Goal: Task Accomplishment & Management: Manage account settings

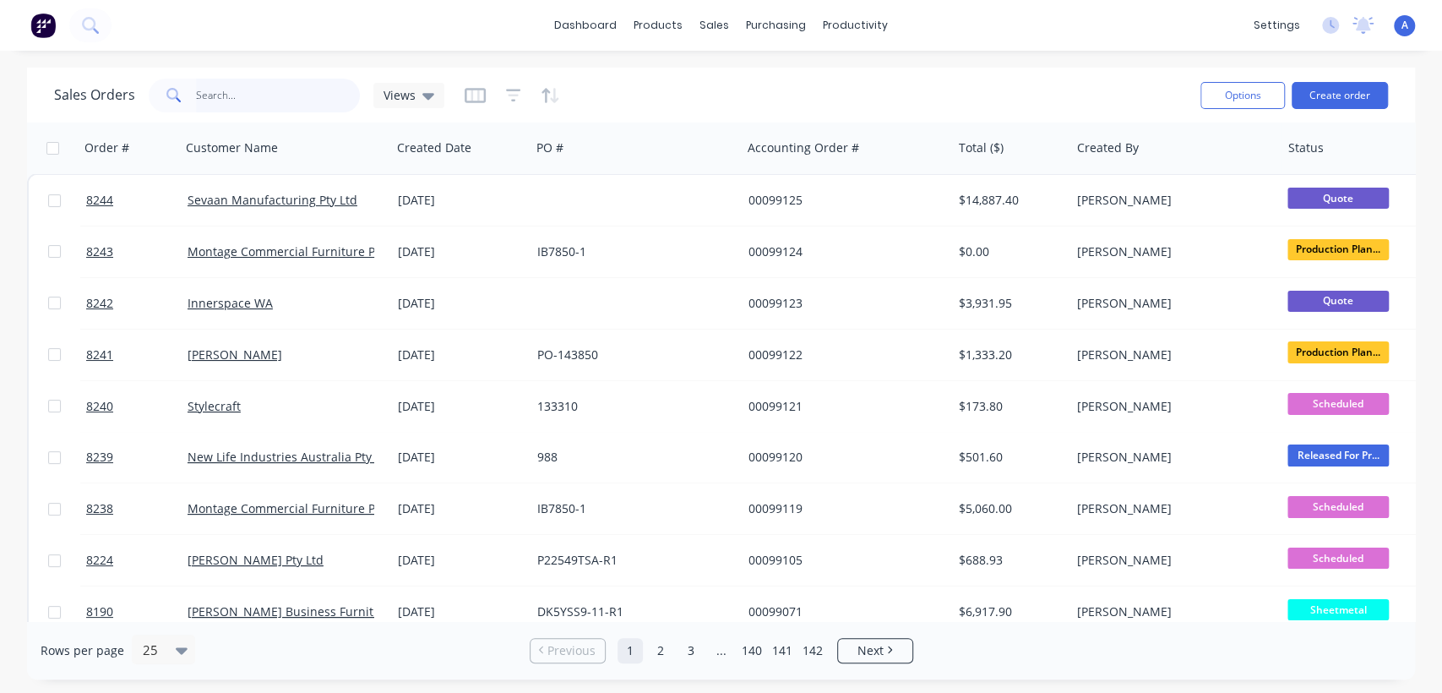
click at [261, 95] on input "text" at bounding box center [278, 96] width 165 height 34
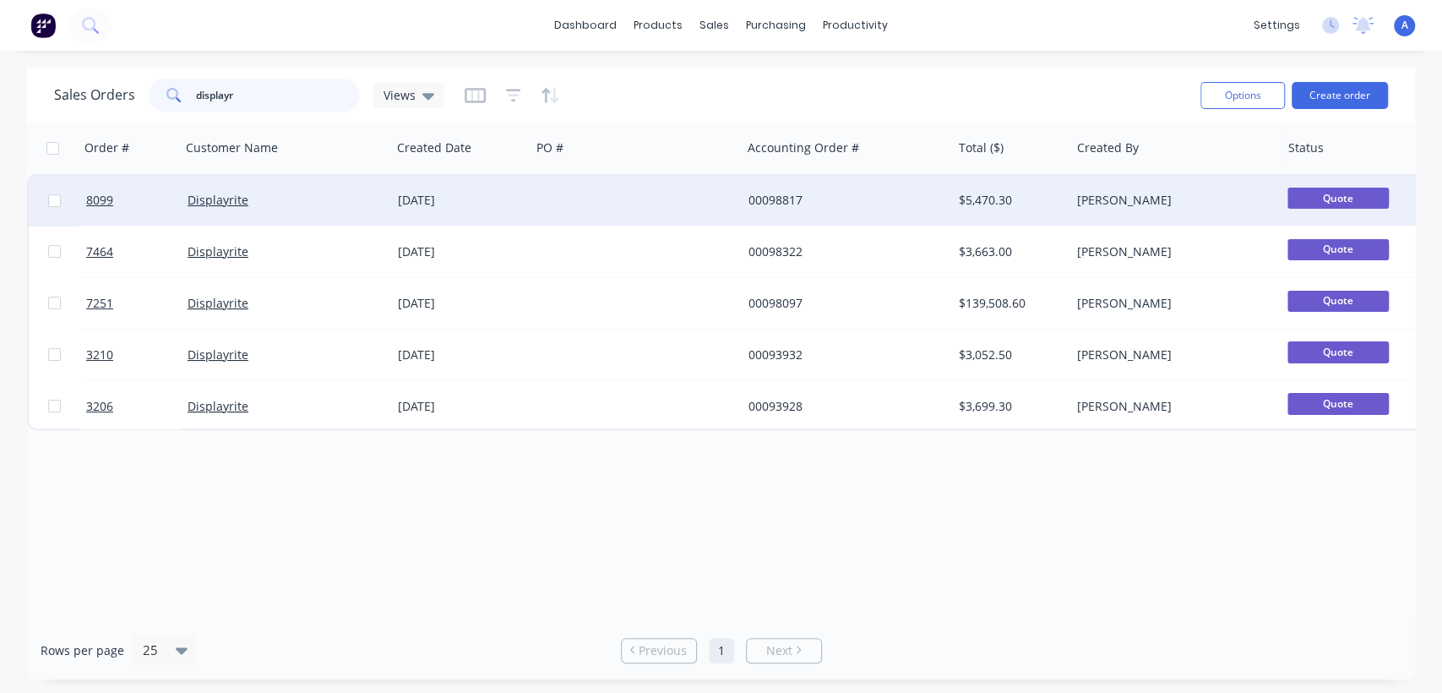
type input "displayr"
click at [631, 192] on div at bounding box center [635, 200] width 210 height 51
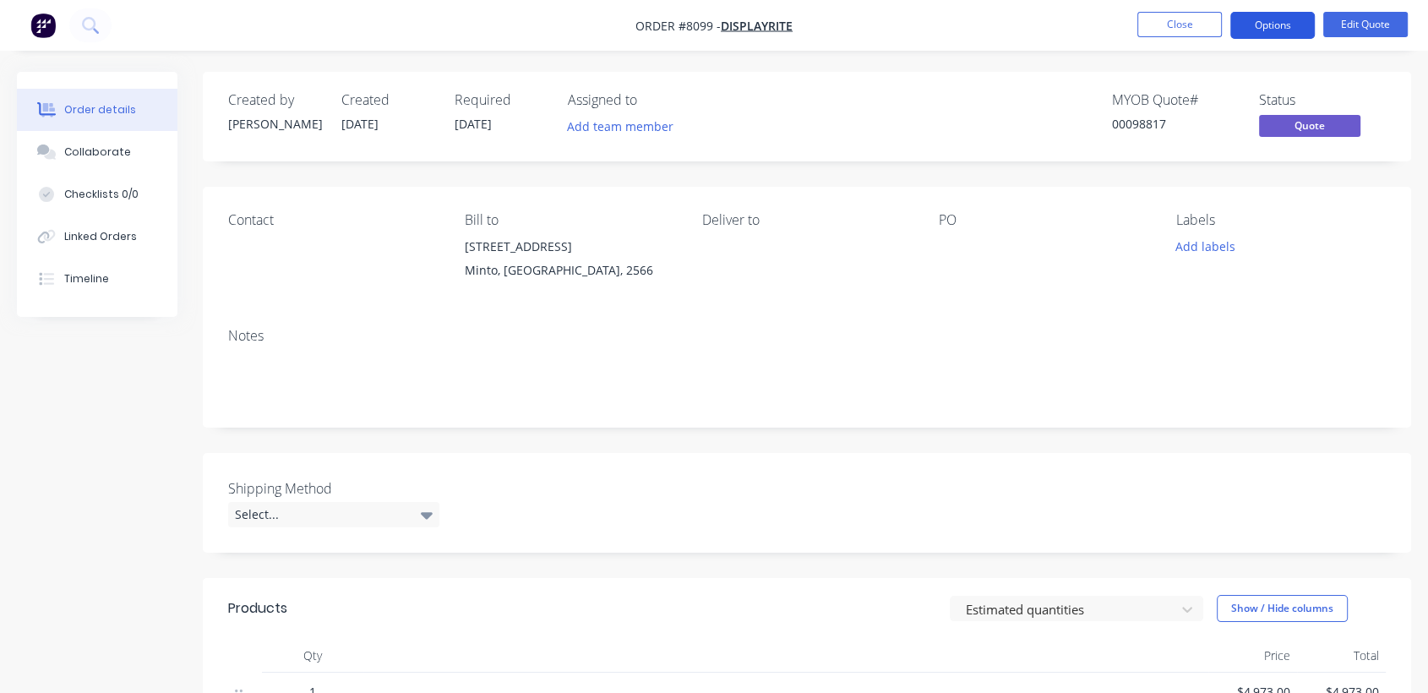
click at [1270, 19] on button "Options" at bounding box center [1272, 25] width 84 height 27
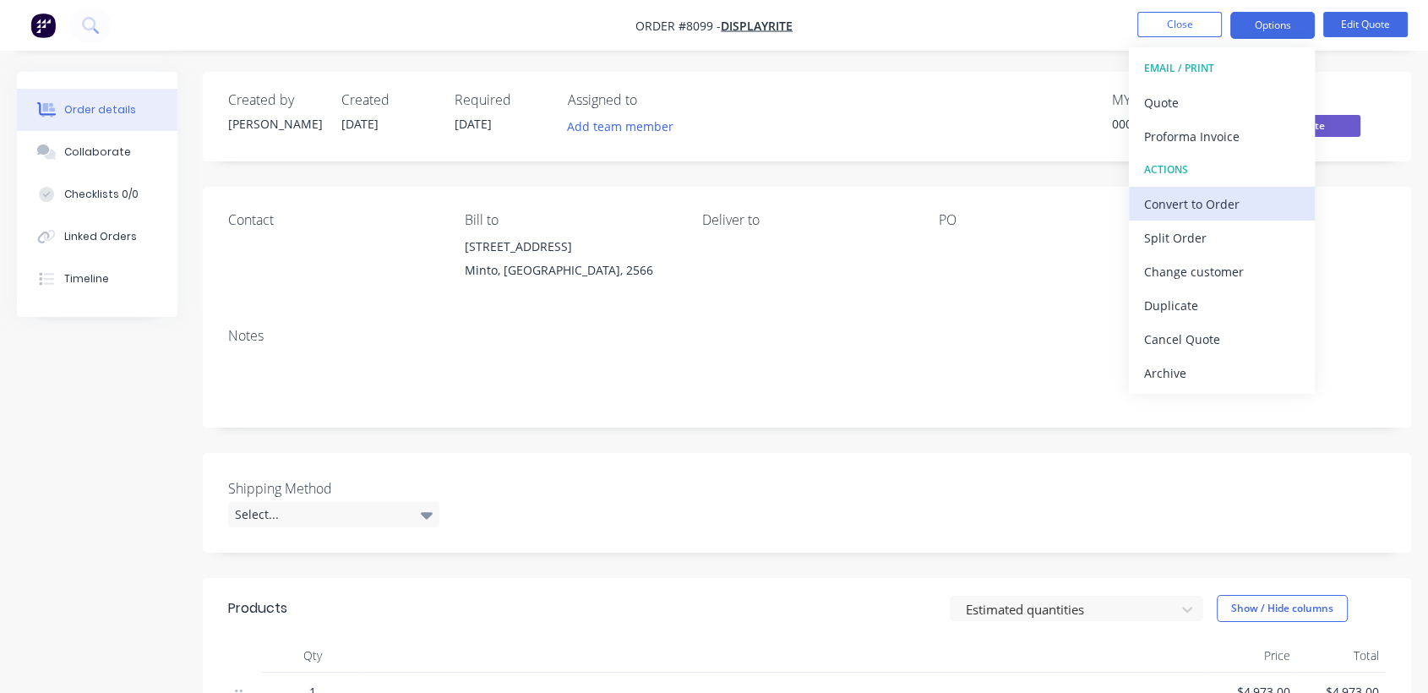
click at [1189, 200] on div "Convert to Order" at bounding box center [1221, 204] width 155 height 24
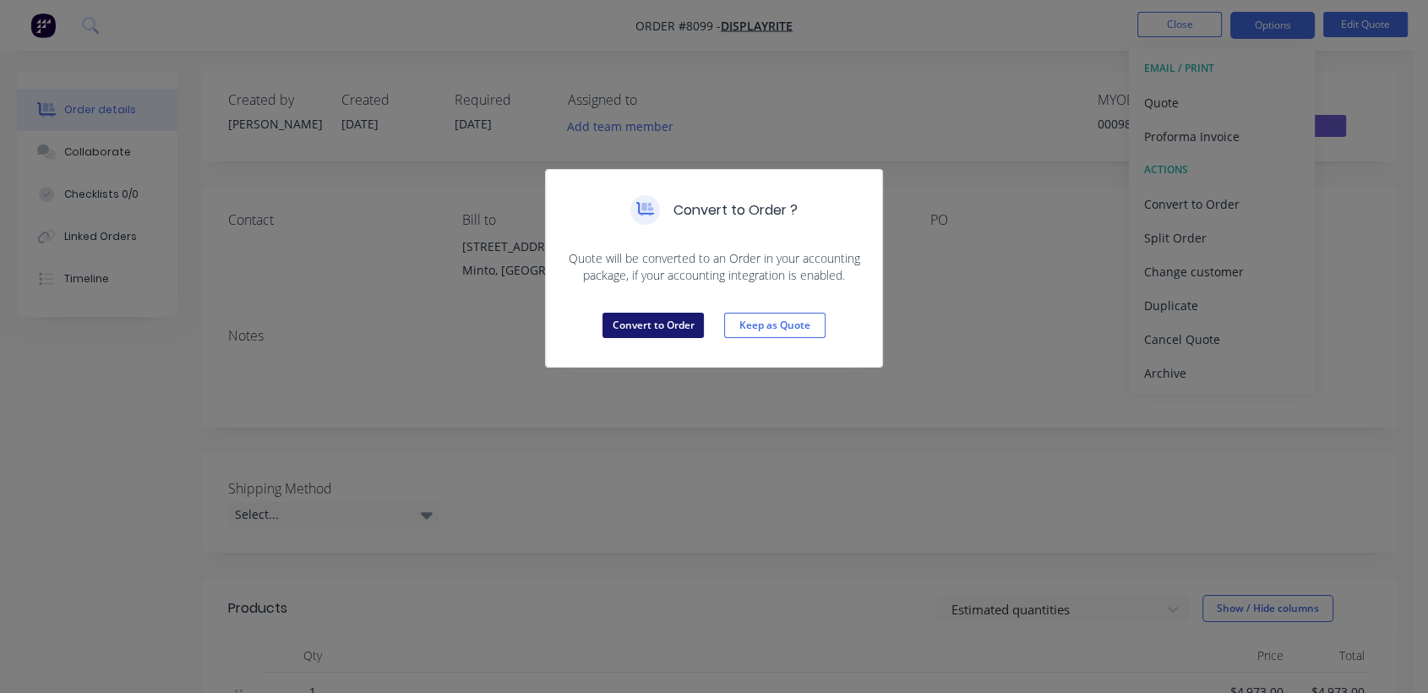
click at [649, 325] on button "Convert to Order" at bounding box center [652, 325] width 101 height 25
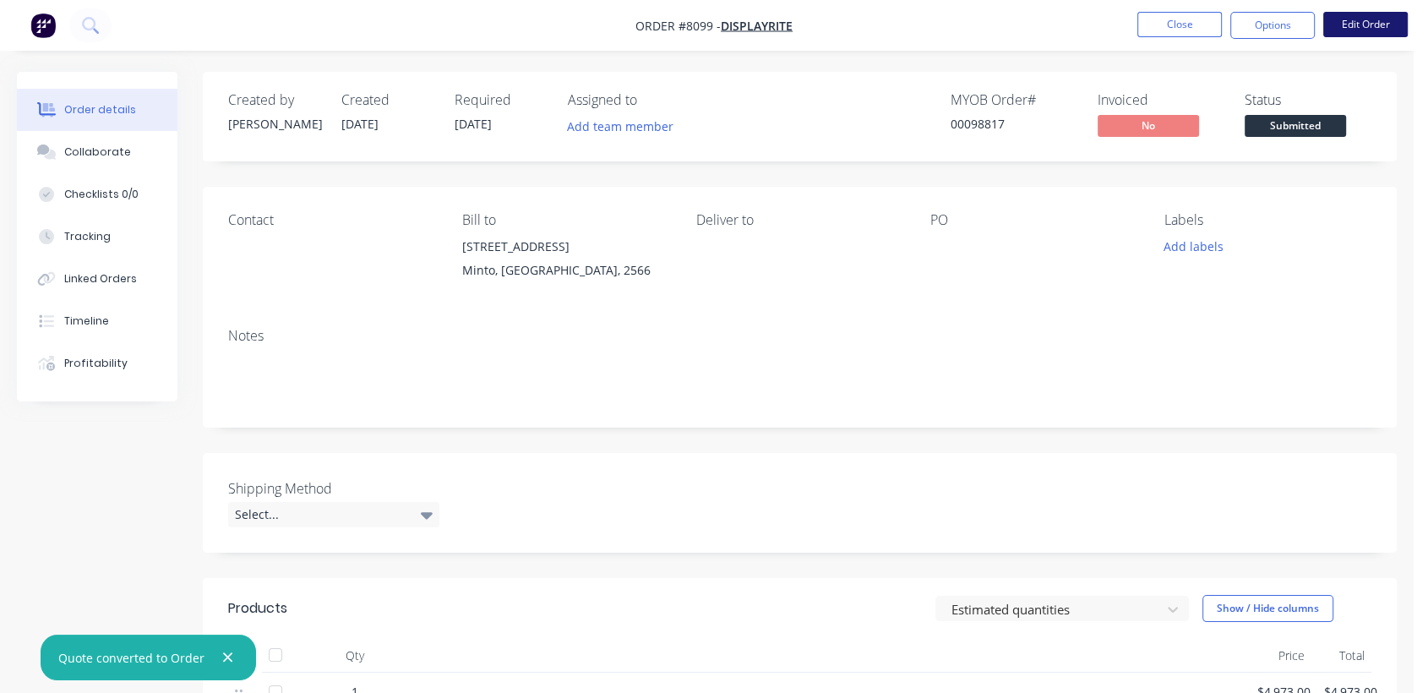
click at [1362, 18] on button "Edit Order" at bounding box center [1365, 24] width 84 height 25
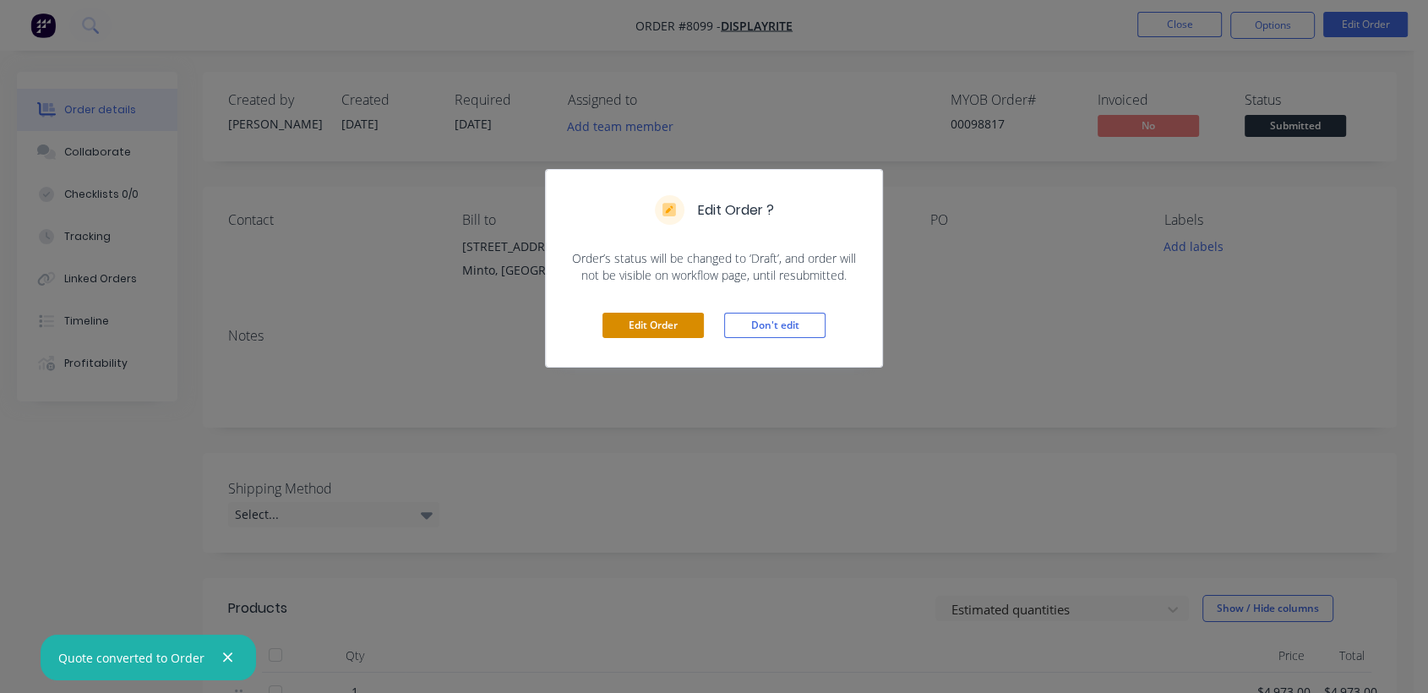
click at [663, 314] on button "Edit Order" at bounding box center [652, 325] width 101 height 25
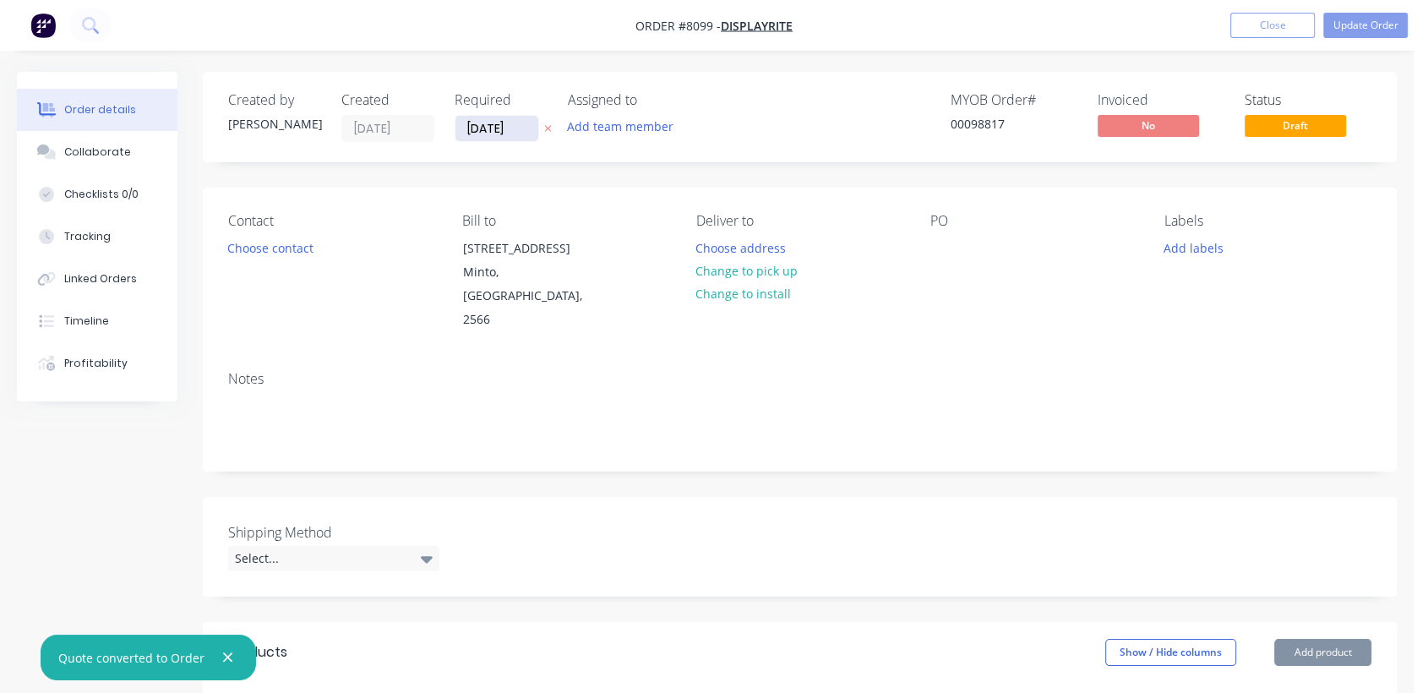
click at [530, 129] on input "[DATE]" at bounding box center [496, 128] width 83 height 25
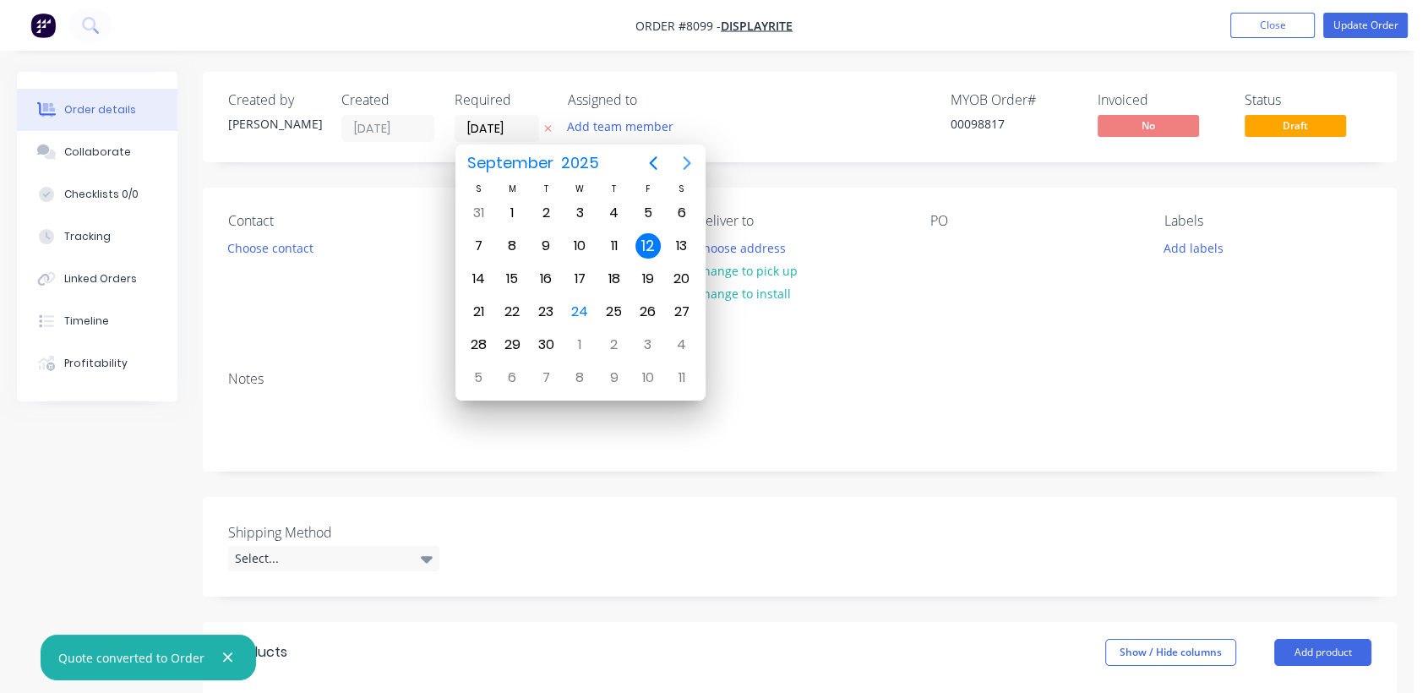
click at [687, 155] on icon "Next page" at bounding box center [687, 163] width 20 height 20
drag, startPoint x: 584, startPoint y: 337, endPoint x: 442, endPoint y: 367, distance: 145.0
click at [583, 337] on div "31" at bounding box center [579, 344] width 25 height 25
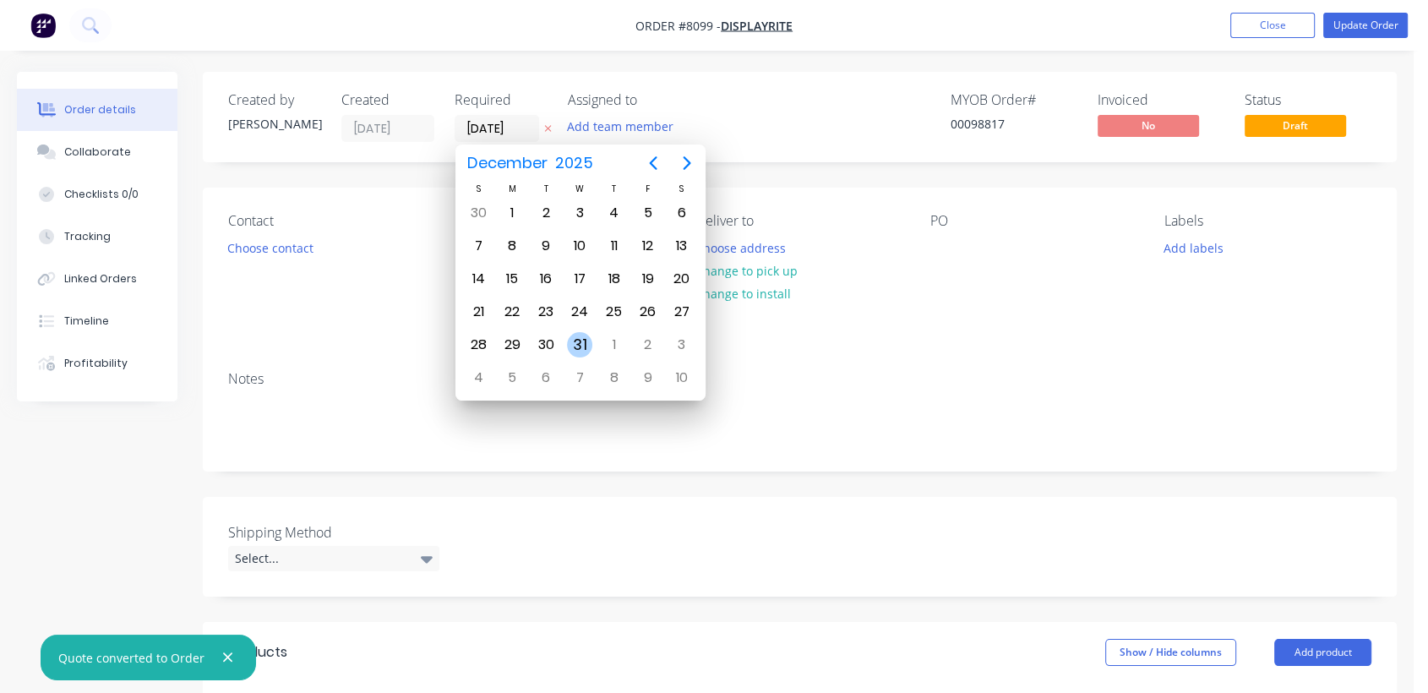
type input "[DATE]"
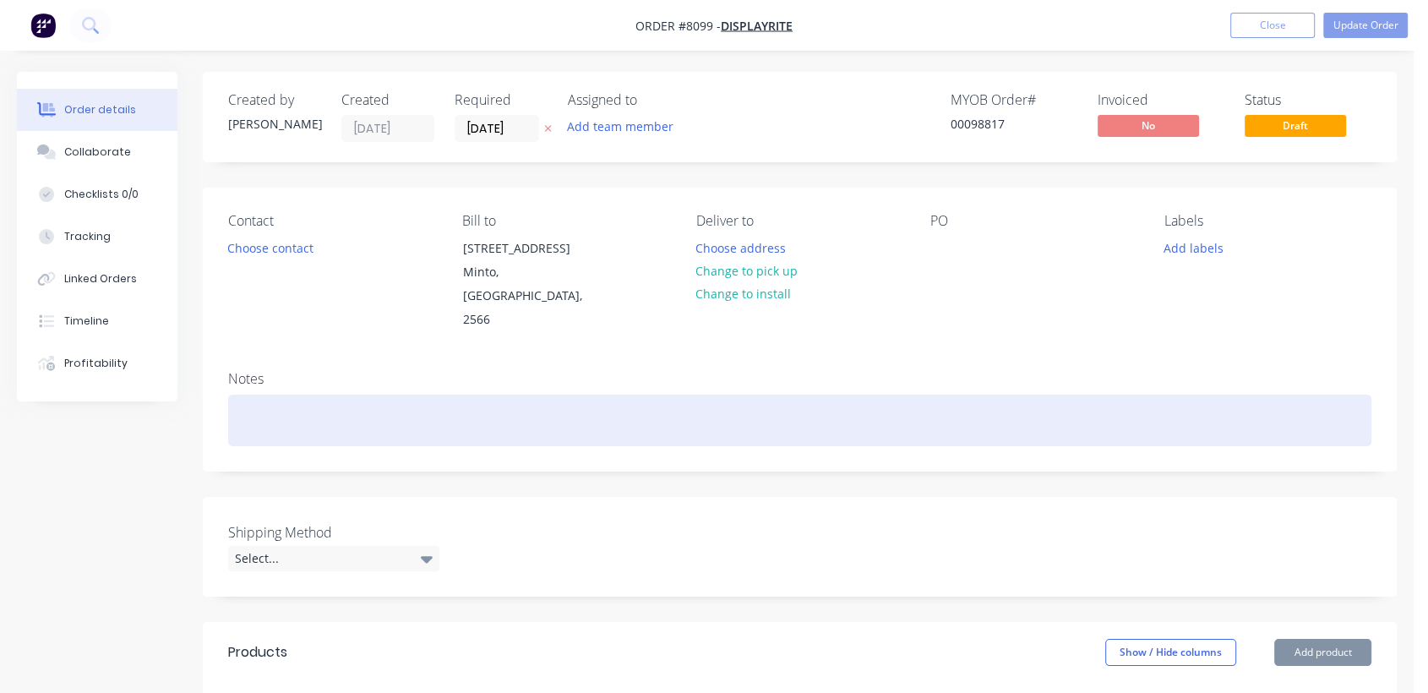
click at [287, 394] on div at bounding box center [799, 420] width 1143 height 52
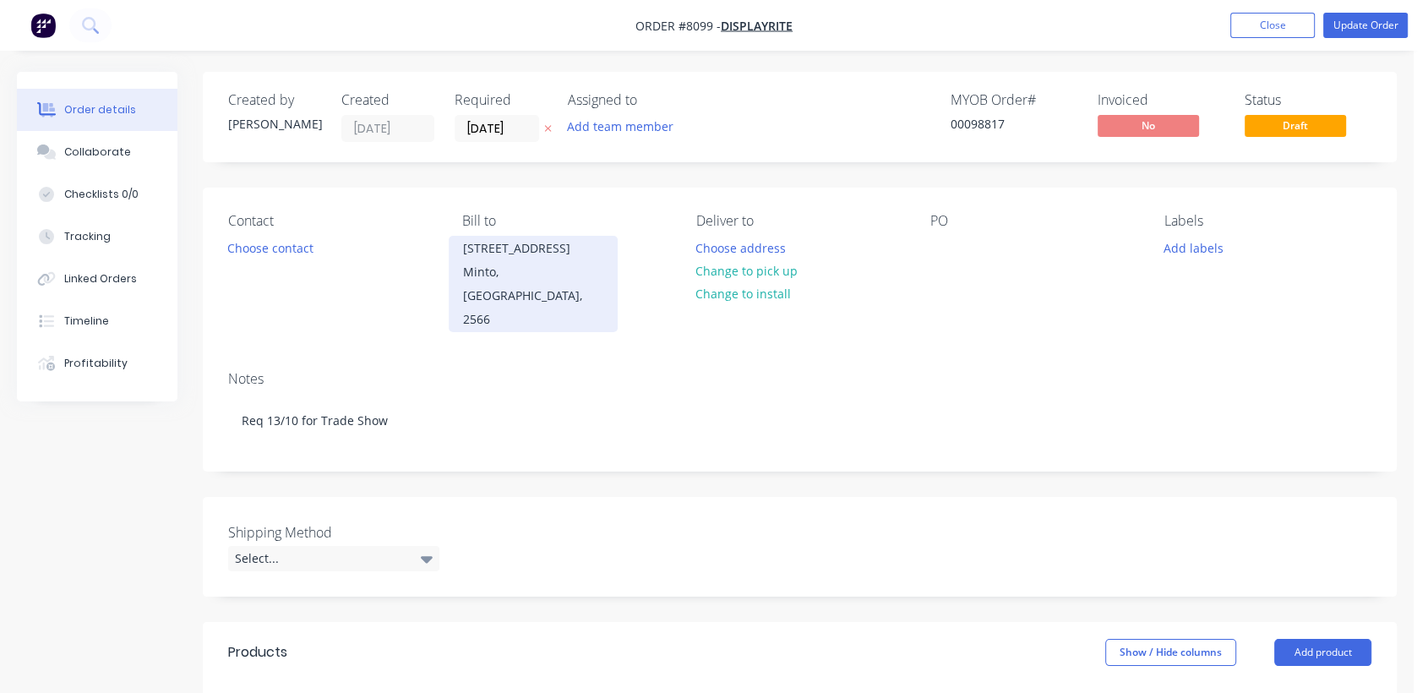
click at [507, 250] on div "[STREET_ADDRESS]" at bounding box center [533, 249] width 140 height 24
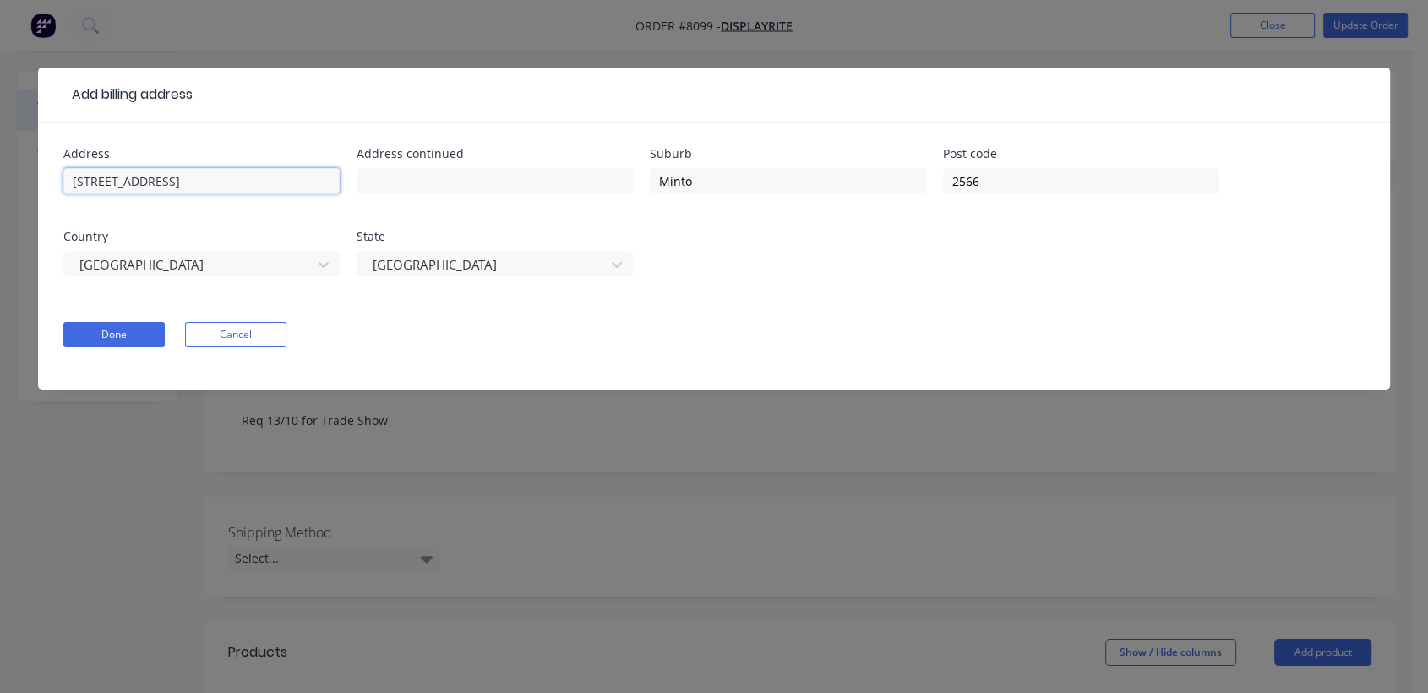
drag, startPoint x: 218, startPoint y: 181, endPoint x: 45, endPoint y: 155, distance: 175.0
click at [45, 155] on div "Address [STREET_ADDRESS] Address continued Suburb Minto Post code 2566 Country …" at bounding box center [714, 255] width 1352 height 267
type input "Dock [STREET_ADDRESS][PERSON_NAME]"
type input "Chullora"
type input "2190"
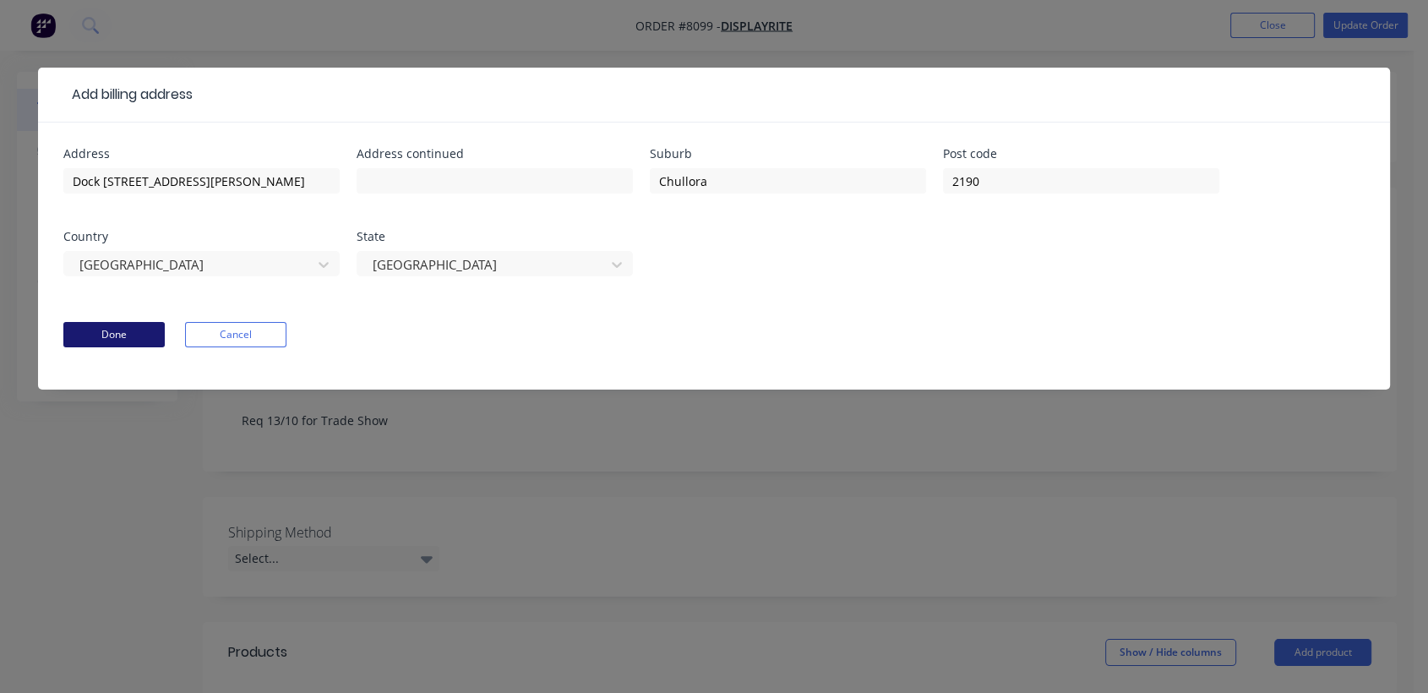
click at [106, 334] on button "Done" at bounding box center [113, 334] width 101 height 25
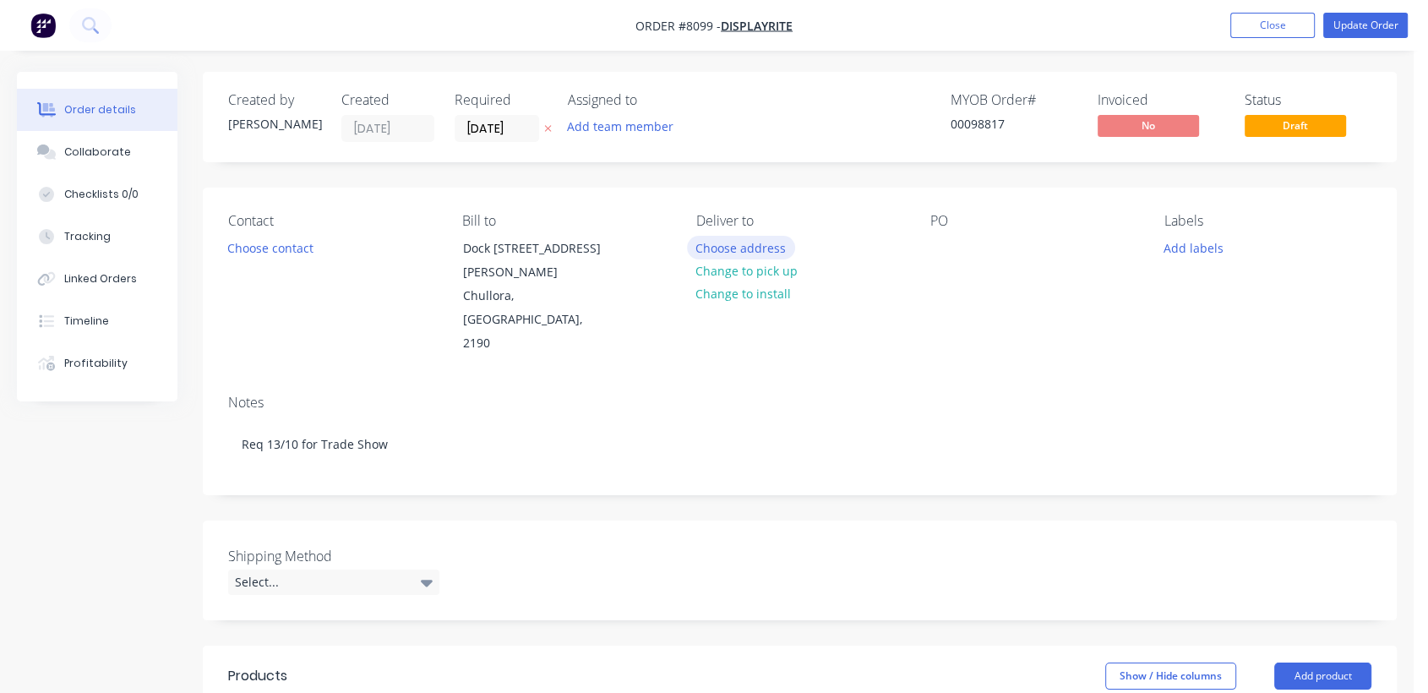
click at [743, 237] on button "Choose address" at bounding box center [741, 247] width 108 height 23
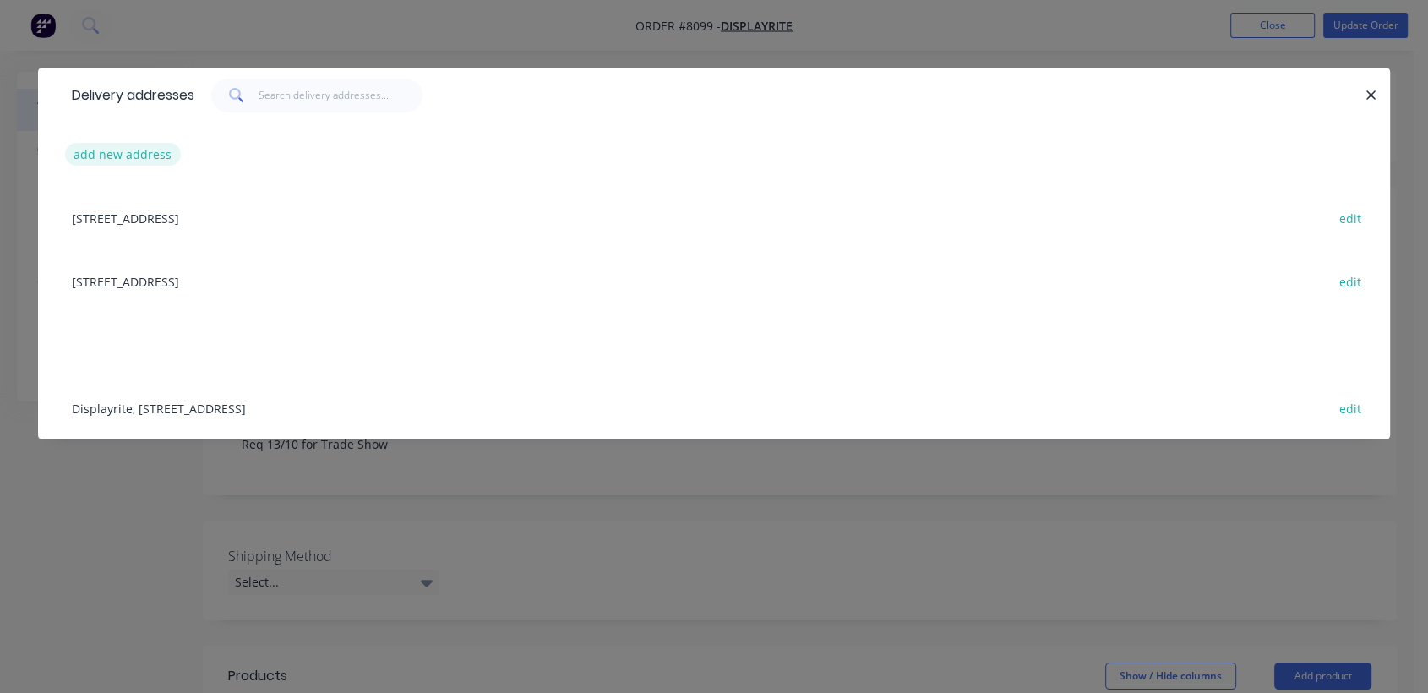
click at [120, 156] on button "add new address" at bounding box center [123, 154] width 116 height 23
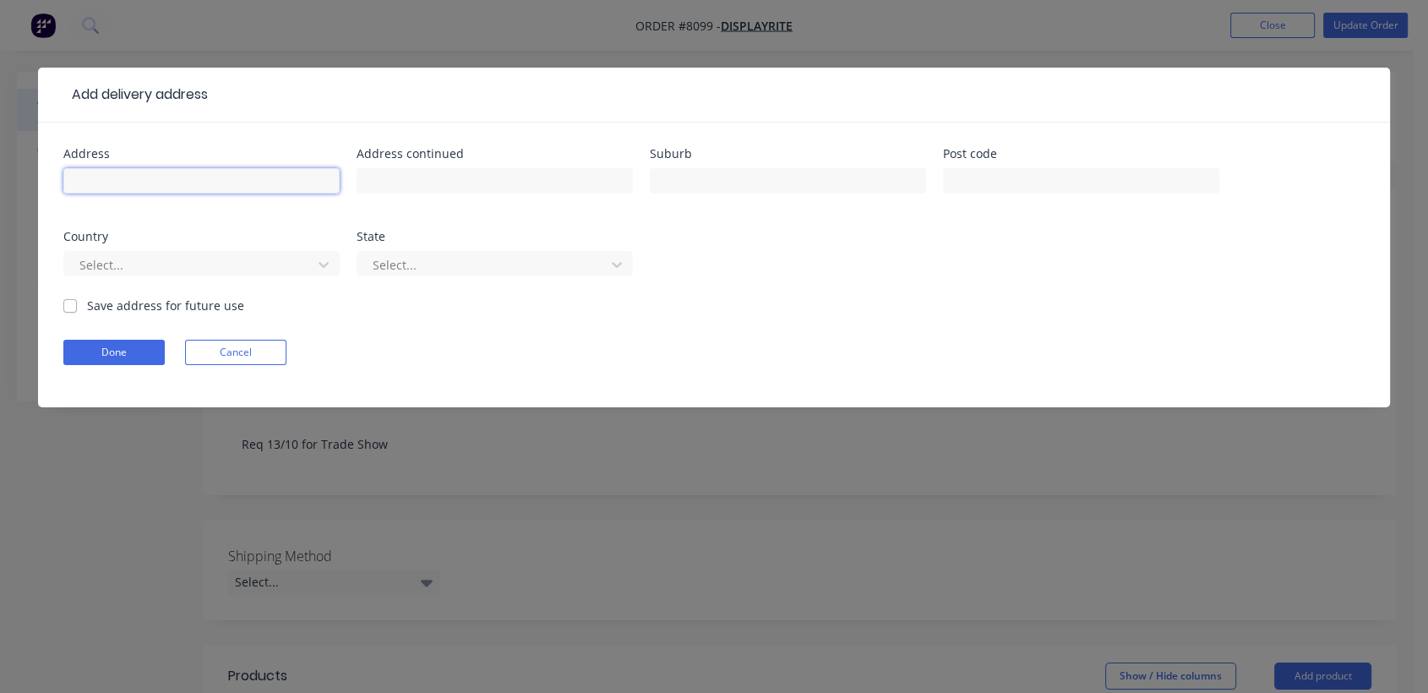
click at [157, 175] on input "text" at bounding box center [201, 180] width 276 height 25
type input "Dock [STREET_ADDRESS][PERSON_NAME]"
click at [677, 183] on input "text" at bounding box center [788, 180] width 276 height 25
type input "Chullora"
click at [993, 171] on input "text" at bounding box center [1081, 180] width 276 height 25
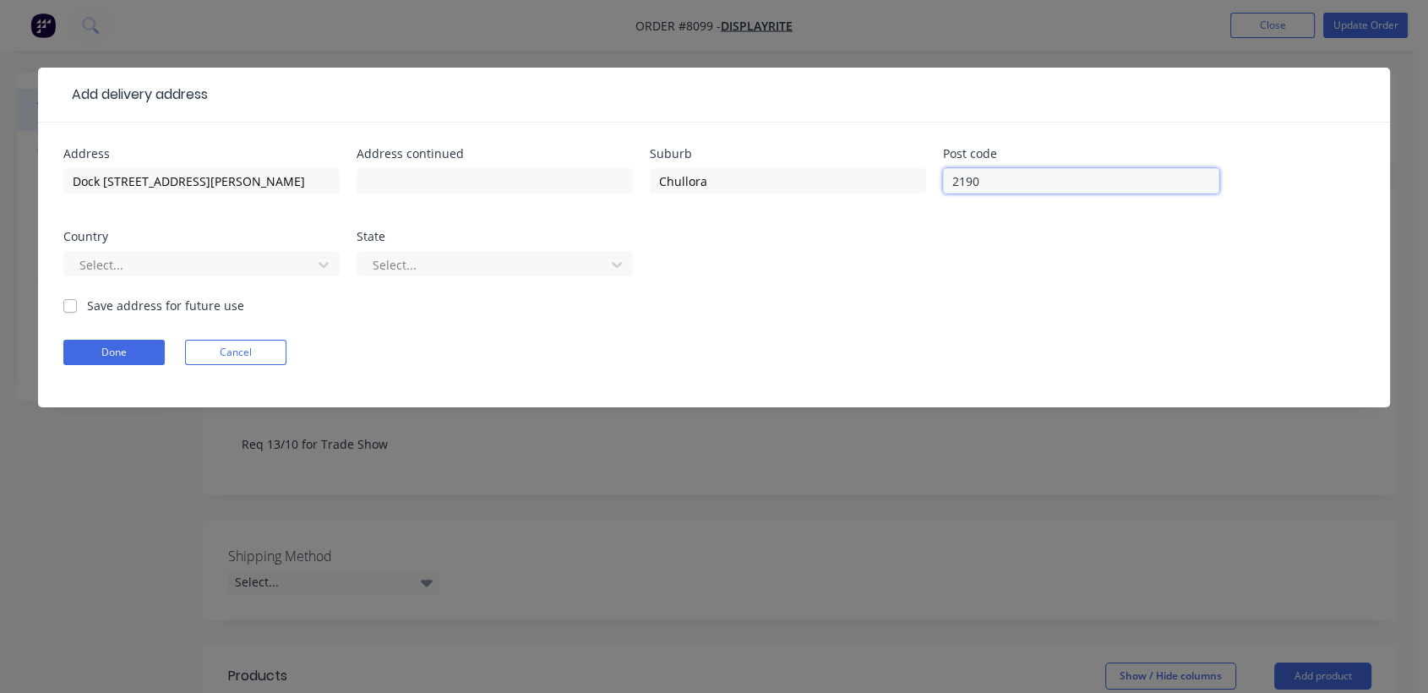
type input "2190"
click at [111, 351] on button "Done" at bounding box center [113, 352] width 101 height 25
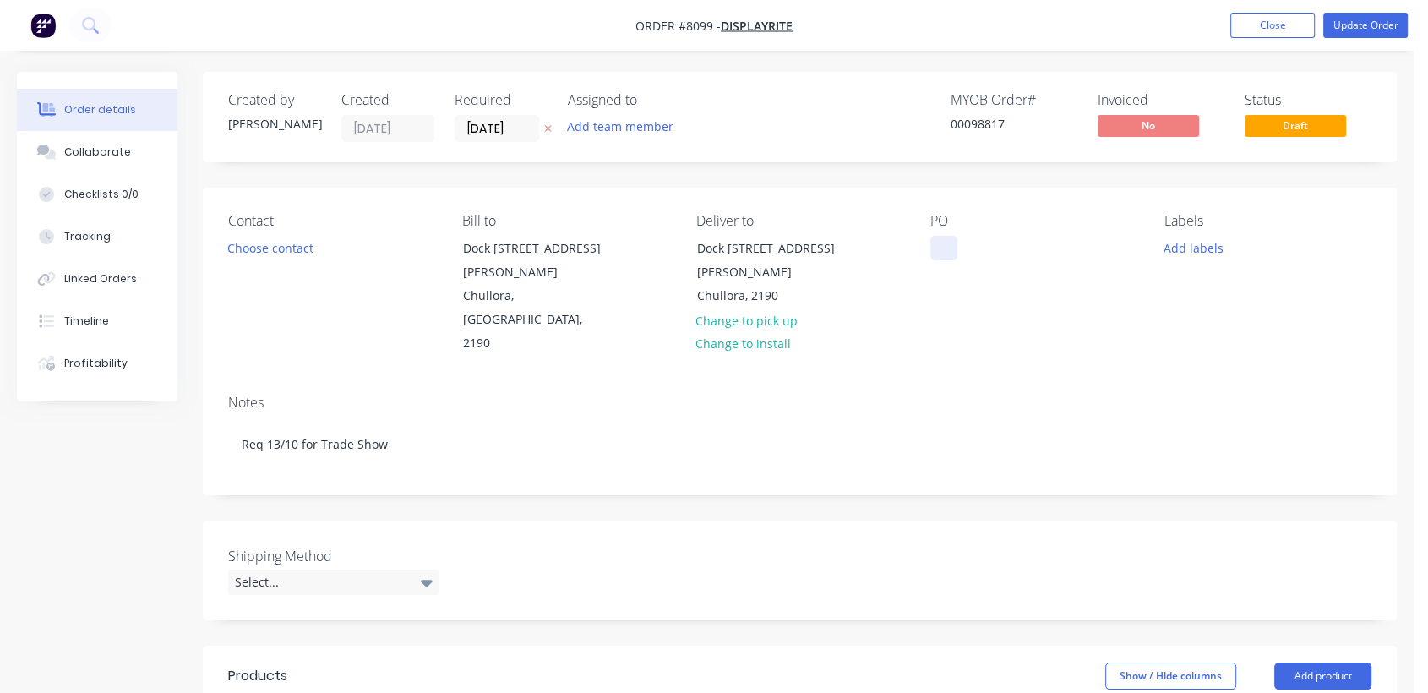
click at [946, 252] on div at bounding box center [943, 248] width 27 height 24
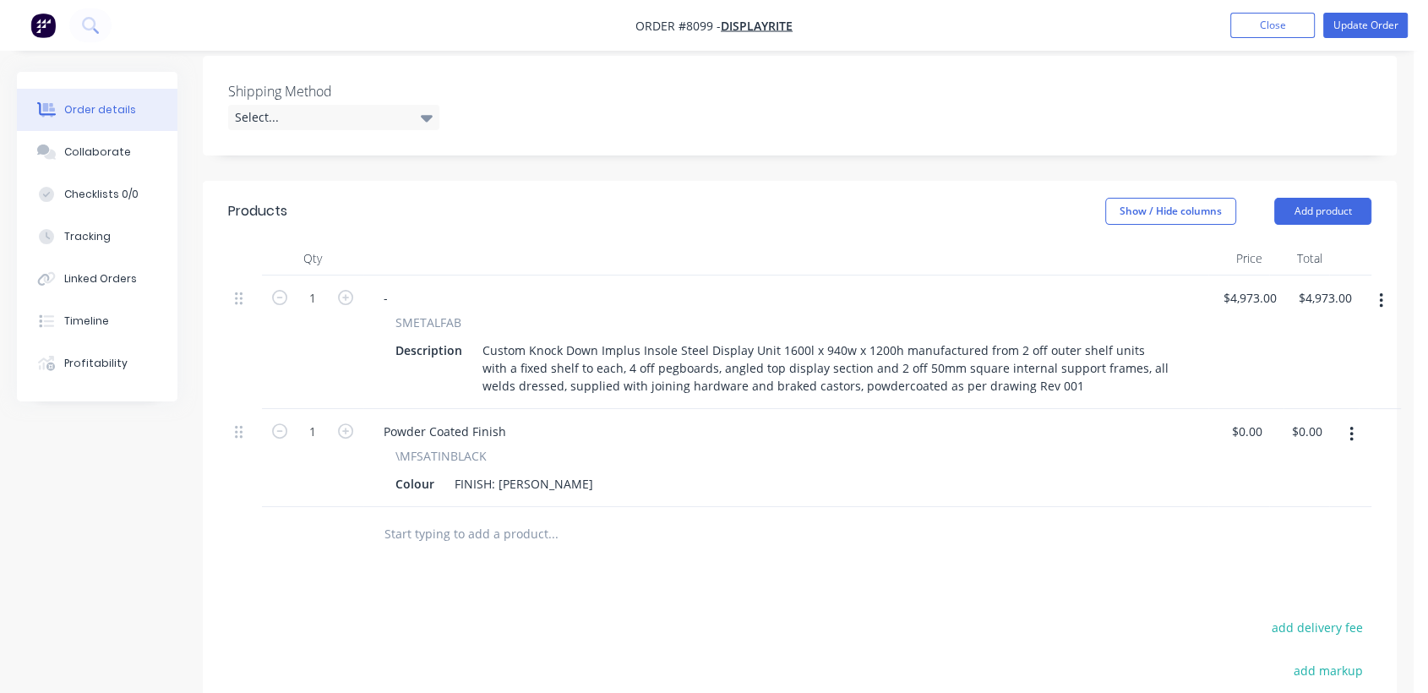
scroll to position [469, 0]
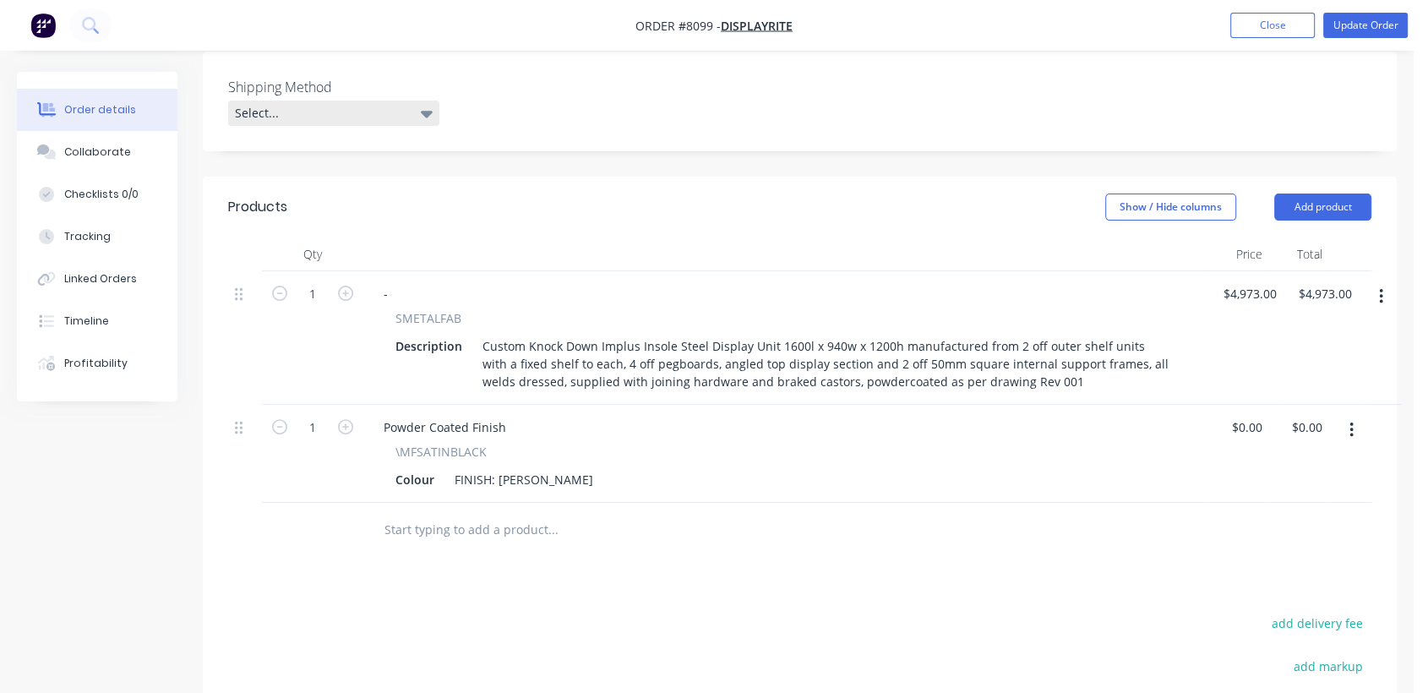
click at [321, 101] on div "Select..." at bounding box center [333, 113] width 211 height 25
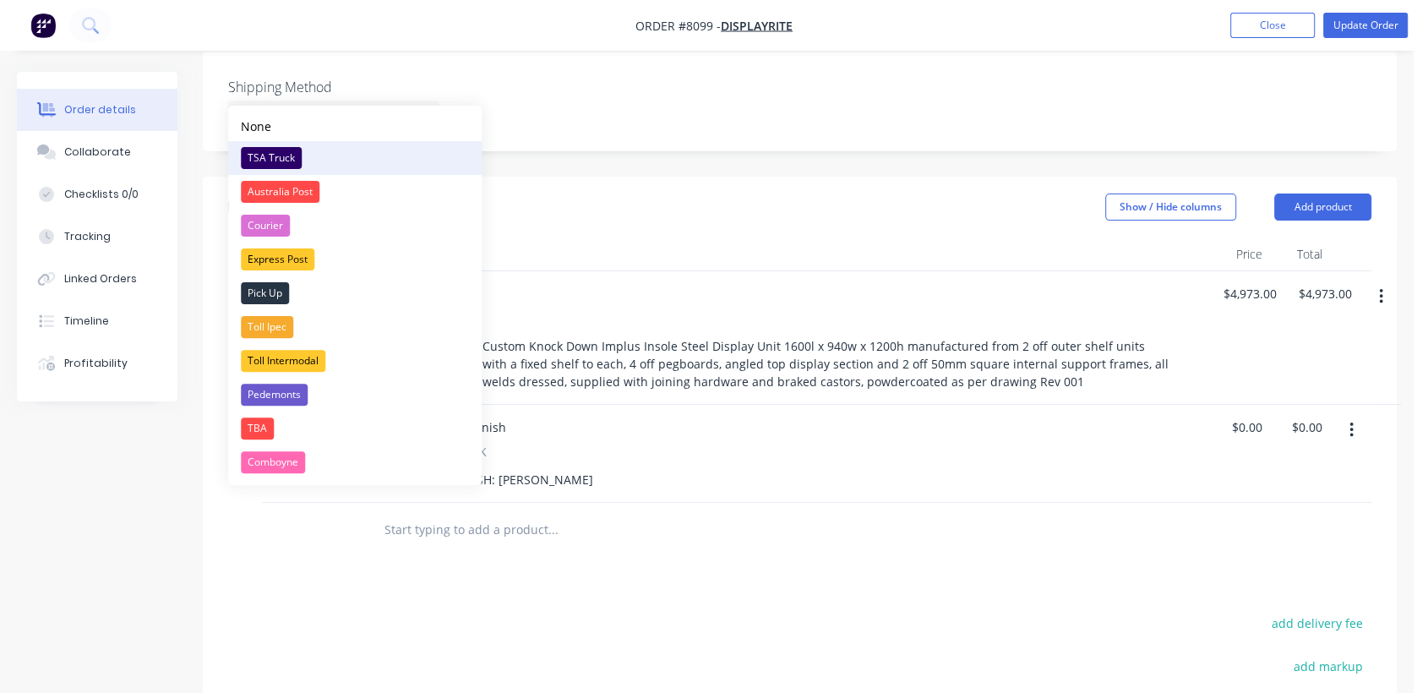
click at [286, 157] on div "TSA Truck" at bounding box center [271, 158] width 61 height 22
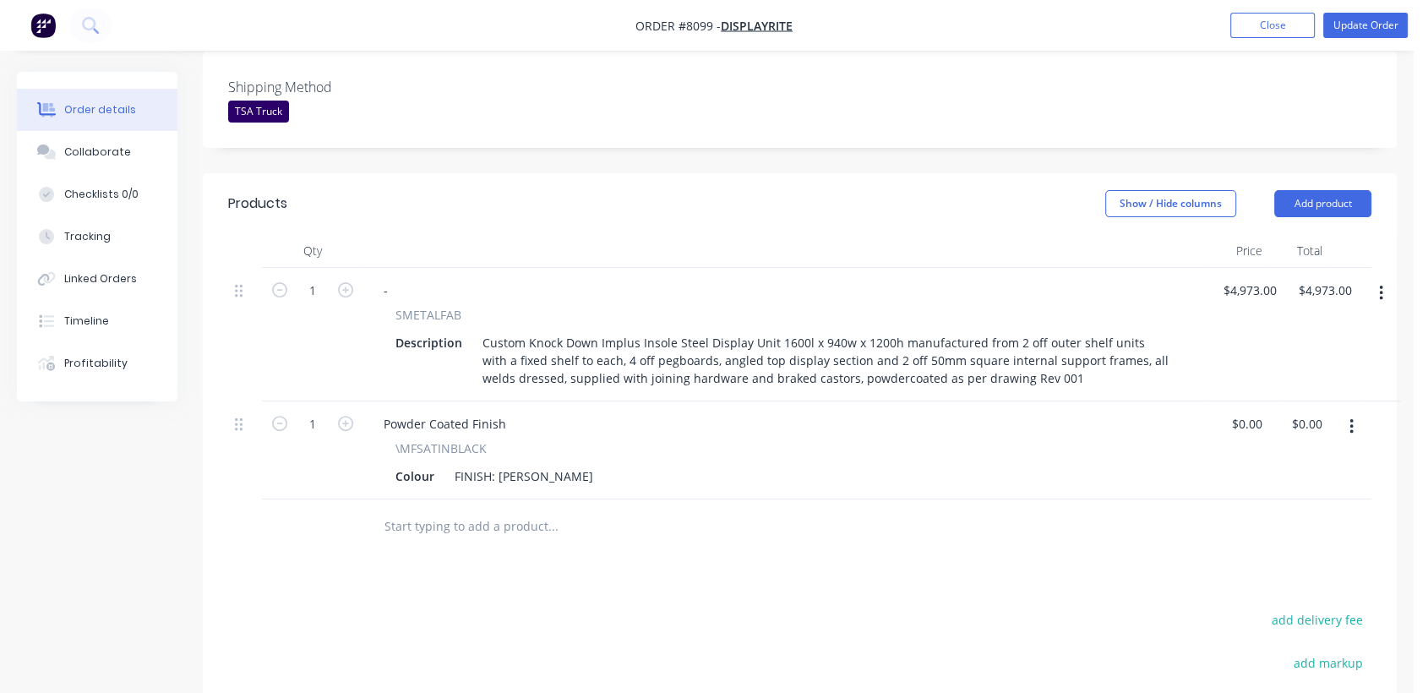
click at [509, 509] on input "text" at bounding box center [552, 526] width 338 height 34
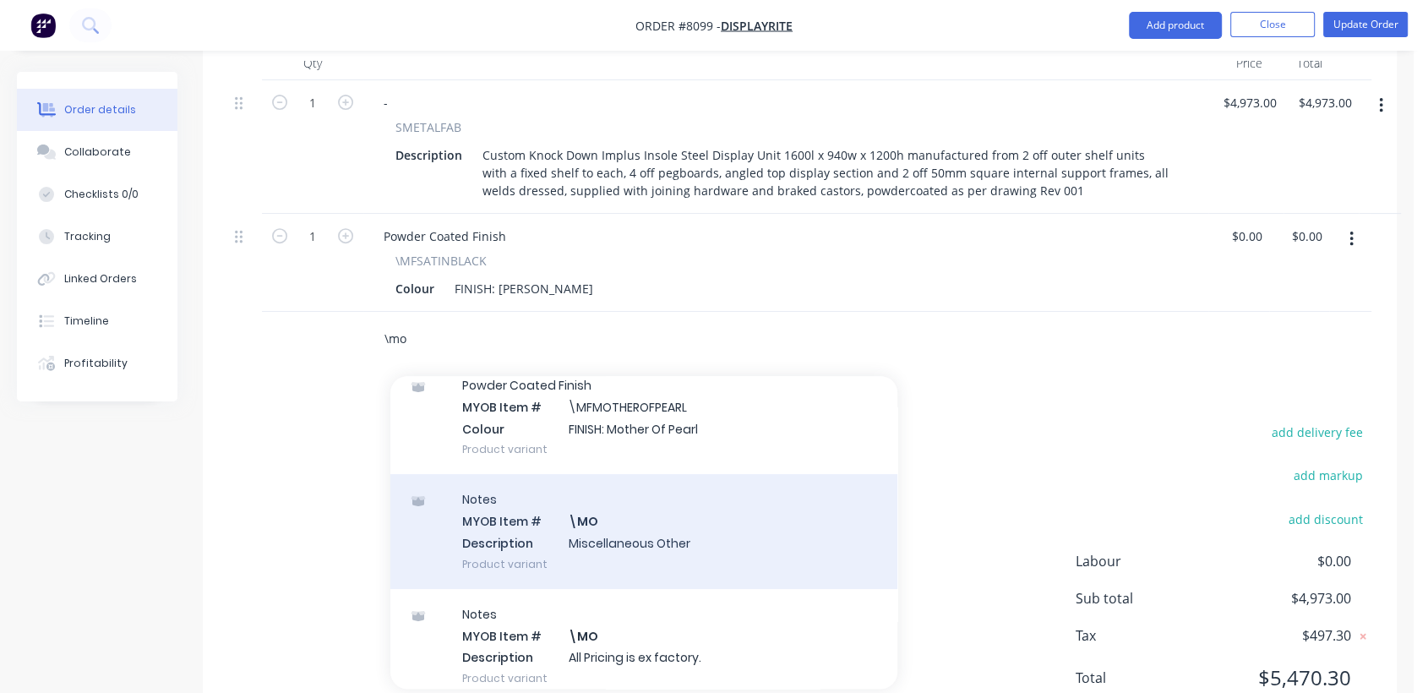
scroll to position [188, 0]
type input "\mo"
click at [626, 524] on div "Notes MYOB Item # \MO Description Miscellaneous Other Product variant" at bounding box center [643, 527] width 507 height 114
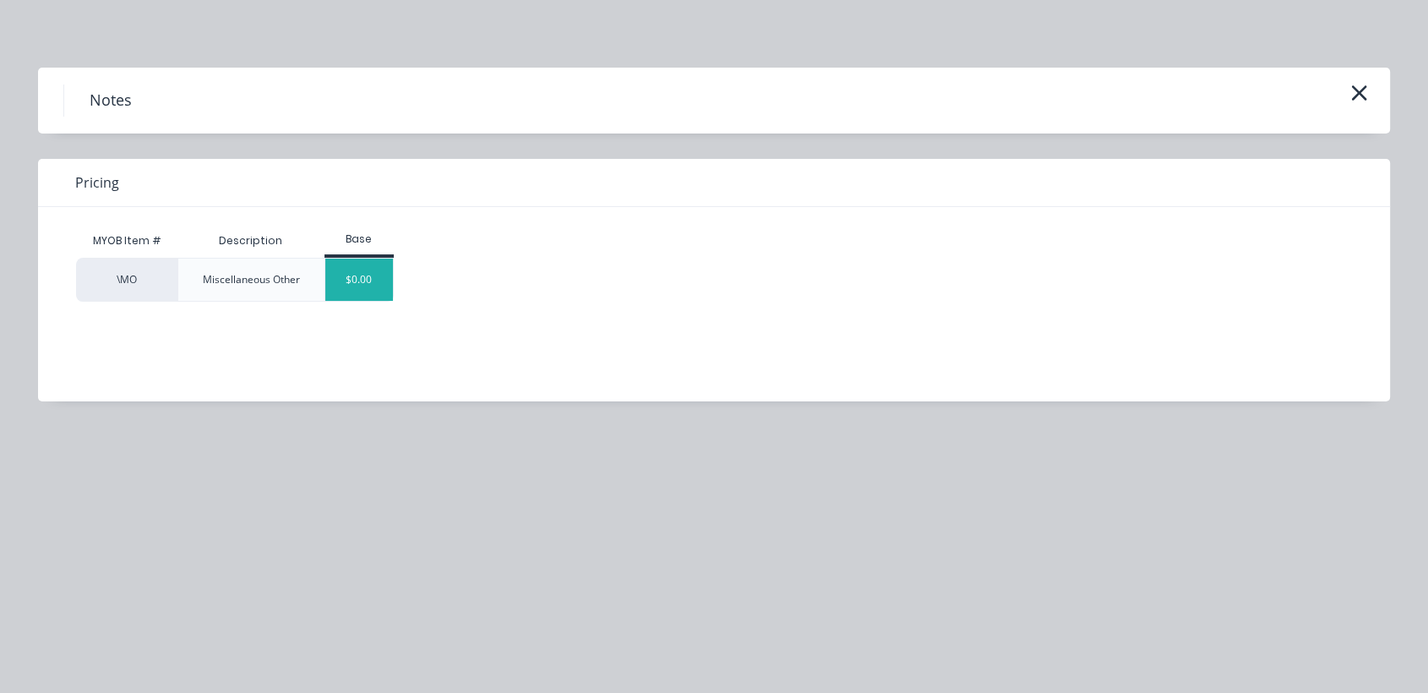
click at [364, 286] on div "$0.00" at bounding box center [359, 279] width 68 height 42
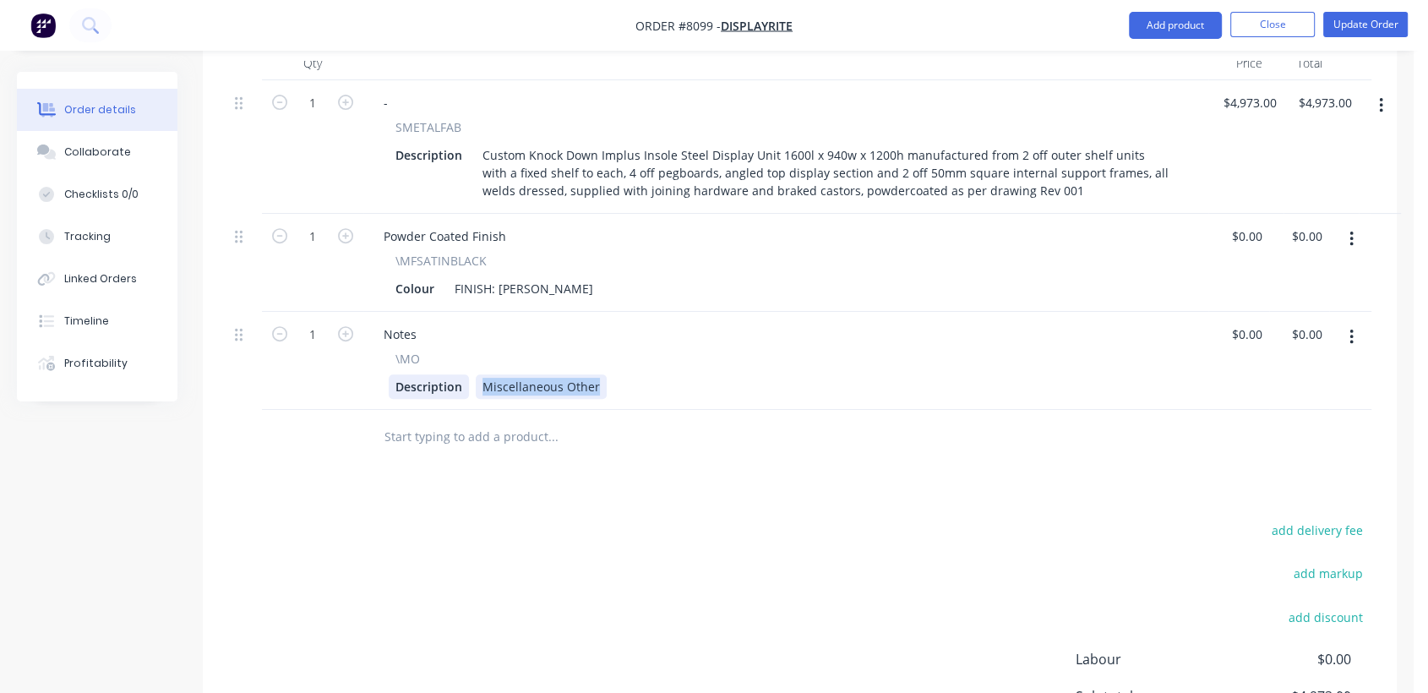
drag, startPoint x: 599, startPoint y: 363, endPoint x: 446, endPoint y: 356, distance: 153.0
click at [446, 374] on div "Description Miscellaneous Other" at bounding box center [782, 386] width 787 height 24
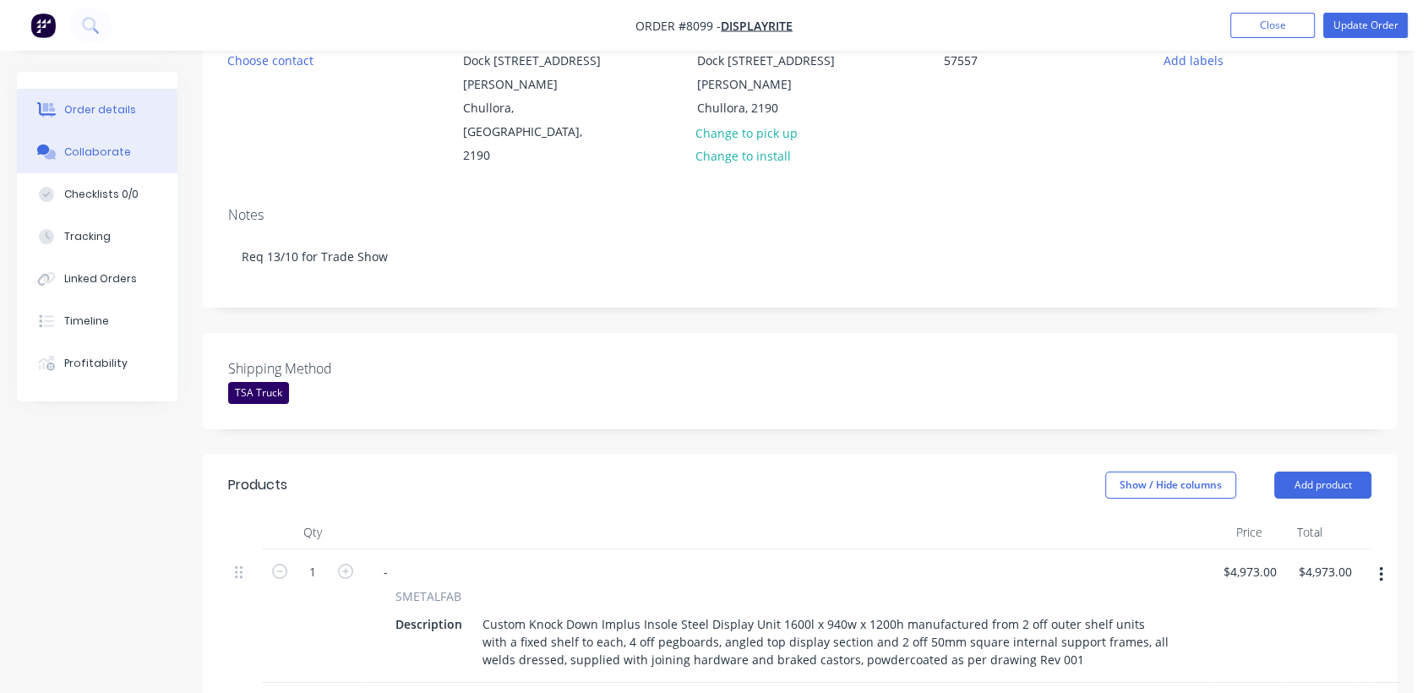
type input "$0.00"
click at [122, 150] on div "Collaborate" at bounding box center [97, 151] width 67 height 15
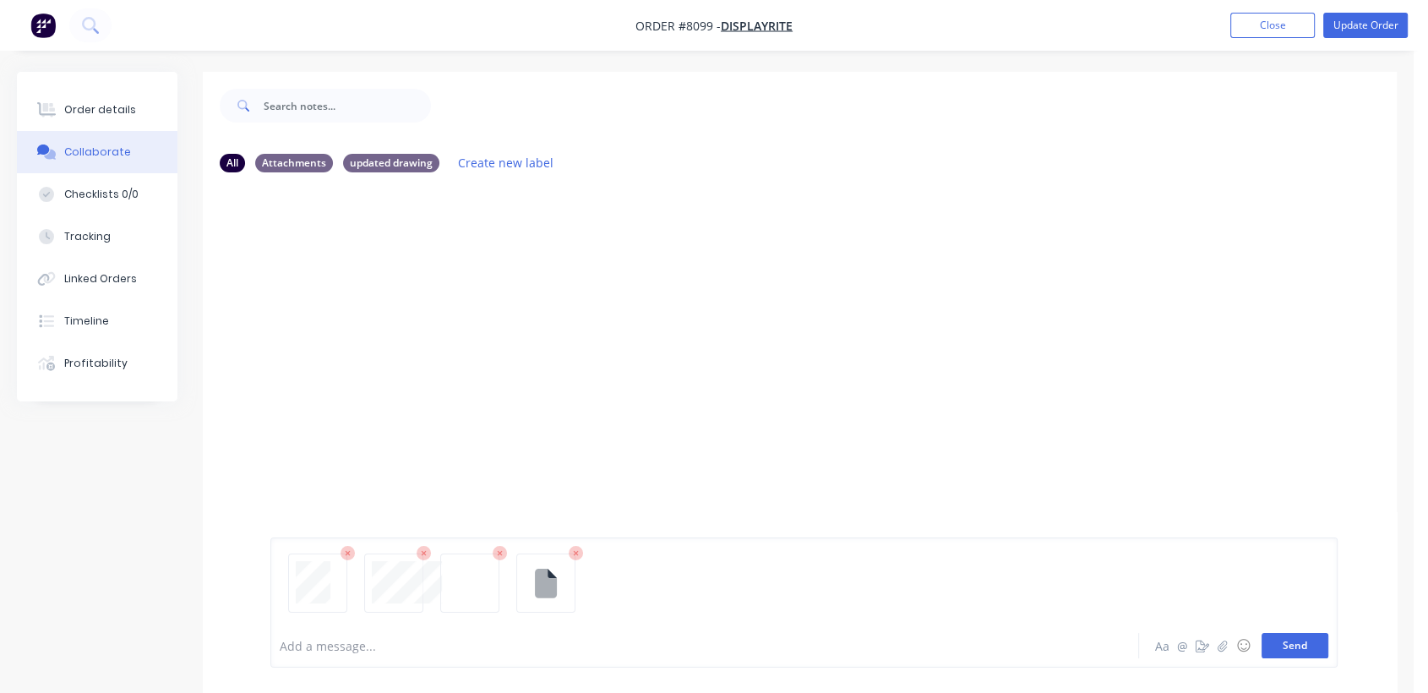
click at [1304, 645] on button "Send" at bounding box center [1294, 645] width 67 height 25
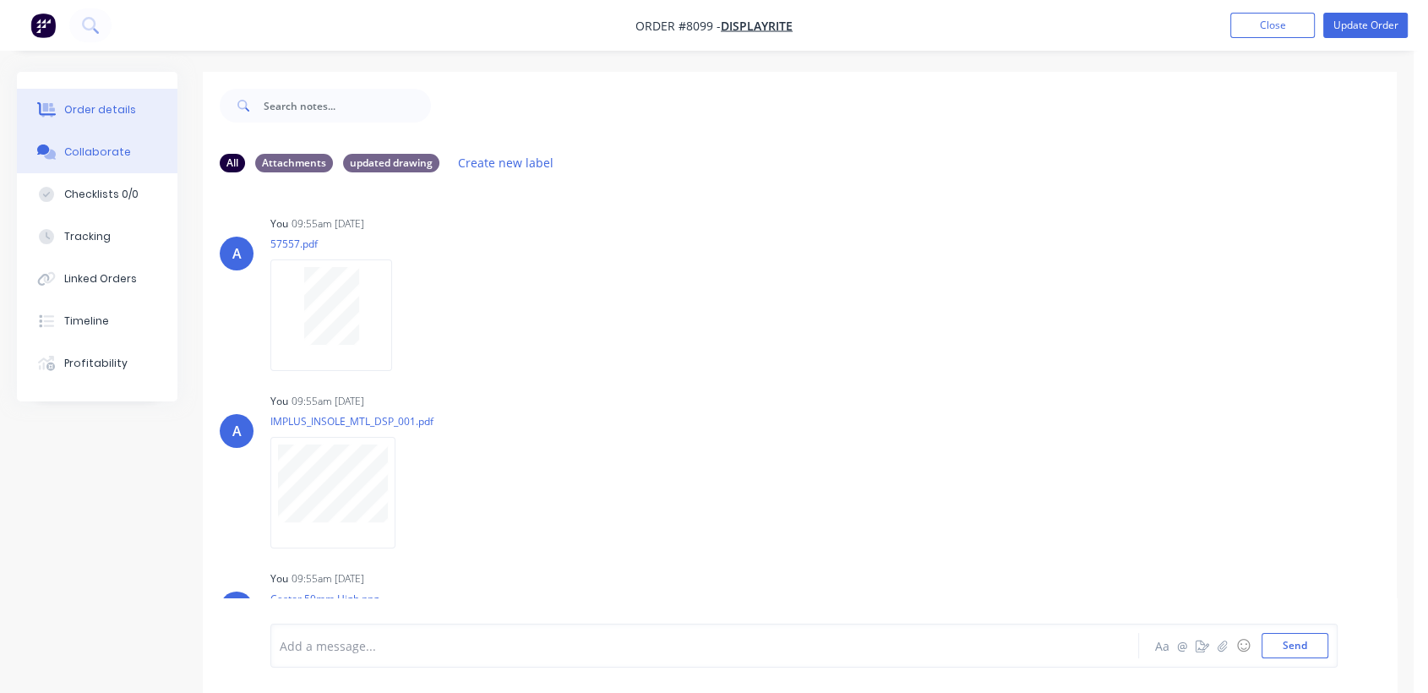
click at [115, 109] on div "Order details" at bounding box center [100, 109] width 72 height 15
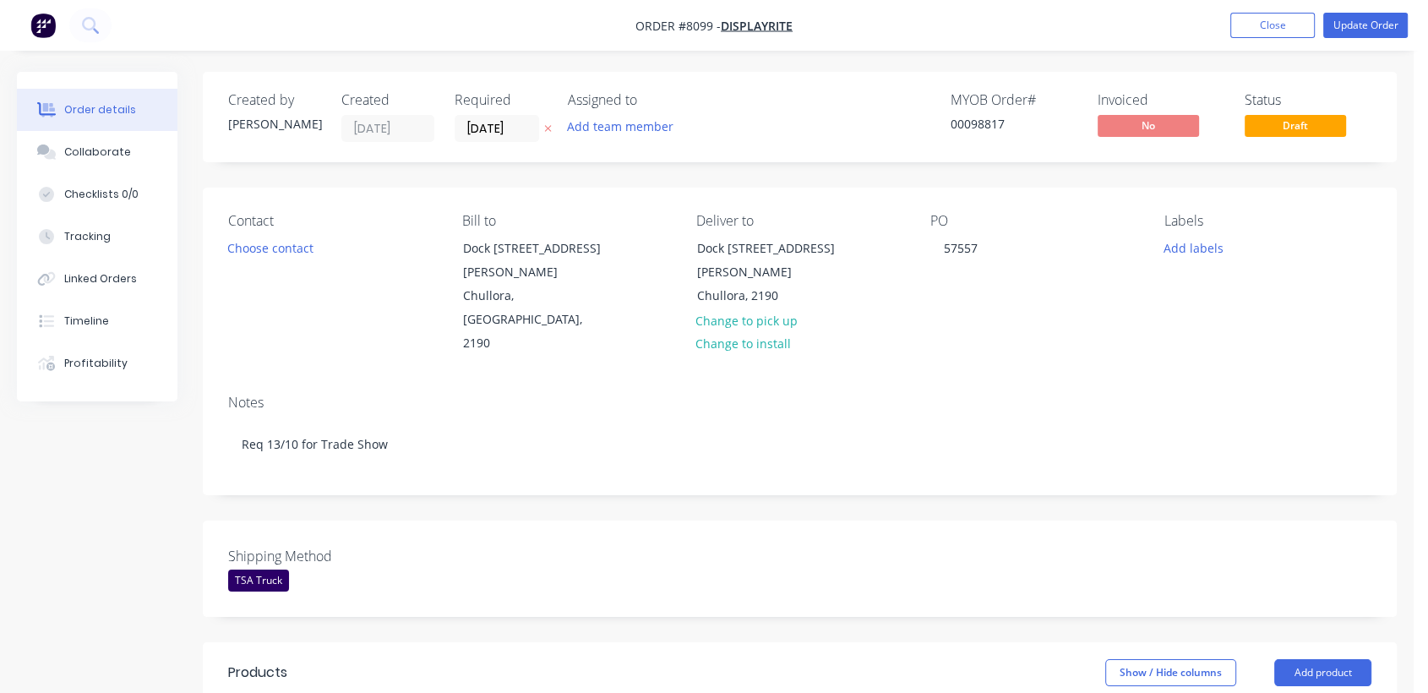
type input "$4,973.00"
click at [1357, 22] on button "Update Order" at bounding box center [1365, 25] width 84 height 25
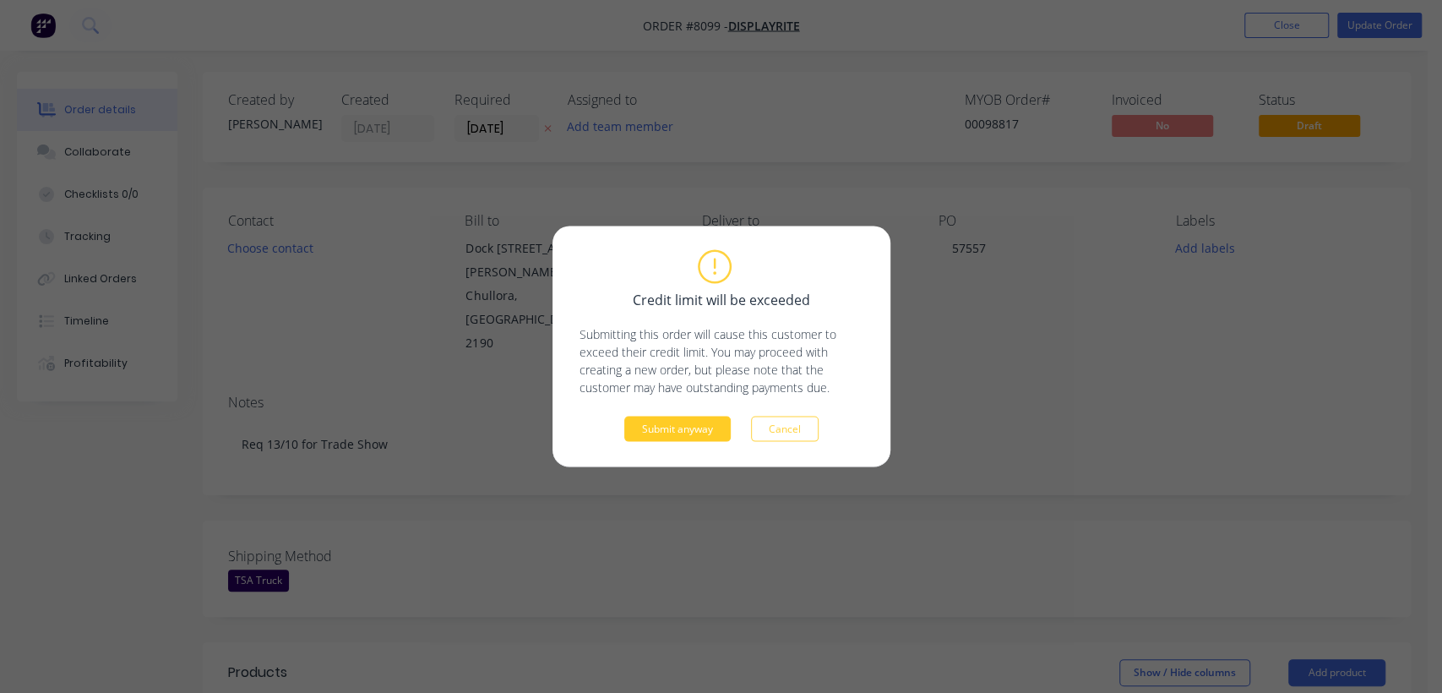
click at [683, 425] on button "Submit anyway" at bounding box center [677, 428] width 106 height 25
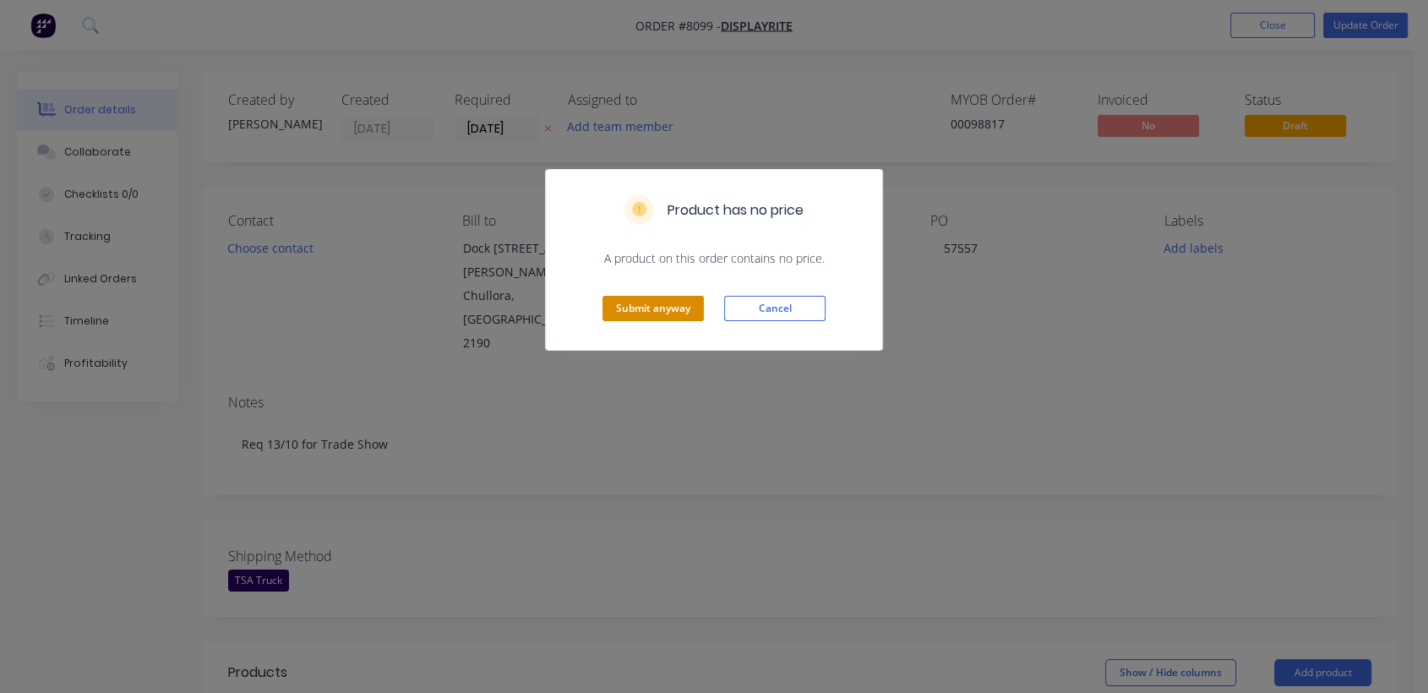
click at [642, 303] on button "Submit anyway" at bounding box center [652, 308] width 101 height 25
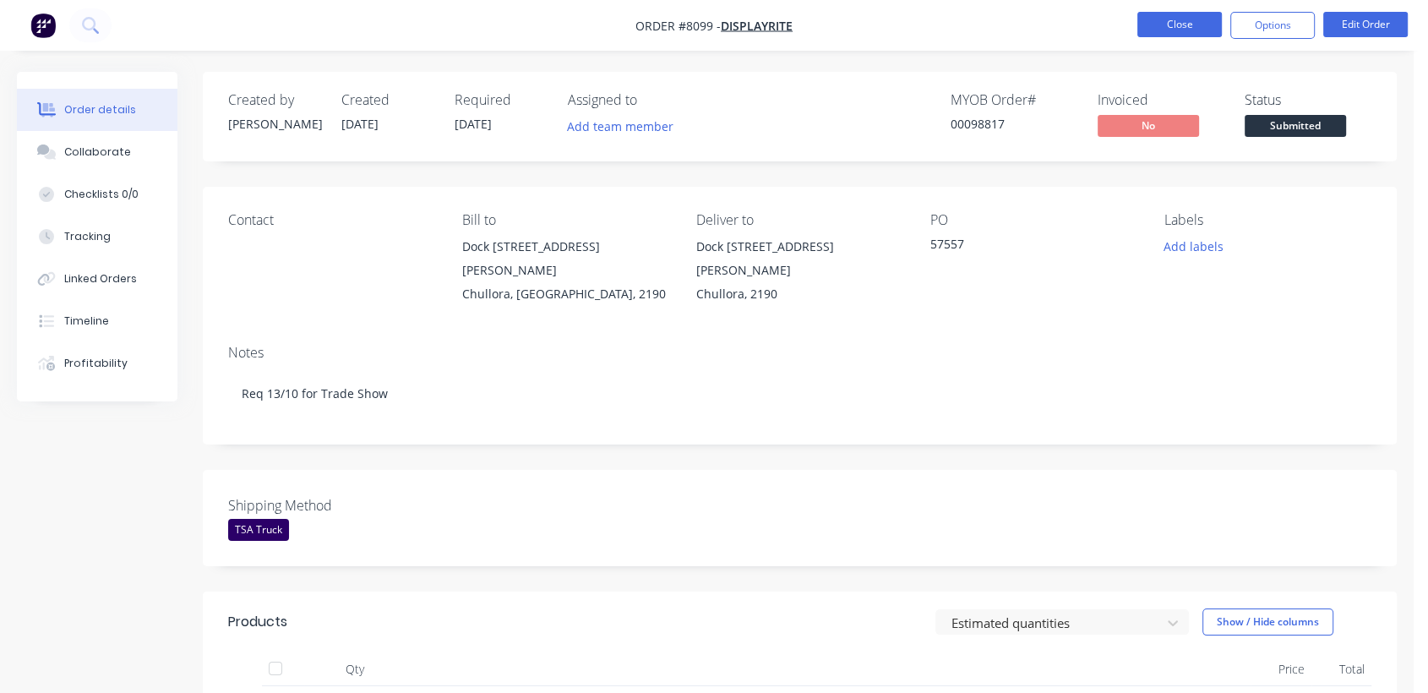
click at [1162, 24] on button "Close" at bounding box center [1179, 24] width 84 height 25
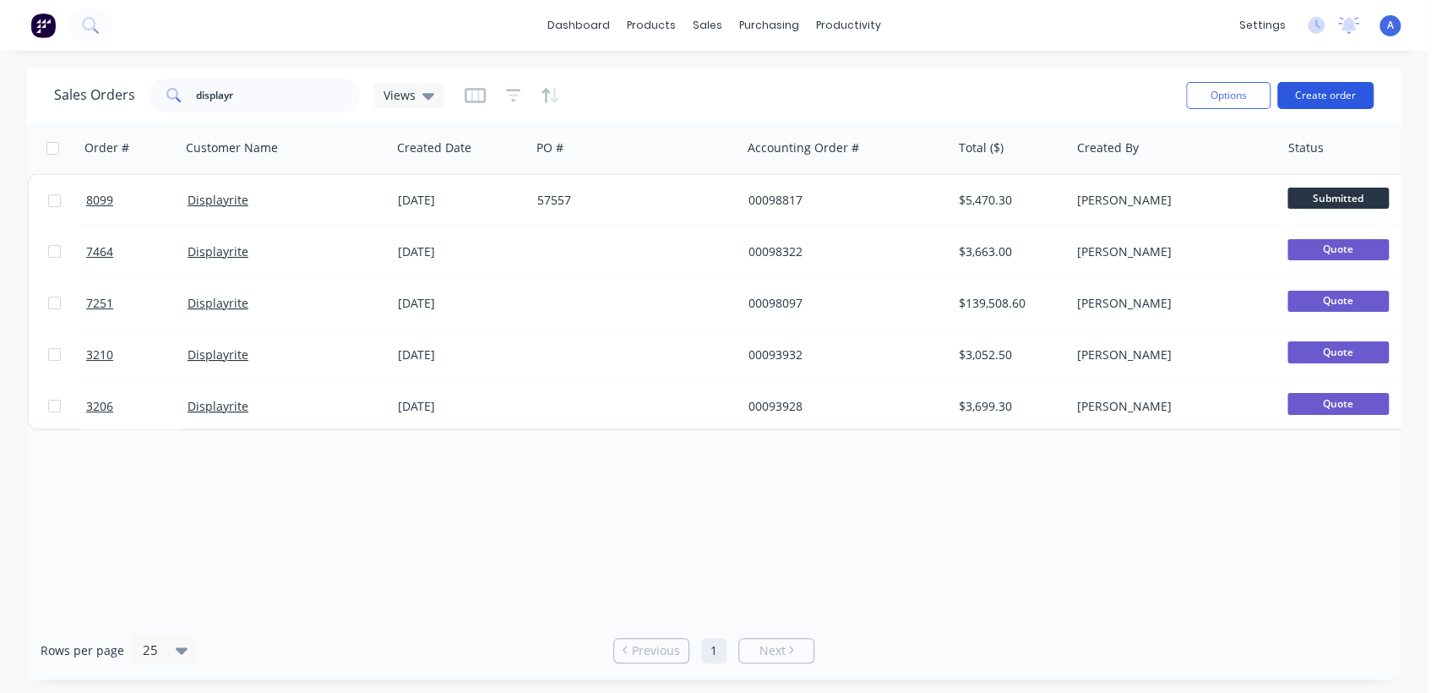
click at [1334, 93] on button "Create order" at bounding box center [1325, 95] width 96 height 27
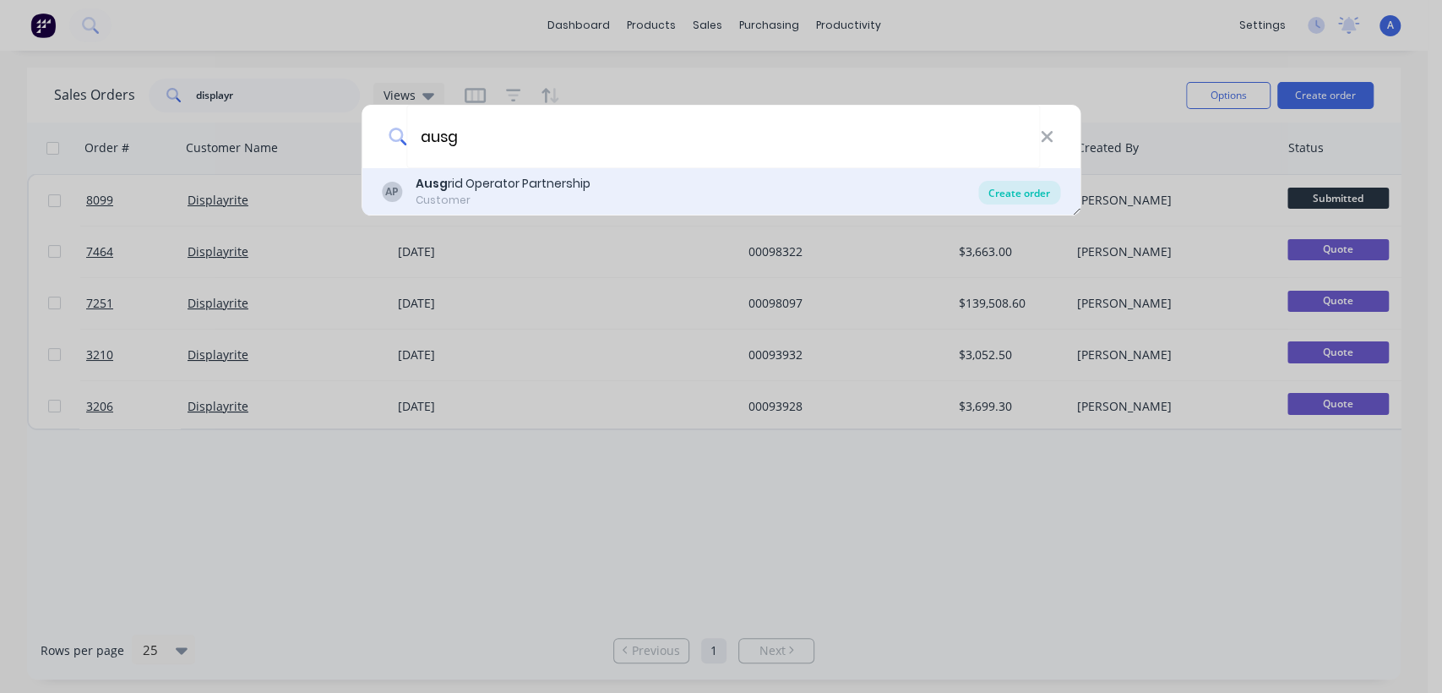
type input "ausg"
click at [996, 195] on div "Create order" at bounding box center [1019, 193] width 82 height 24
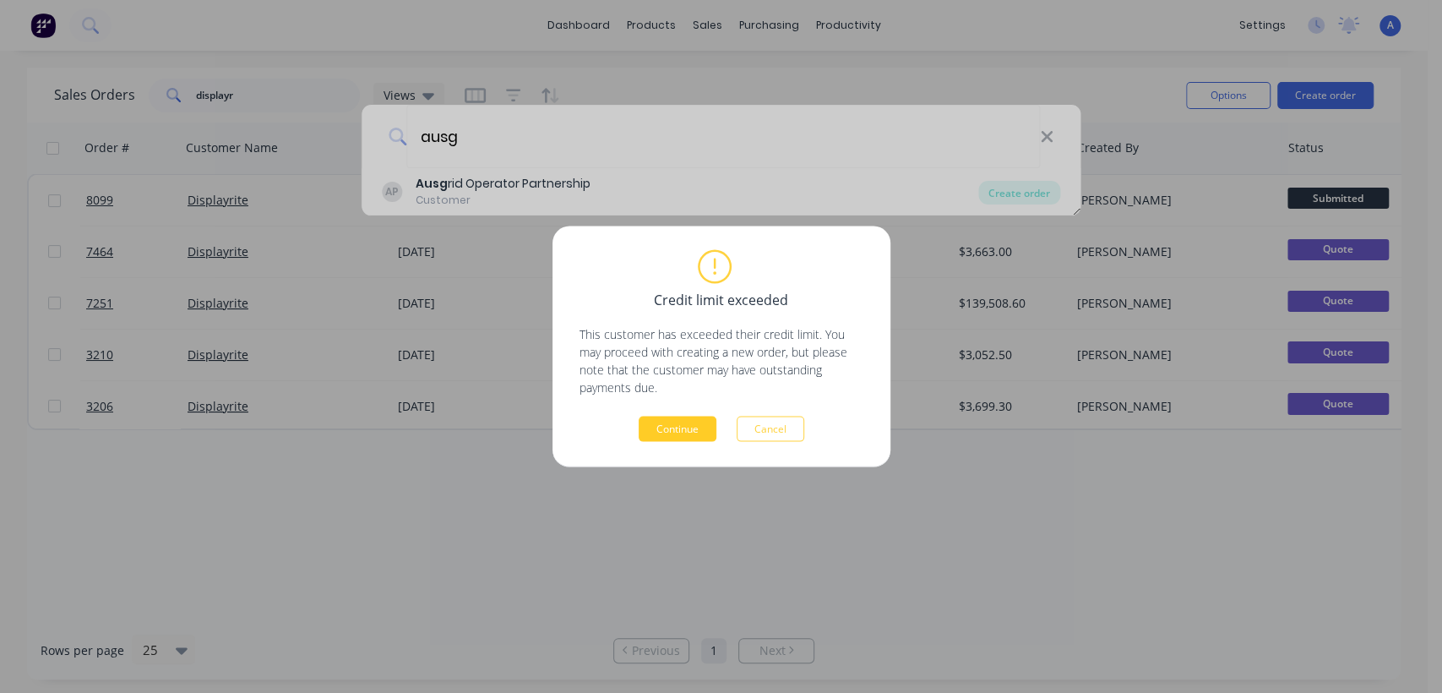
click at [691, 436] on button "Continue" at bounding box center [678, 428] width 78 height 25
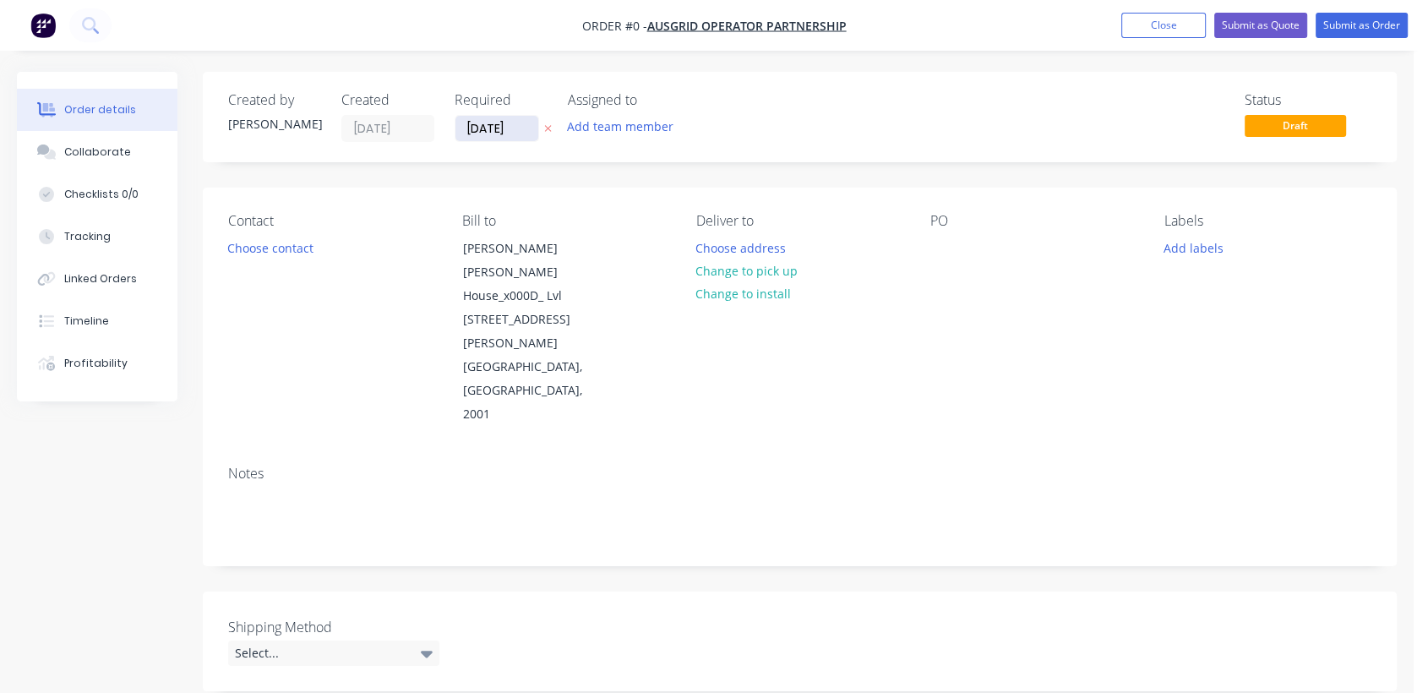
click at [519, 117] on input "[DATE]" at bounding box center [496, 128] width 83 height 25
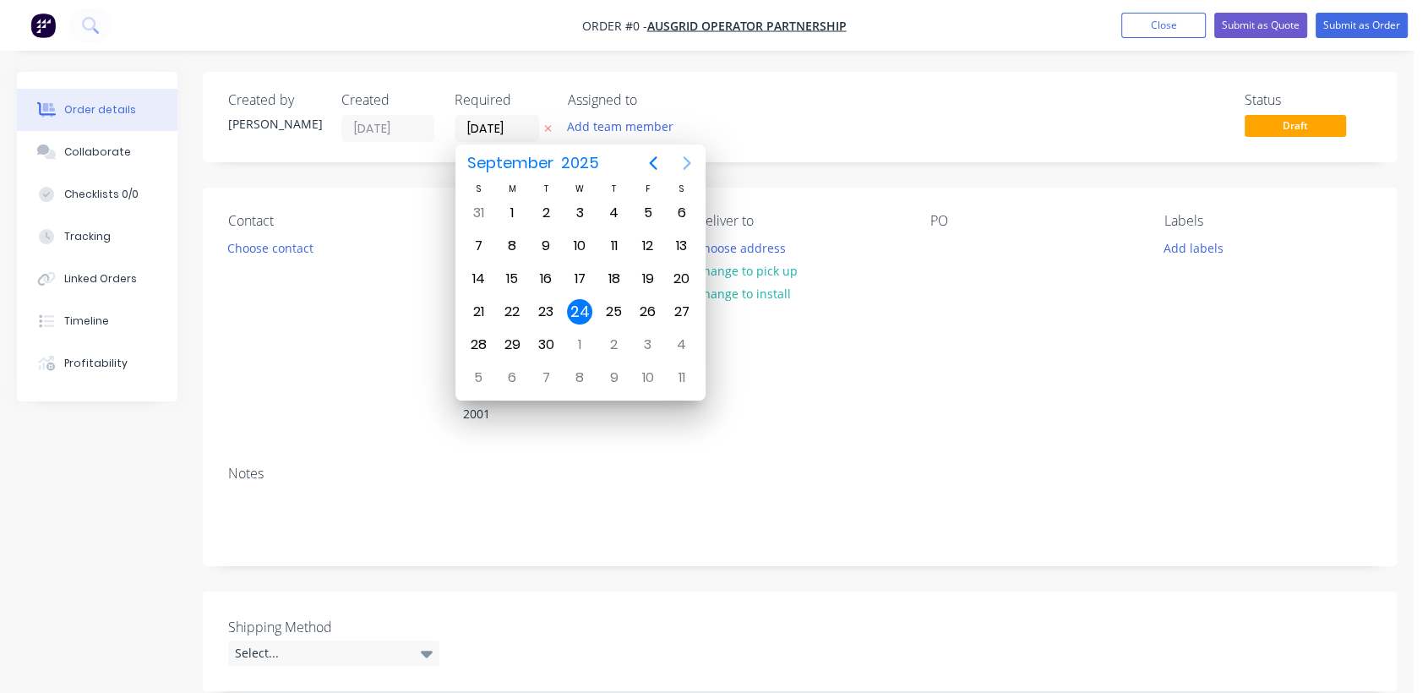
click at [678, 160] on icon "Next page" at bounding box center [687, 163] width 20 height 20
drag, startPoint x: 586, startPoint y: 334, endPoint x: 563, endPoint y: 343, distance: 24.3
click at [585, 334] on div "31" at bounding box center [579, 344] width 25 height 25
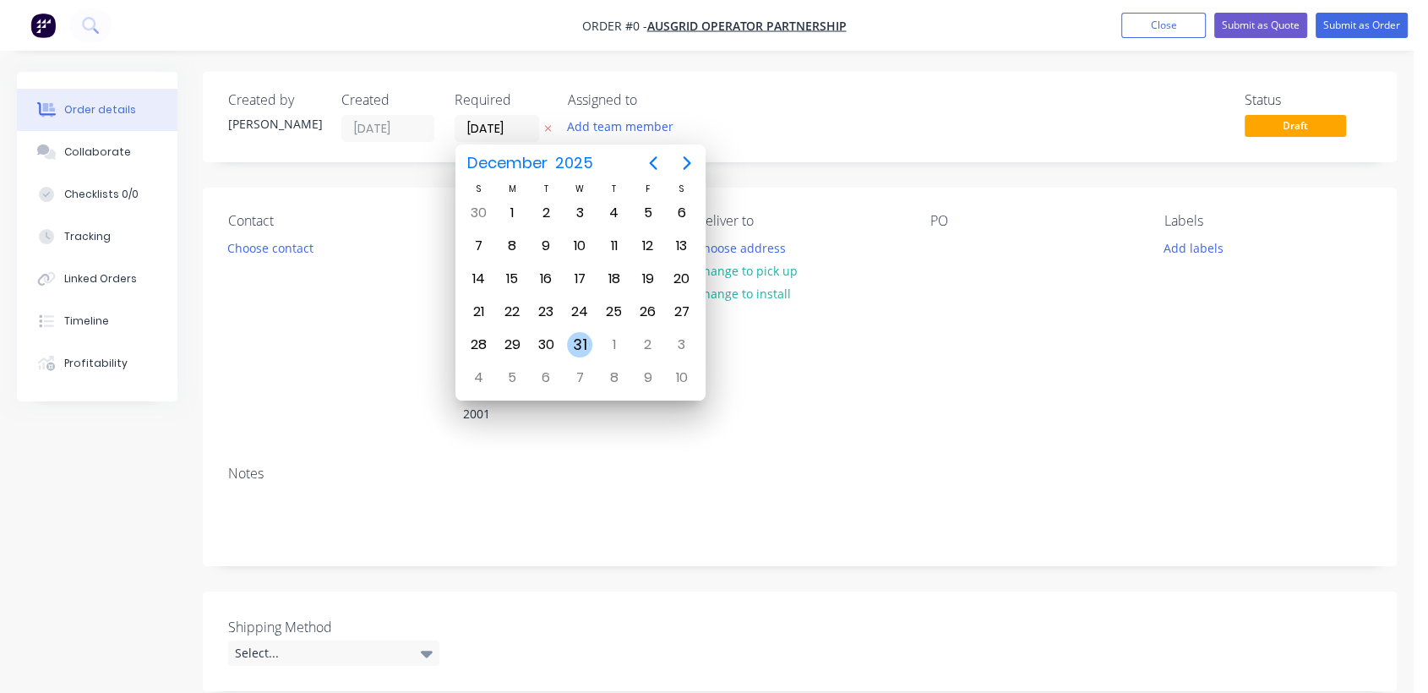
type input "[DATE]"
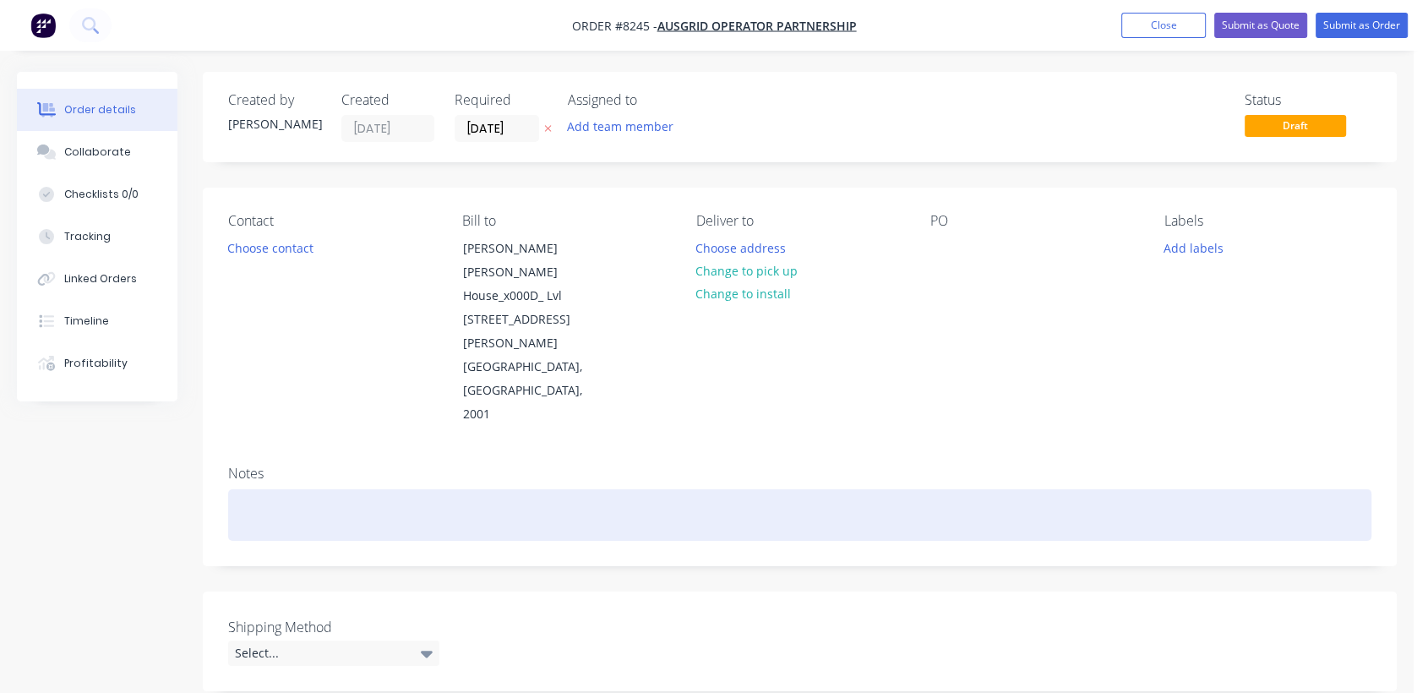
click at [297, 489] on div at bounding box center [799, 515] width 1143 height 52
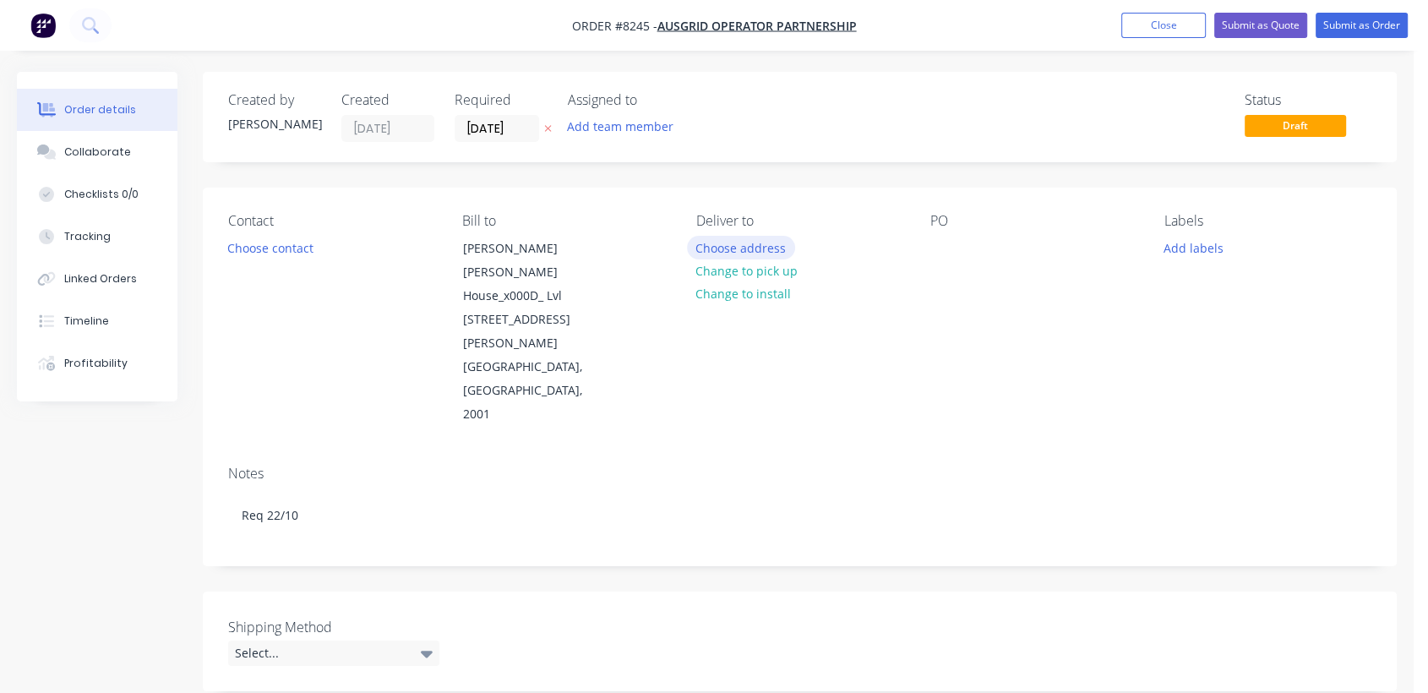
click at [753, 246] on button "Choose address" at bounding box center [741, 247] width 108 height 23
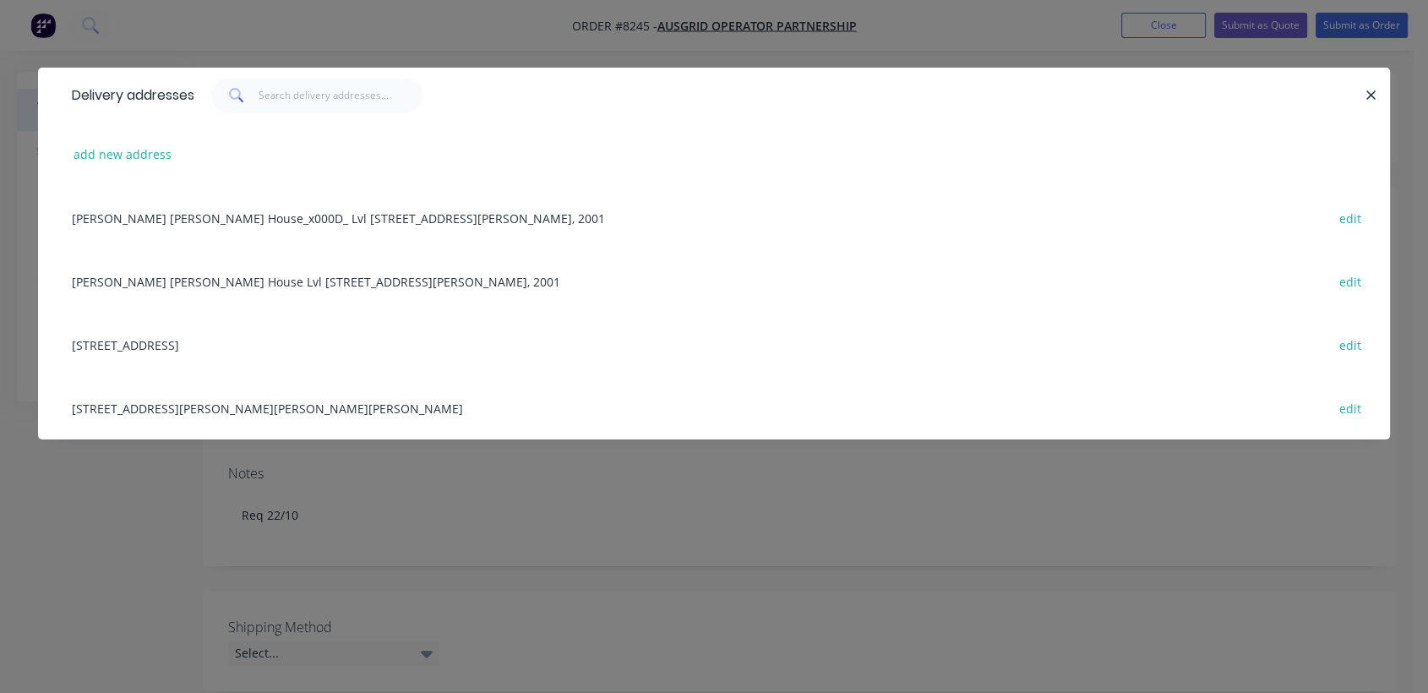
click at [196, 346] on div "[STREET_ADDRESS] edit" at bounding box center [713, 344] width 1301 height 63
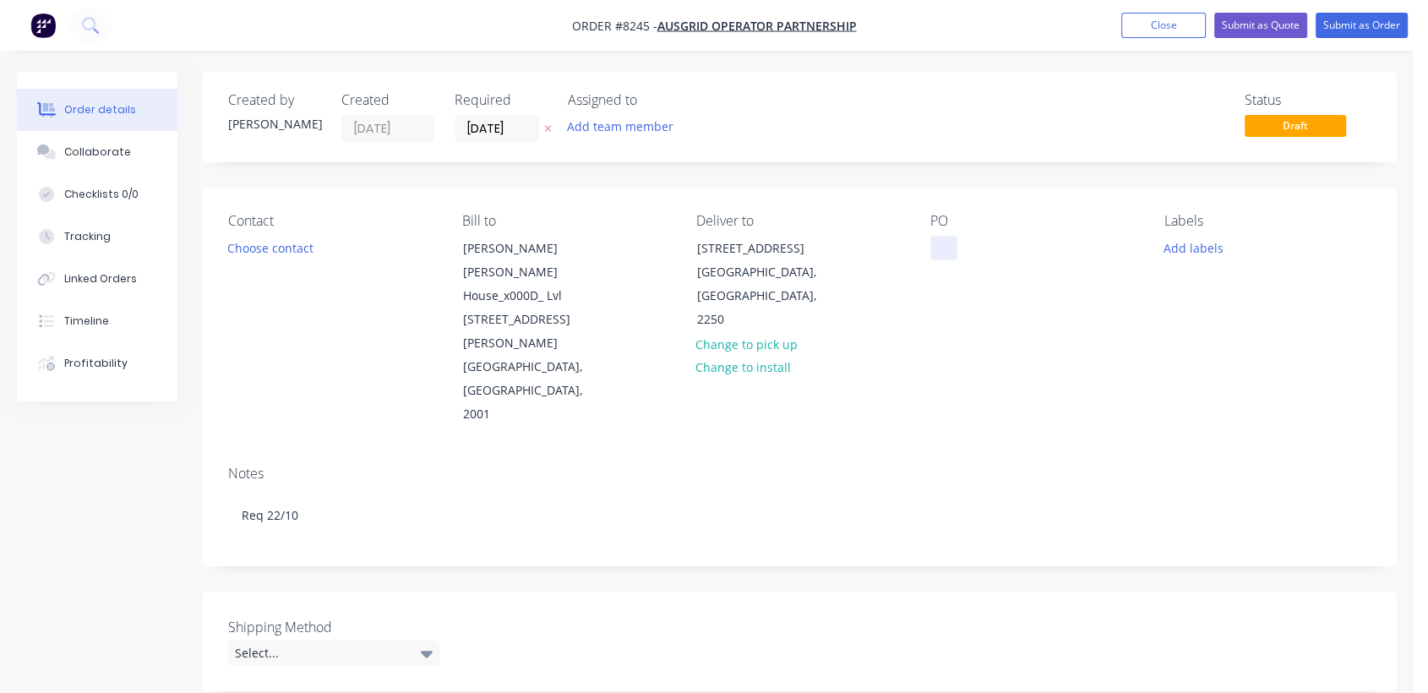
click at [939, 249] on div at bounding box center [943, 248] width 27 height 24
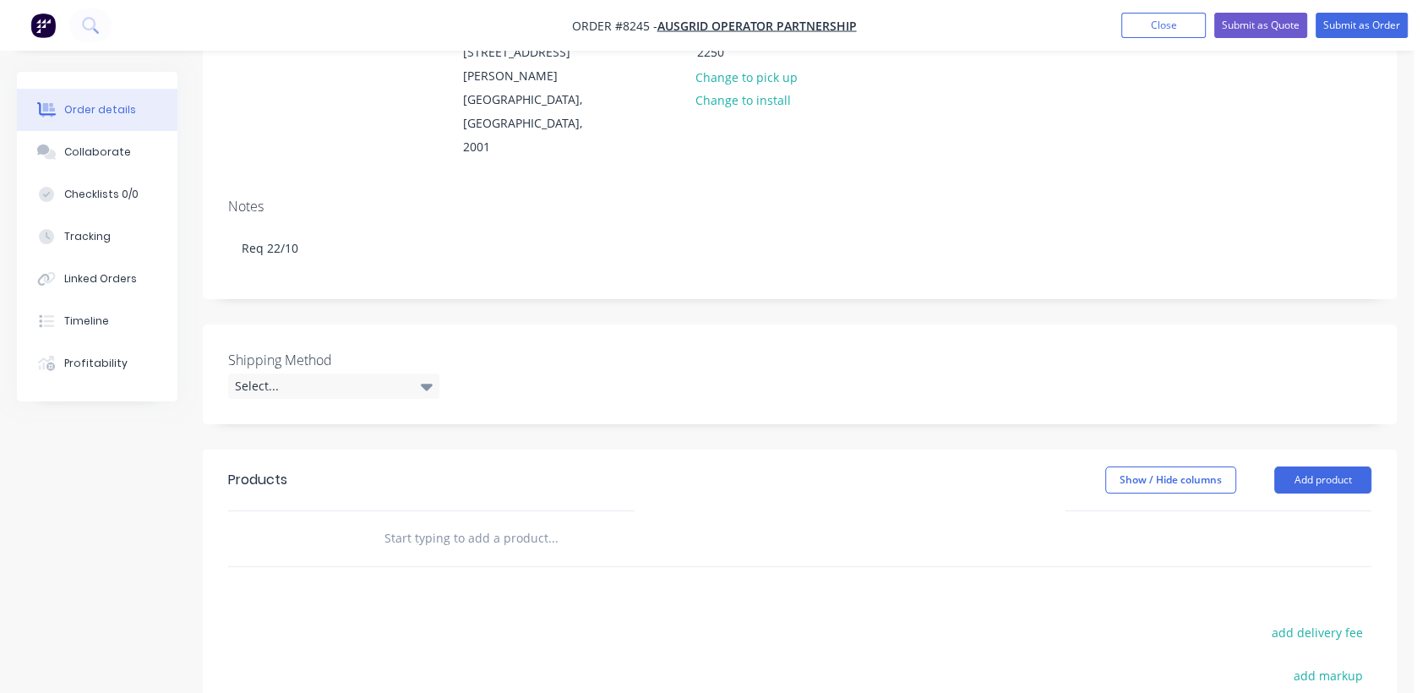
scroll to position [281, 0]
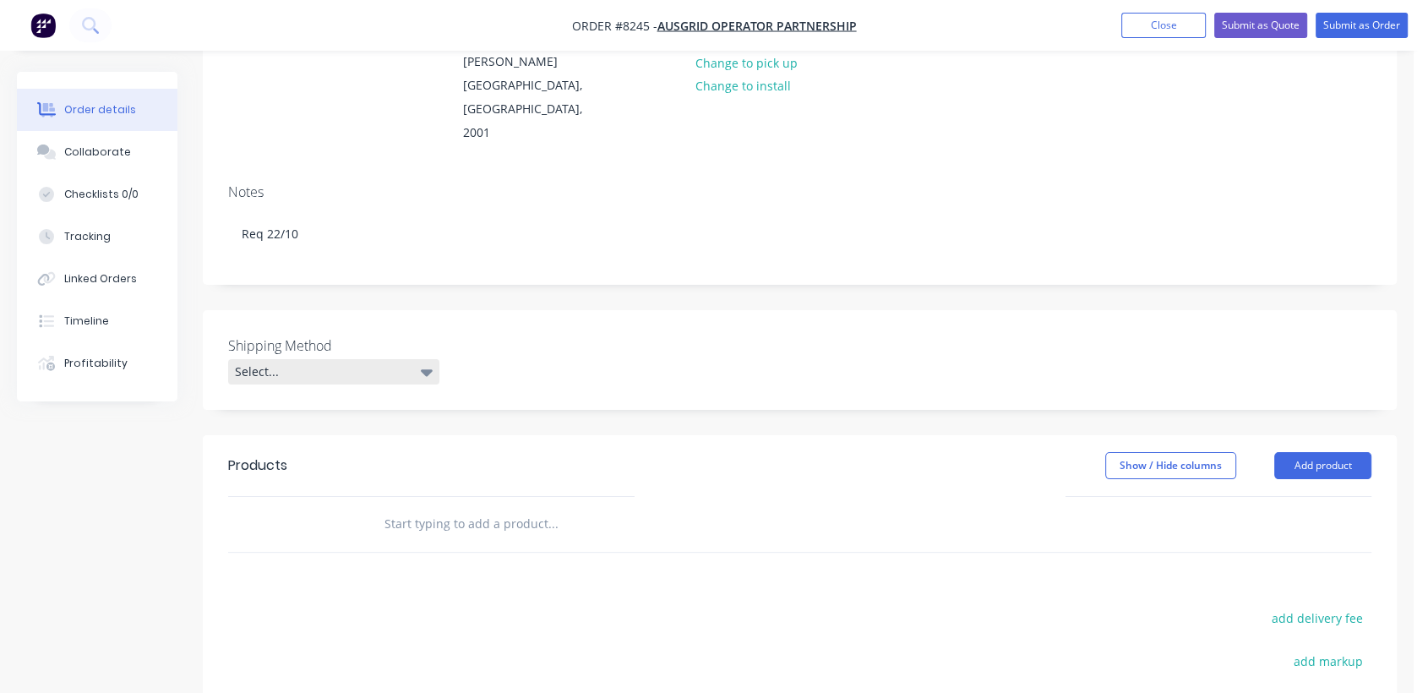
click at [338, 359] on div "Select..." at bounding box center [333, 371] width 211 height 25
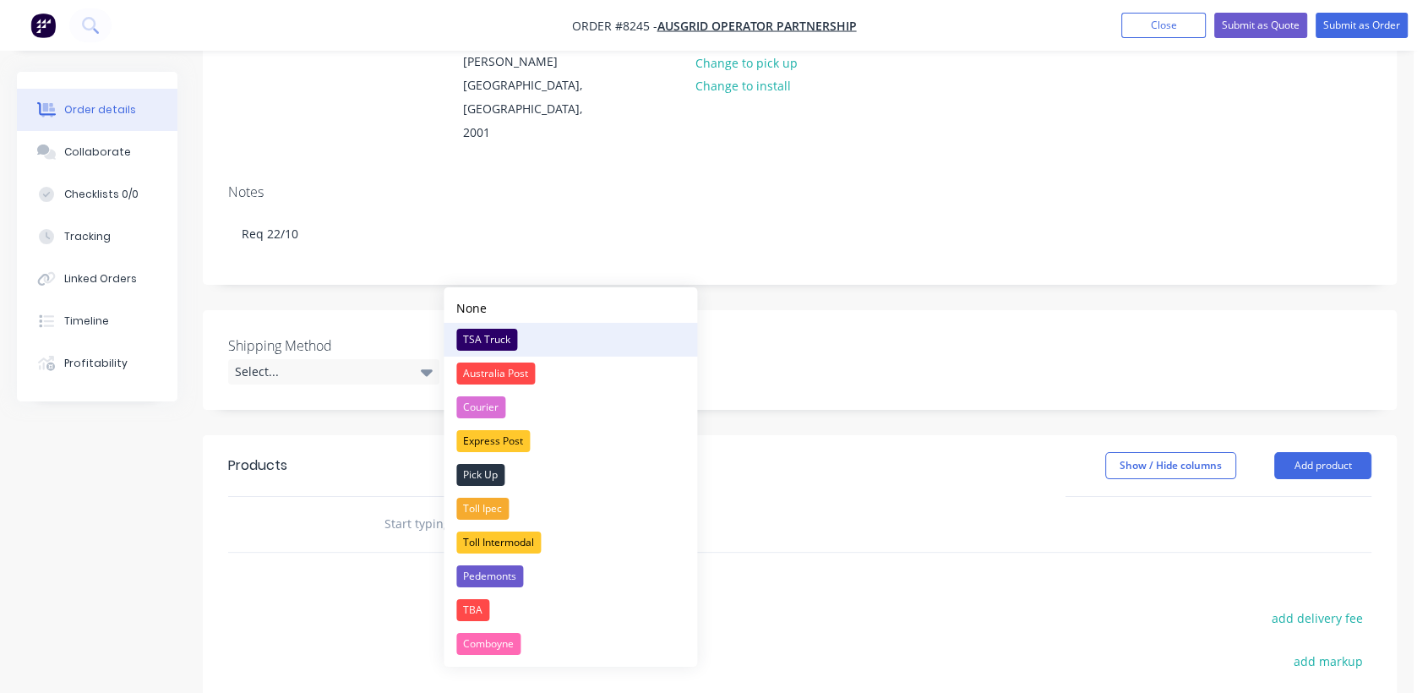
click at [495, 329] on div "TSA Truck" at bounding box center [486, 340] width 61 height 22
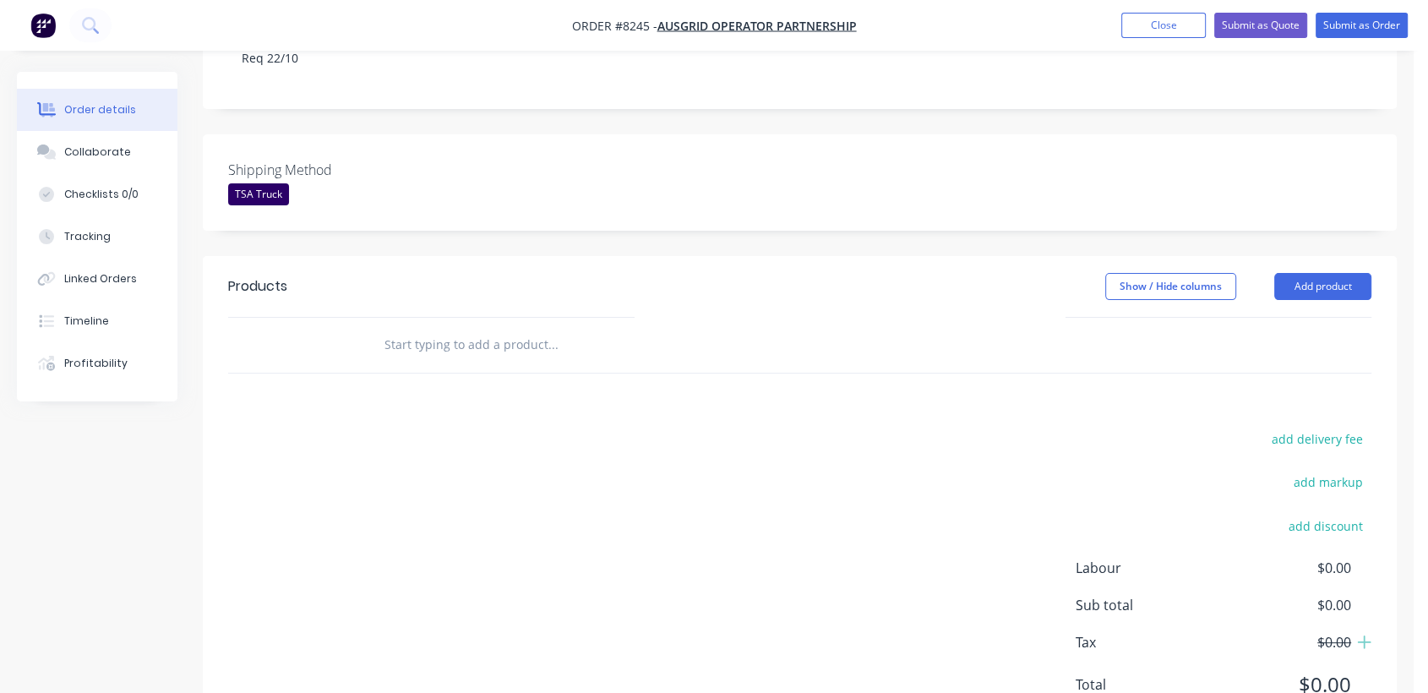
scroll to position [460, 0]
click at [461, 325] on input "text" at bounding box center [552, 342] width 338 height 34
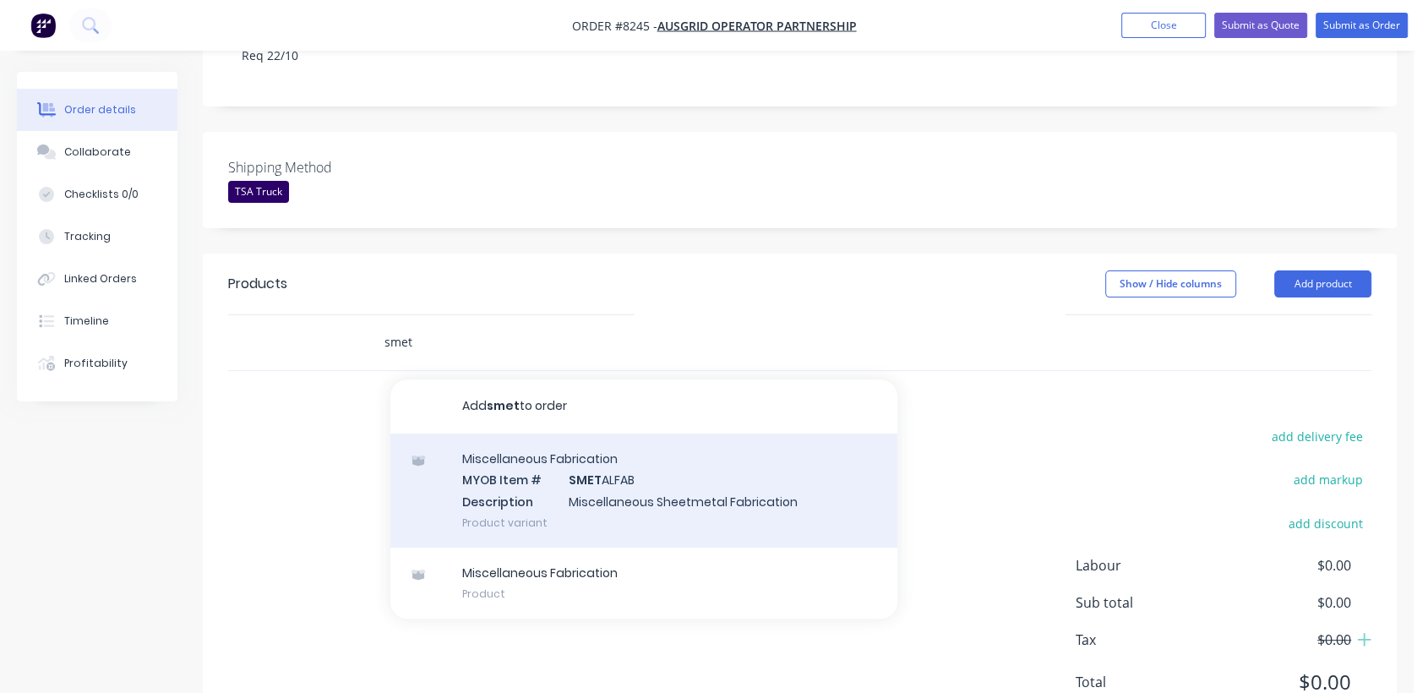
type input "smet"
click at [552, 446] on div "Miscellaneous Fabrication MYOB Item # SMET ALFAB Description Miscellaneous Shee…" at bounding box center [643, 490] width 507 height 114
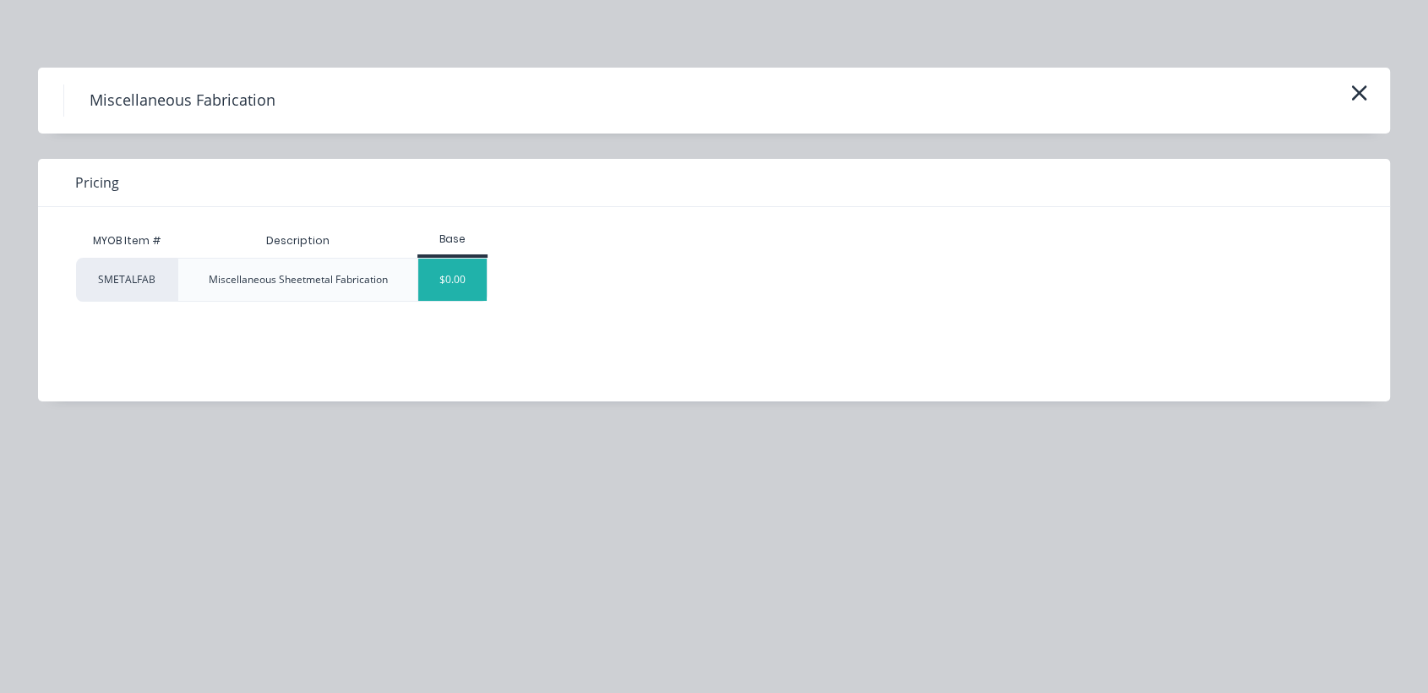
click at [466, 277] on div "$0.00" at bounding box center [452, 279] width 68 height 42
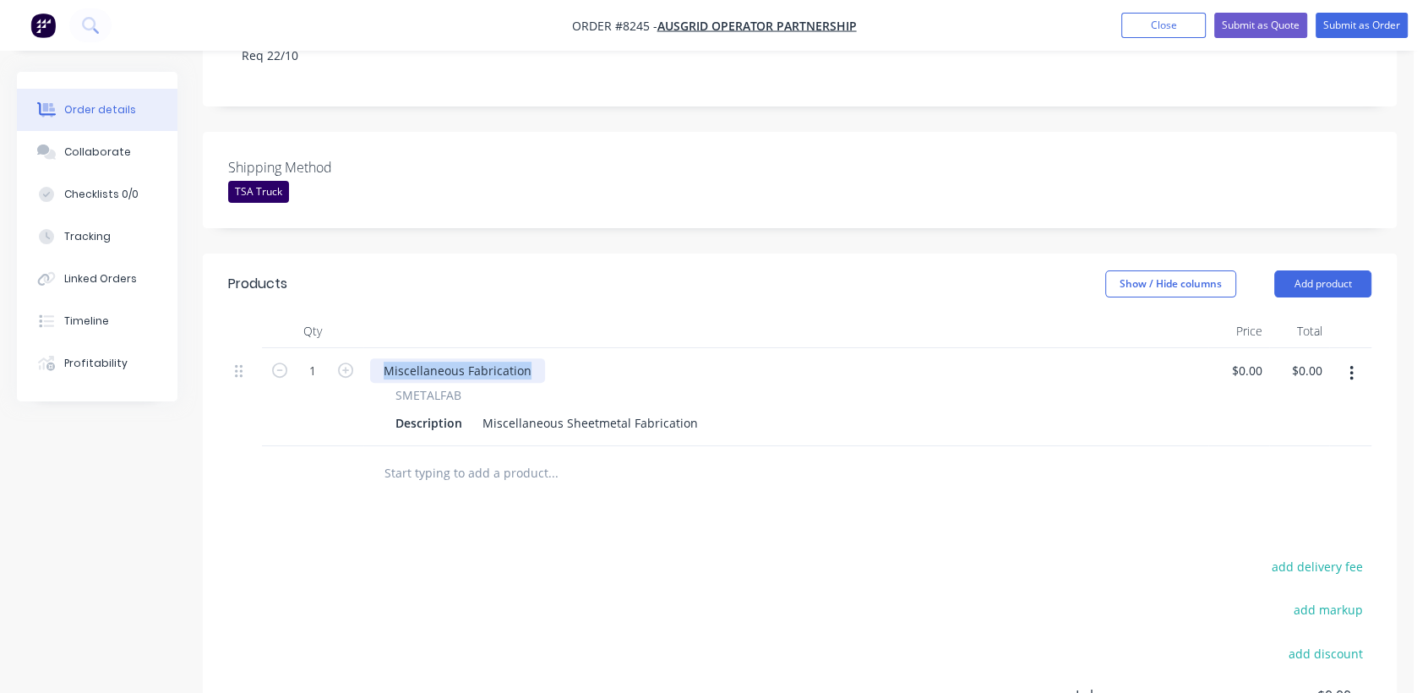
drag, startPoint x: 537, startPoint y: 302, endPoint x: 367, endPoint y: 284, distance: 171.5
click at [367, 348] on div "Miscellaneous Fabrication SMETALFAB Description Miscellaneous Sheetmetal Fabric…" at bounding box center [785, 397] width 845 height 98
click at [345, 362] on icon "button" at bounding box center [345, 369] width 15 height 15
type input "2"
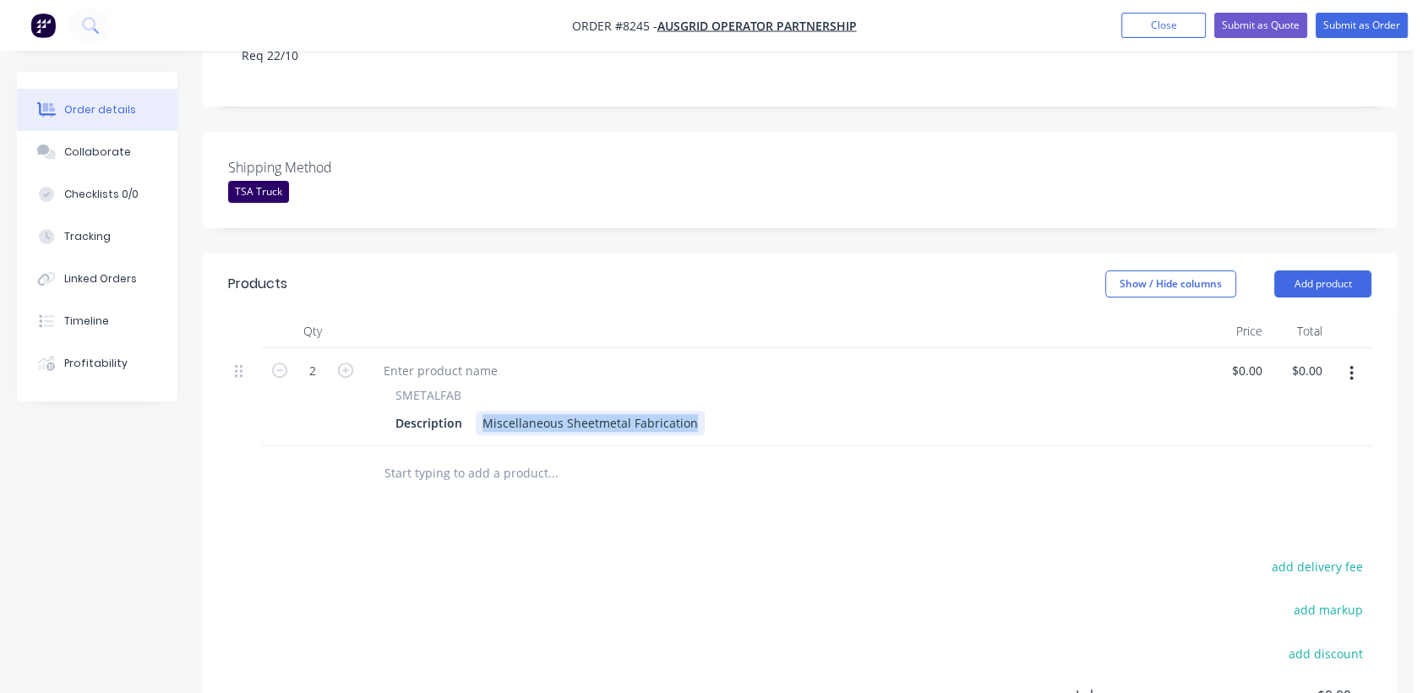
drag, startPoint x: 478, startPoint y: 354, endPoint x: 743, endPoint y: 390, distance: 267.7
click at [743, 390] on div "Qty Price Total 2 SMETALFAB Description Miscellaneous Sheetmetal Fabrication $0…" at bounding box center [800, 407] width 1194 height 187
paste div
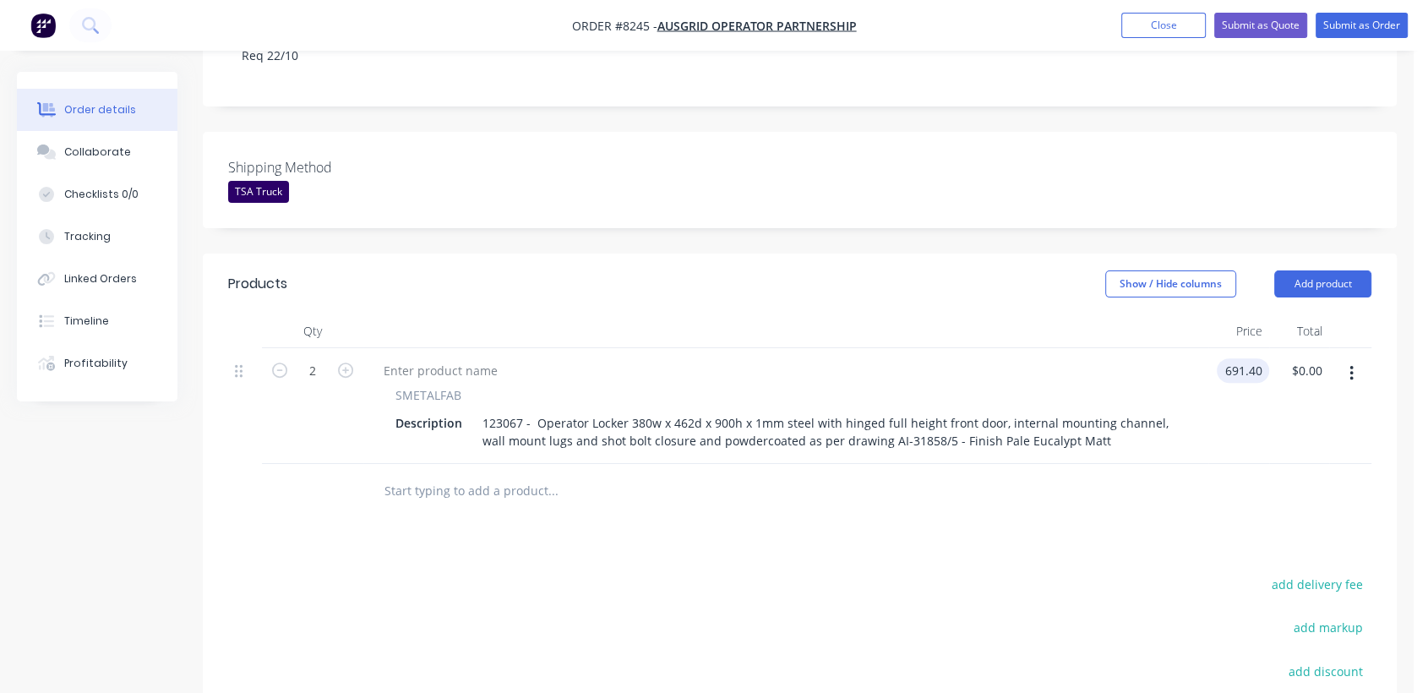
type input "$691.40"
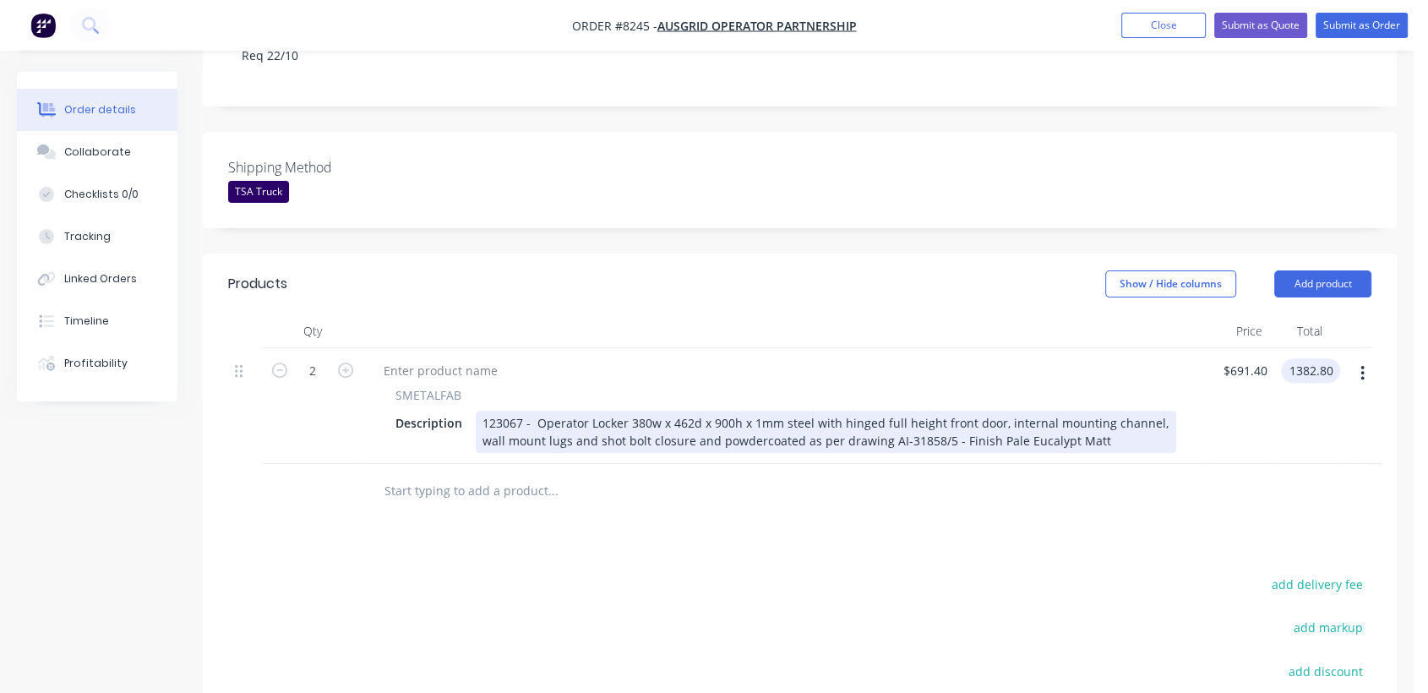
type input "$1,382.80"
drag, startPoint x: 1091, startPoint y: 369, endPoint x: 1009, endPoint y: 377, distance: 81.4
click at [1000, 411] on div "123067 - Operator Locker 380w x 462d x 900h x 1mm steel with hinged full height…" at bounding box center [826, 432] width 700 height 42
click at [1012, 411] on div "123067 - Operator Locker 380w x 462d x 900h x 1mm steel with hinged full height…" at bounding box center [826, 432] width 700 height 42
drag, startPoint x: 1101, startPoint y: 373, endPoint x: 987, endPoint y: 365, distance: 114.3
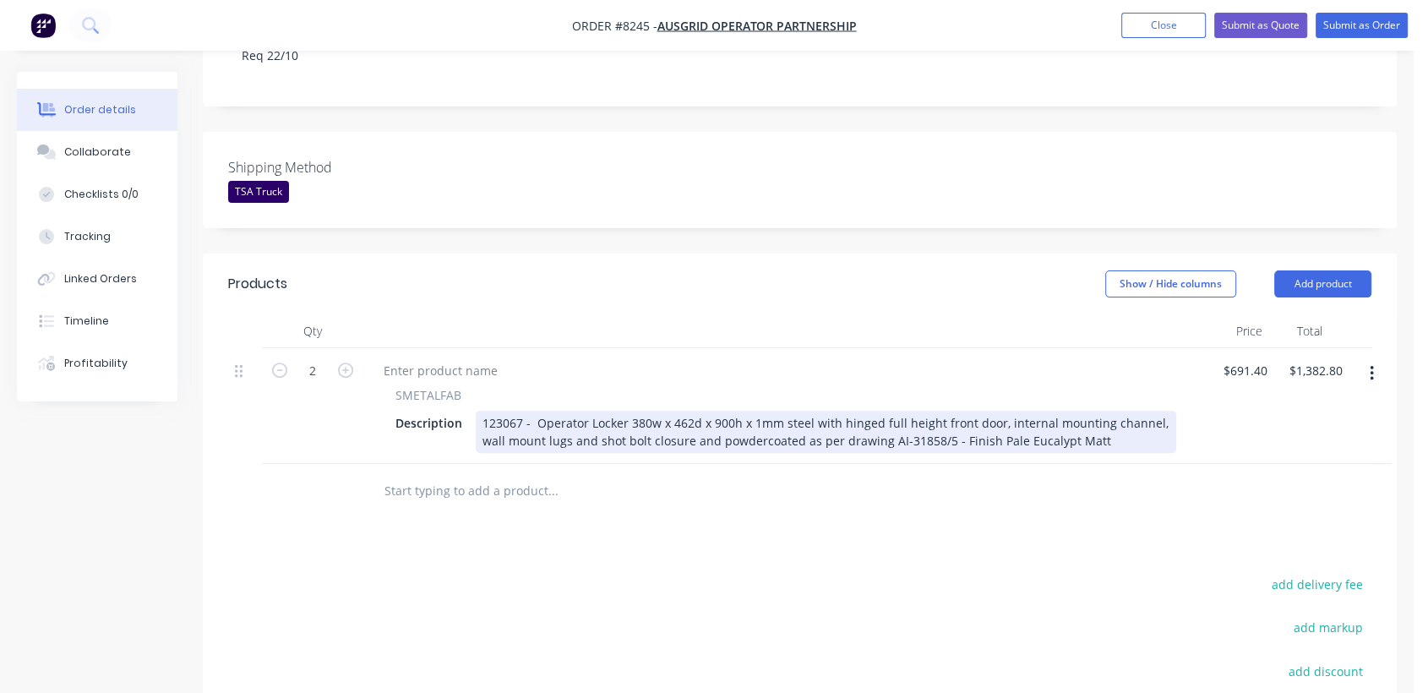
click at [987, 411] on div "123067 - Operator Locker 380w x 462d x 900h x 1mm steel with hinged full height…" at bounding box center [826, 432] width 700 height 42
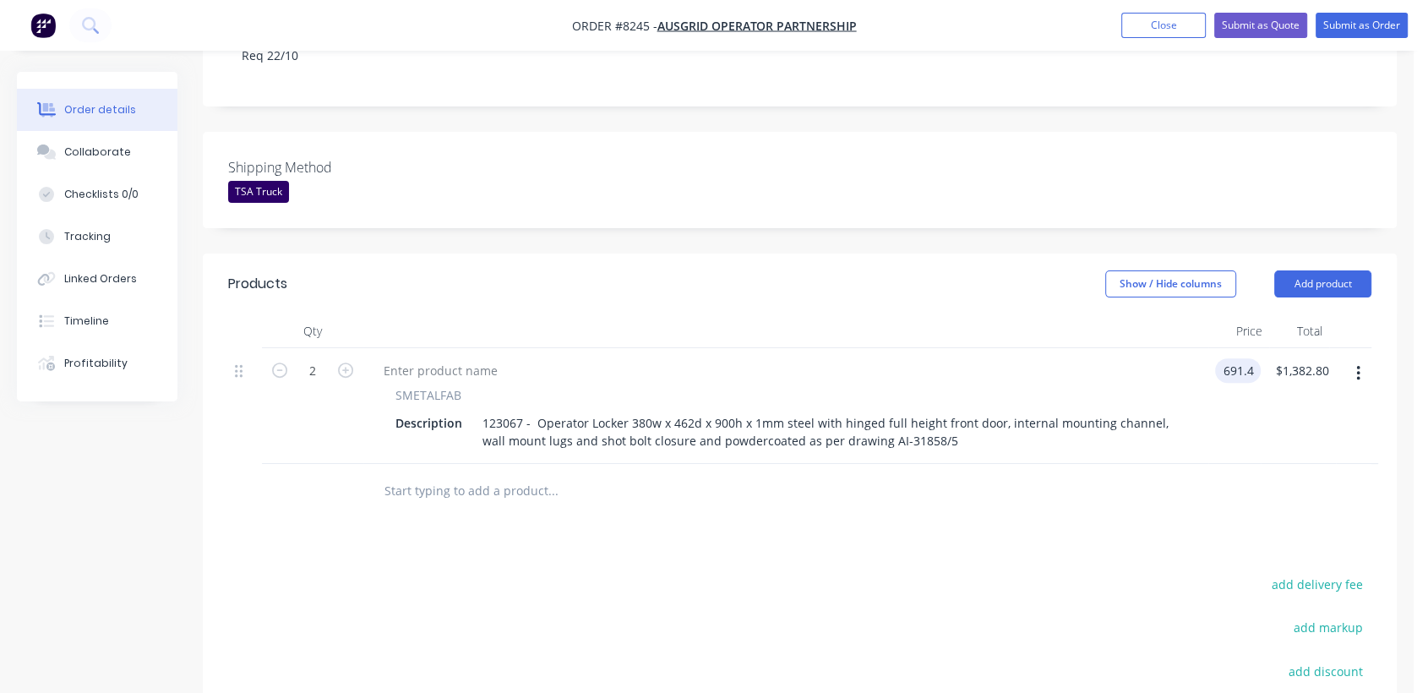
type input "$691.40"
type input "$1,382.80"
click at [485, 474] on input "text" at bounding box center [552, 491] width 338 height 34
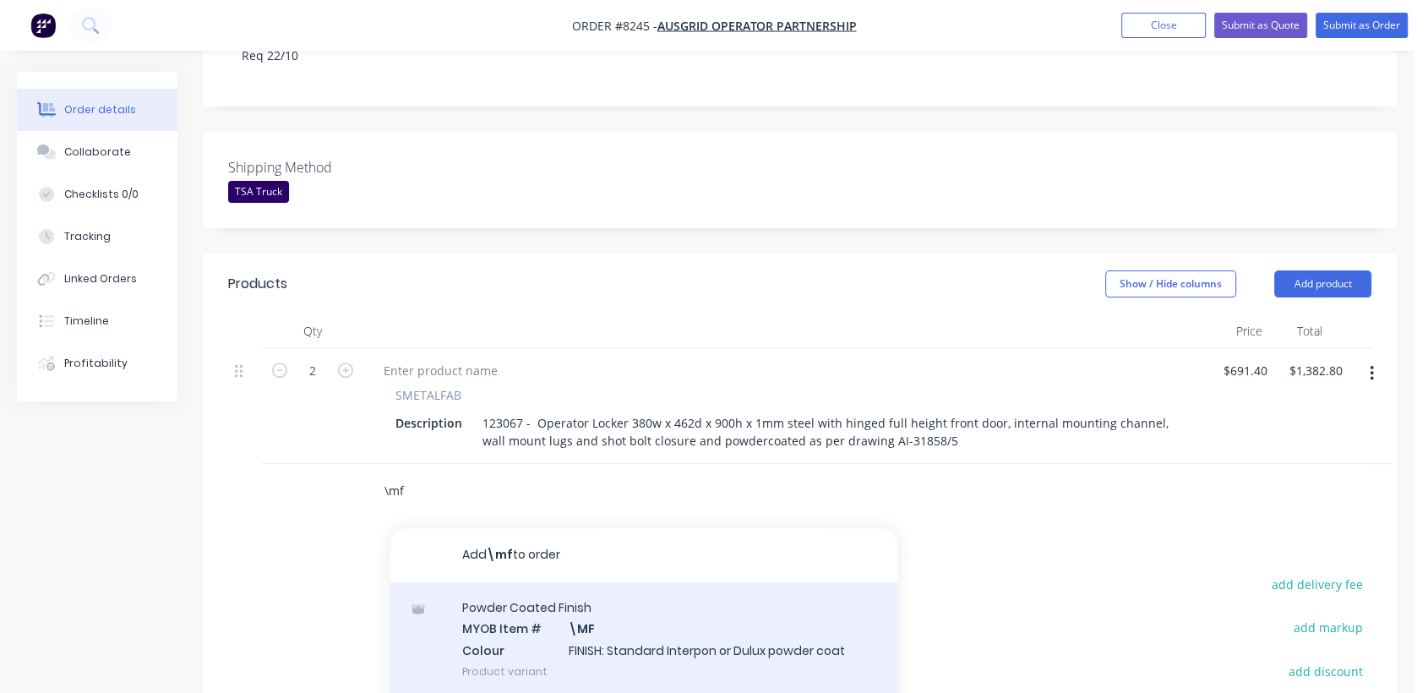
type input "\mf"
click at [655, 582] on div "Powder Coated Finish MYOB Item # \MF Colour FINISH: Standard Interpon or Dulux …" at bounding box center [643, 639] width 507 height 114
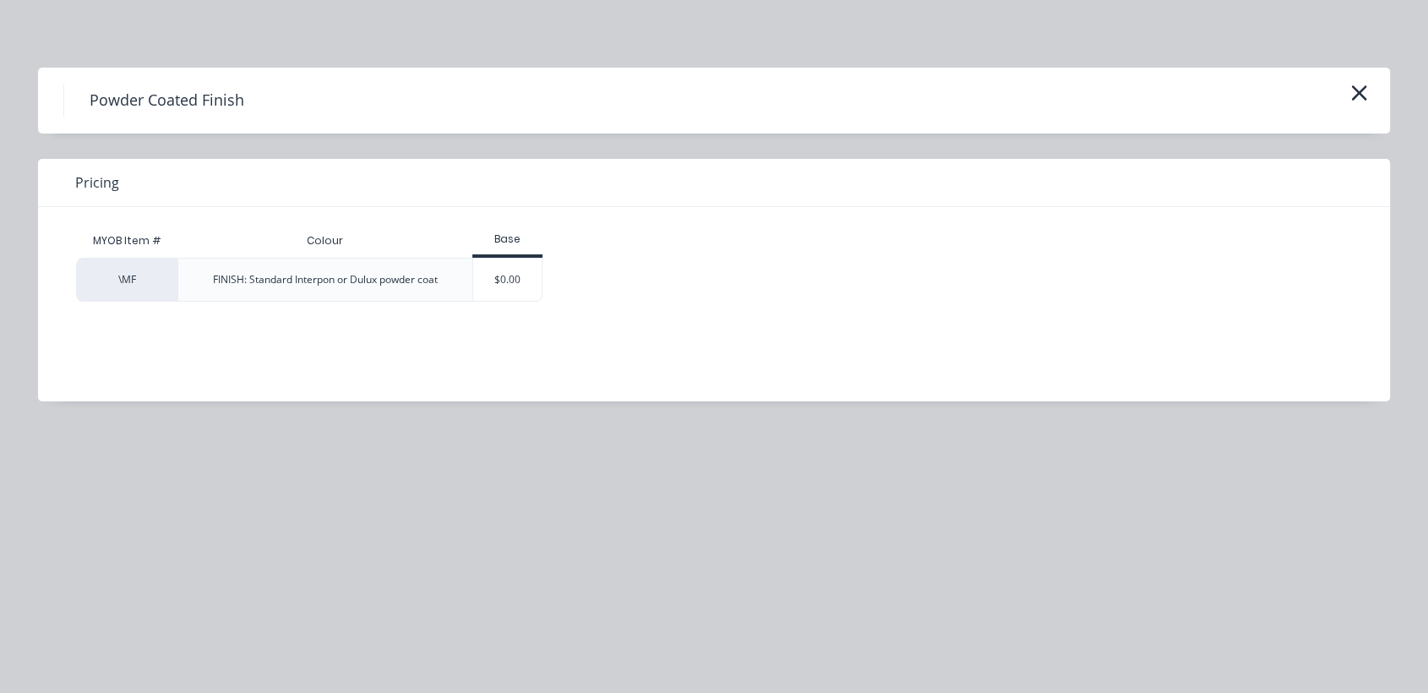
click at [533, 280] on div "$0.00" at bounding box center [507, 279] width 68 height 42
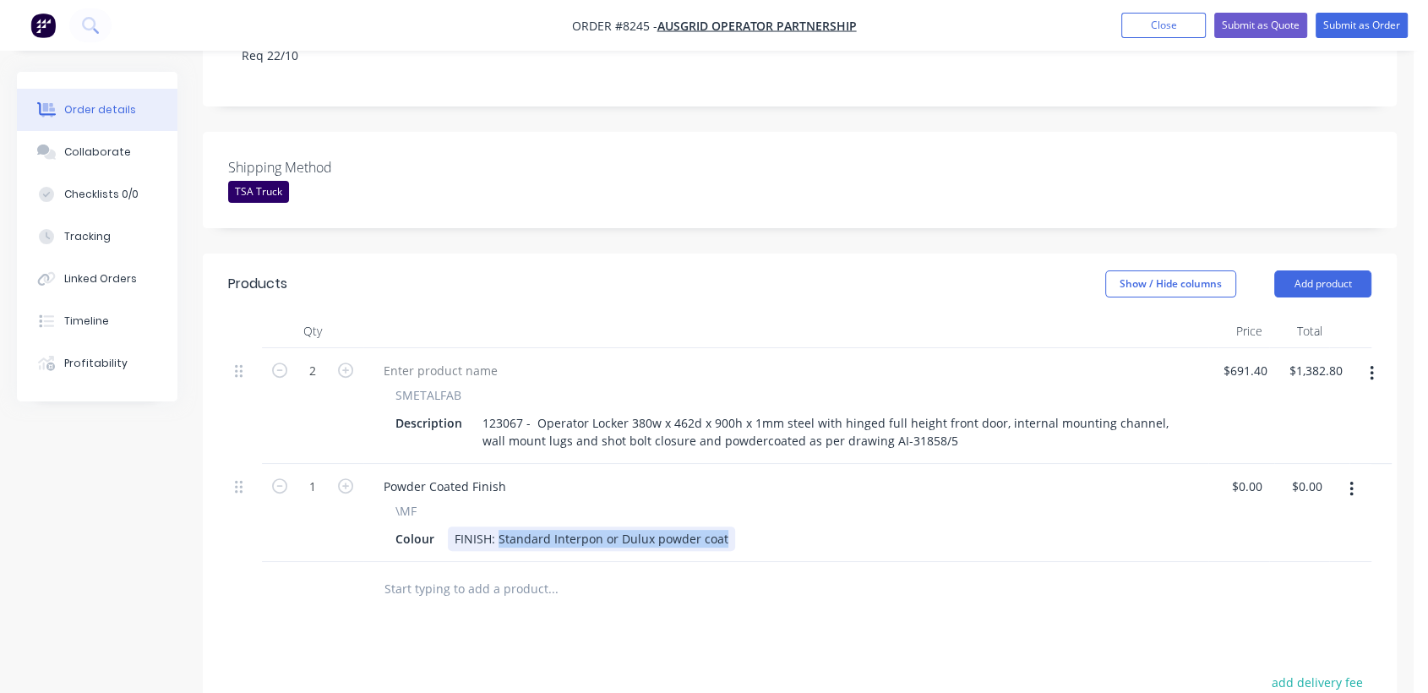
drag, startPoint x: 498, startPoint y: 464, endPoint x: 791, endPoint y: 509, distance: 296.5
click at [791, 509] on div "Qty Price Total 2 SMETALFAB Description 123067 - Operator Locker 380w x 462d x …" at bounding box center [800, 465] width 1194 height 302
paste div
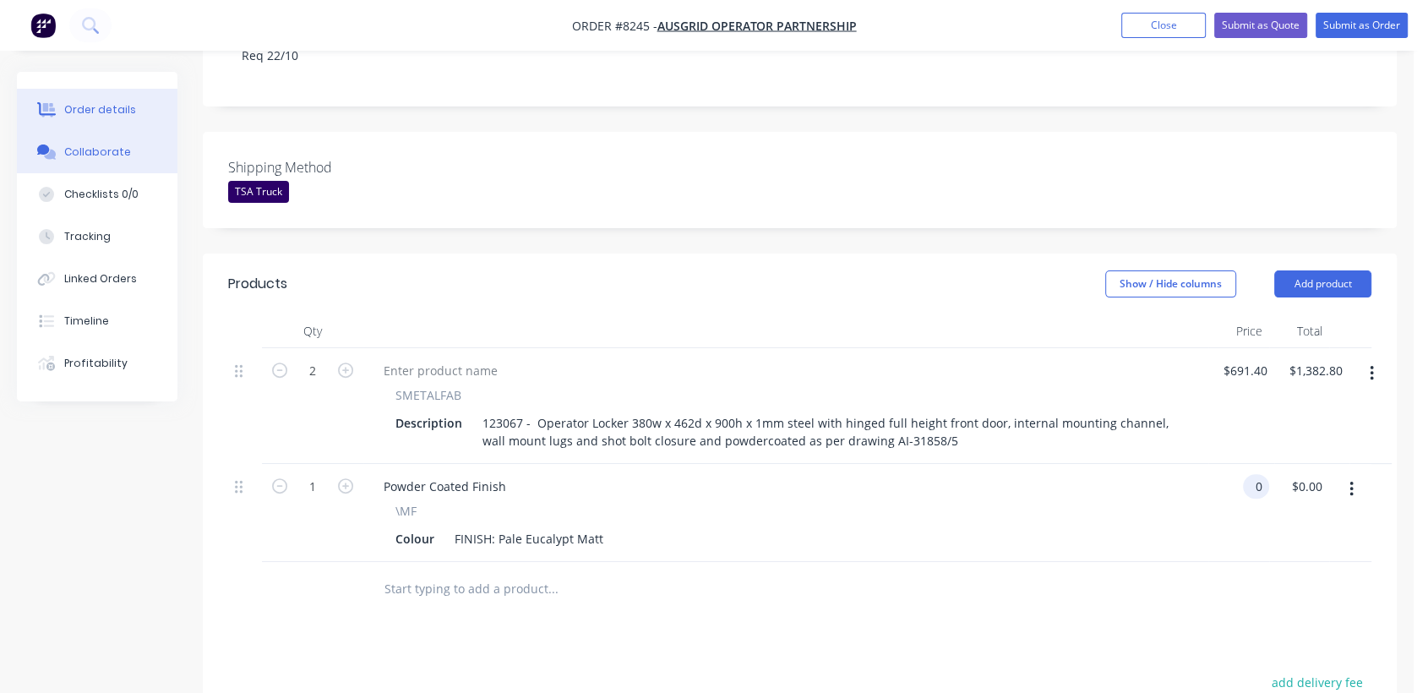
type input "$0.00"
click at [98, 153] on div "Collaborate" at bounding box center [97, 151] width 67 height 15
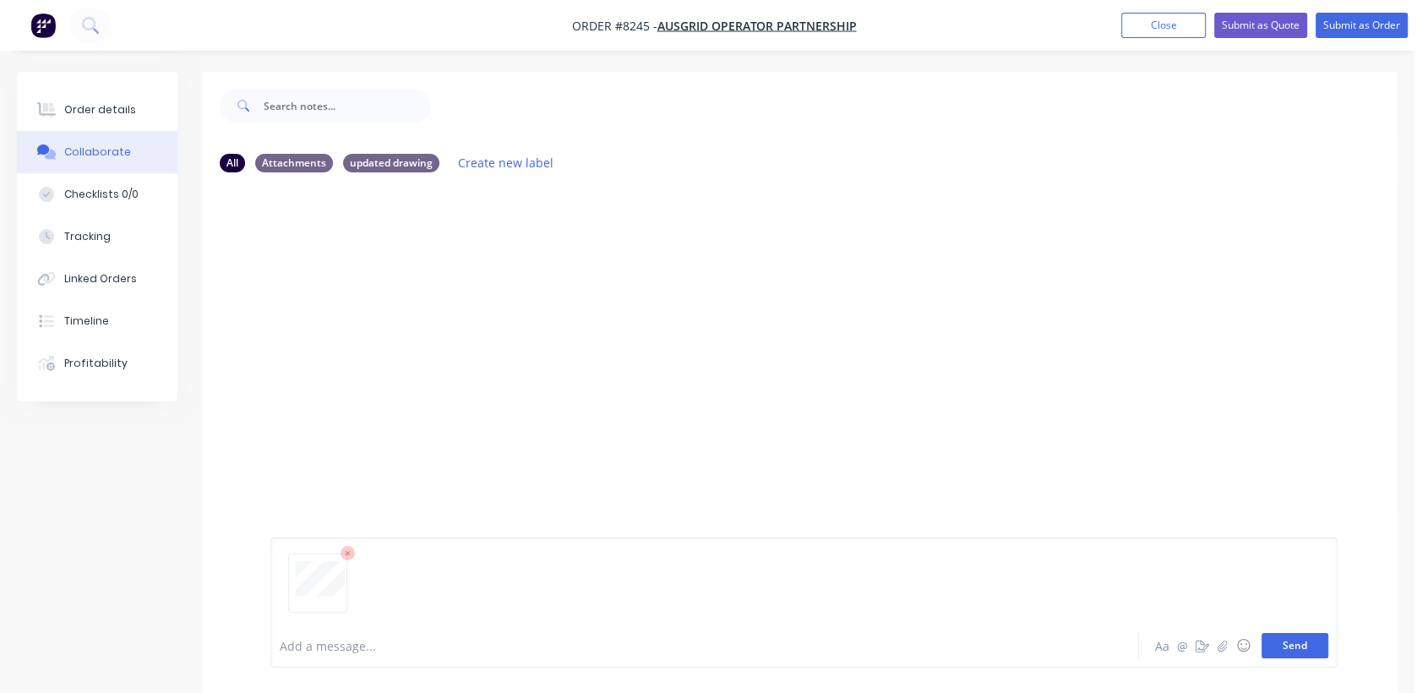
click at [1307, 647] on button "Send" at bounding box center [1294, 645] width 67 height 25
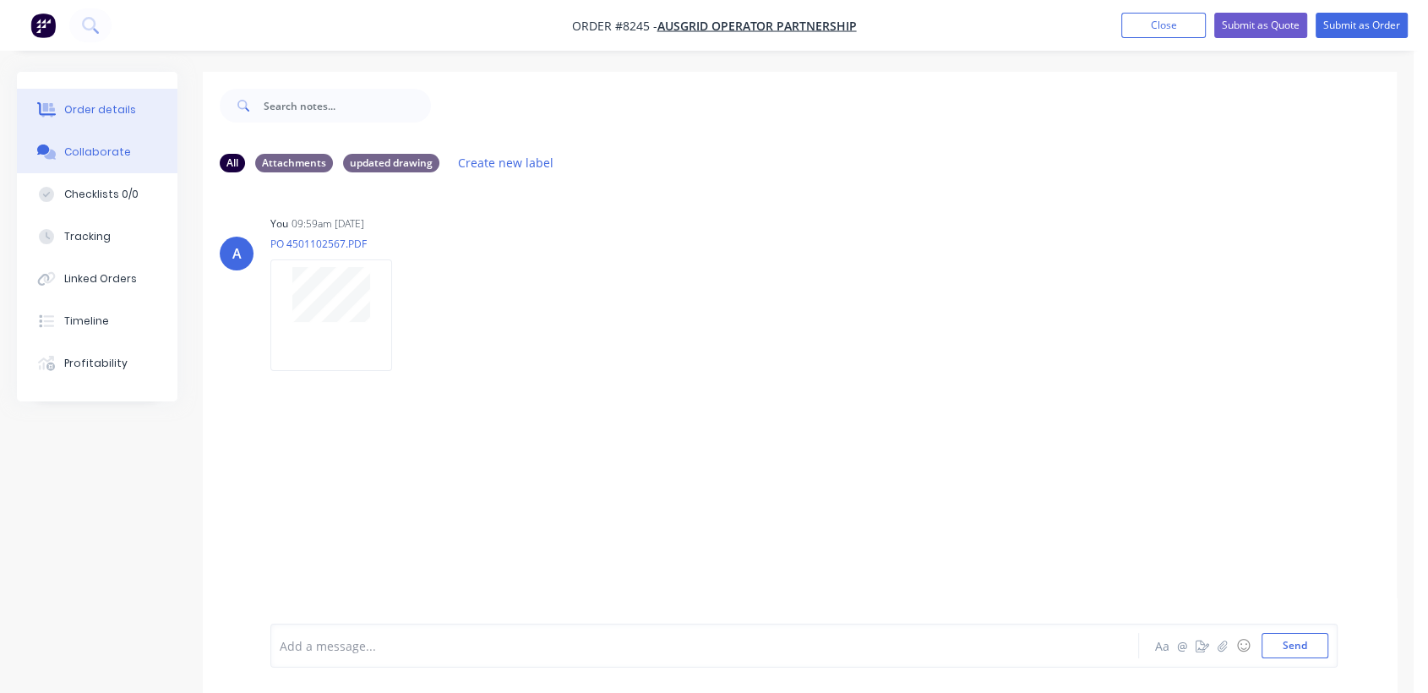
click at [75, 106] on div "Order details" at bounding box center [100, 109] width 72 height 15
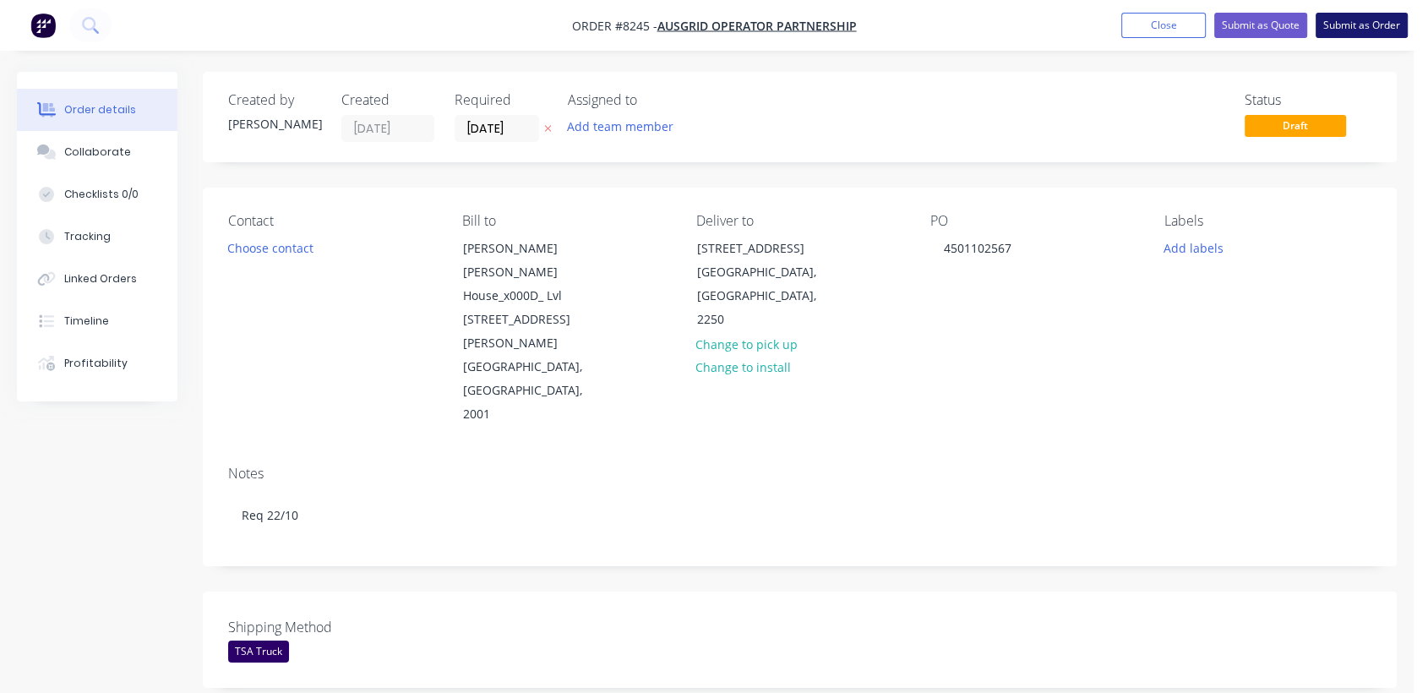
click at [1387, 24] on button "Submit as Order" at bounding box center [1361, 25] width 92 height 25
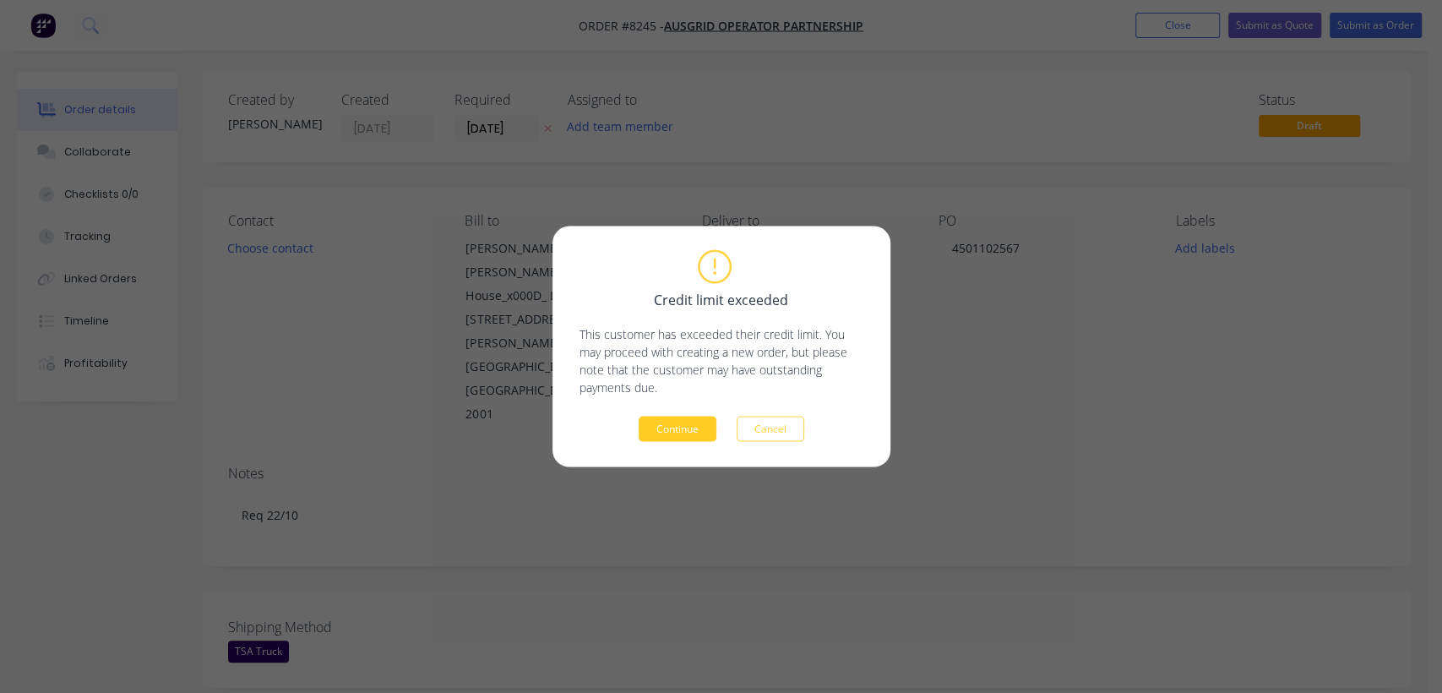
click at [677, 427] on button "Continue" at bounding box center [678, 428] width 78 height 25
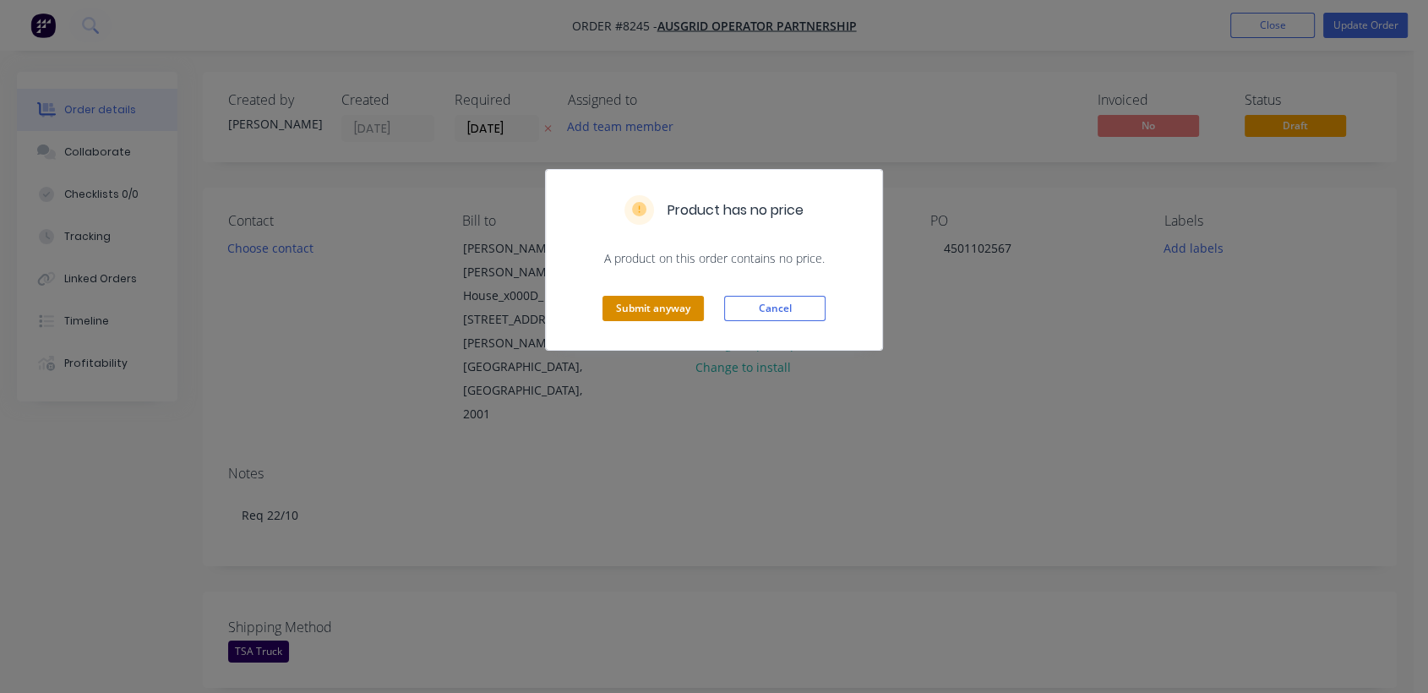
click at [661, 312] on button "Submit anyway" at bounding box center [652, 308] width 101 height 25
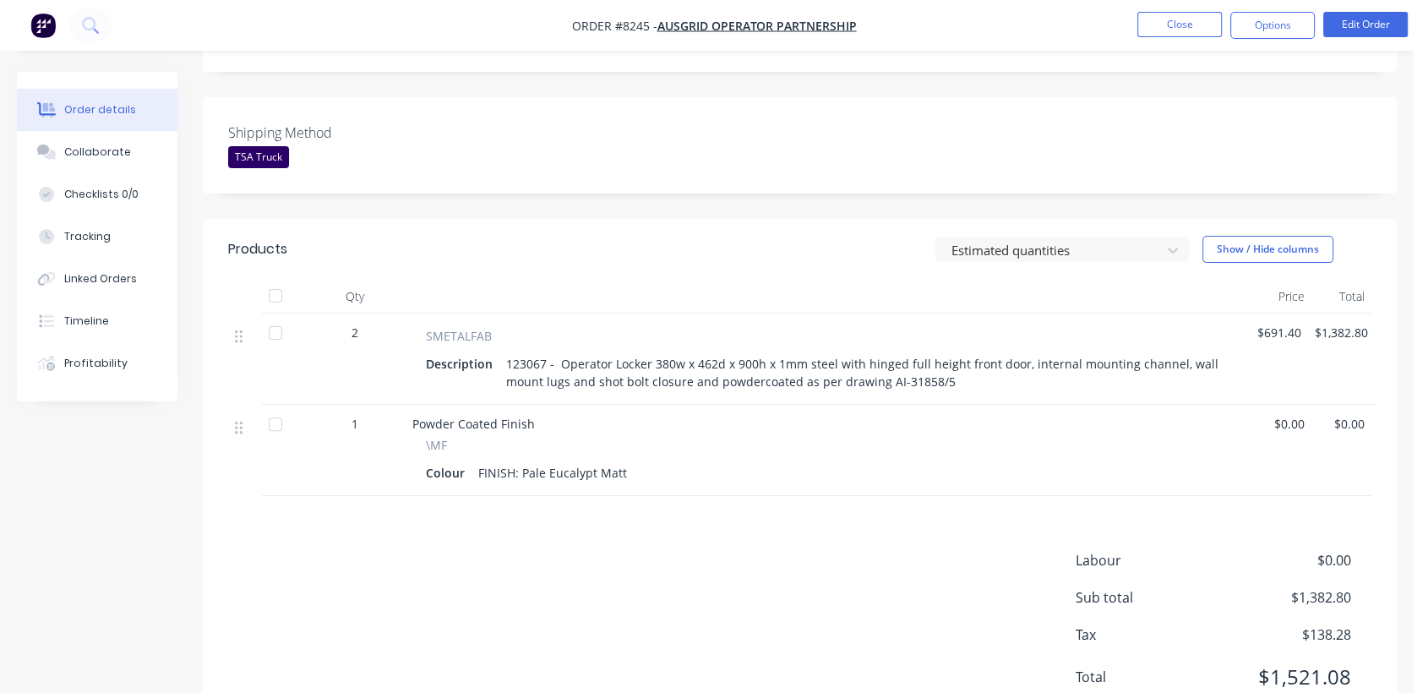
scroll to position [439, 0]
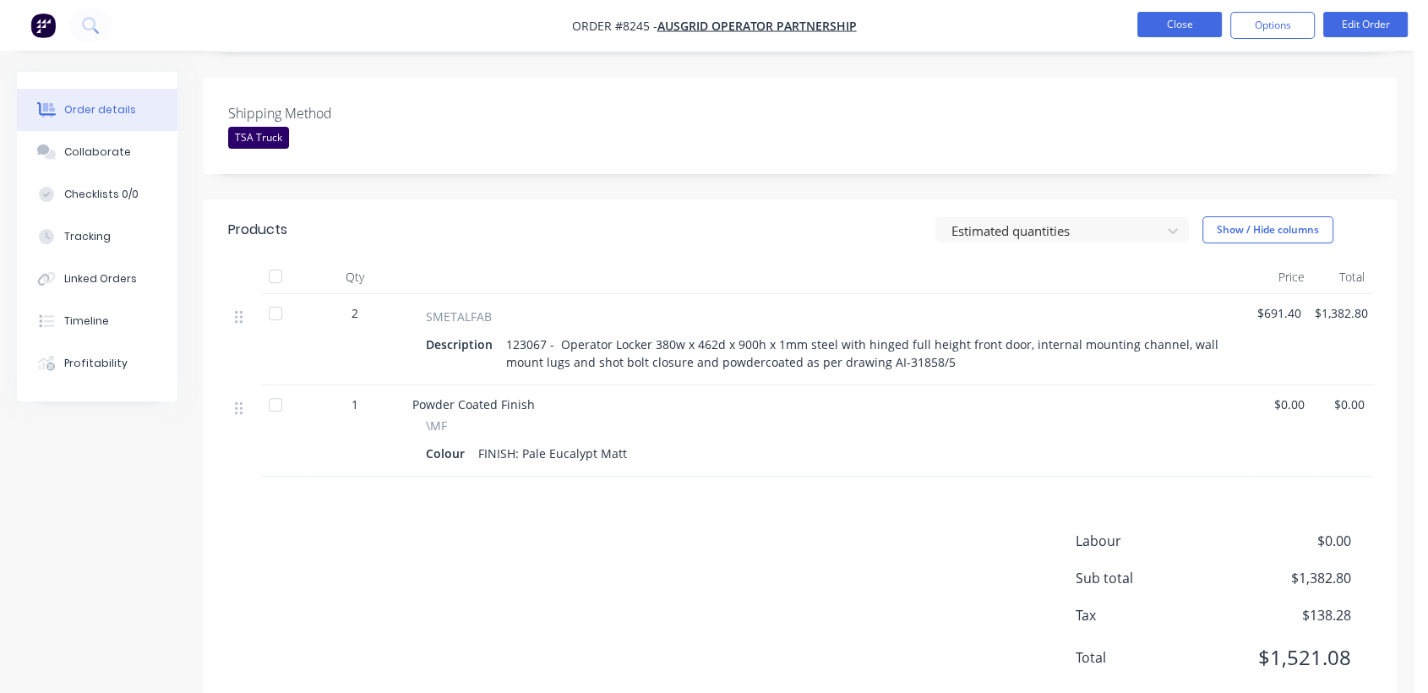
click at [1183, 18] on button "Close" at bounding box center [1179, 24] width 84 height 25
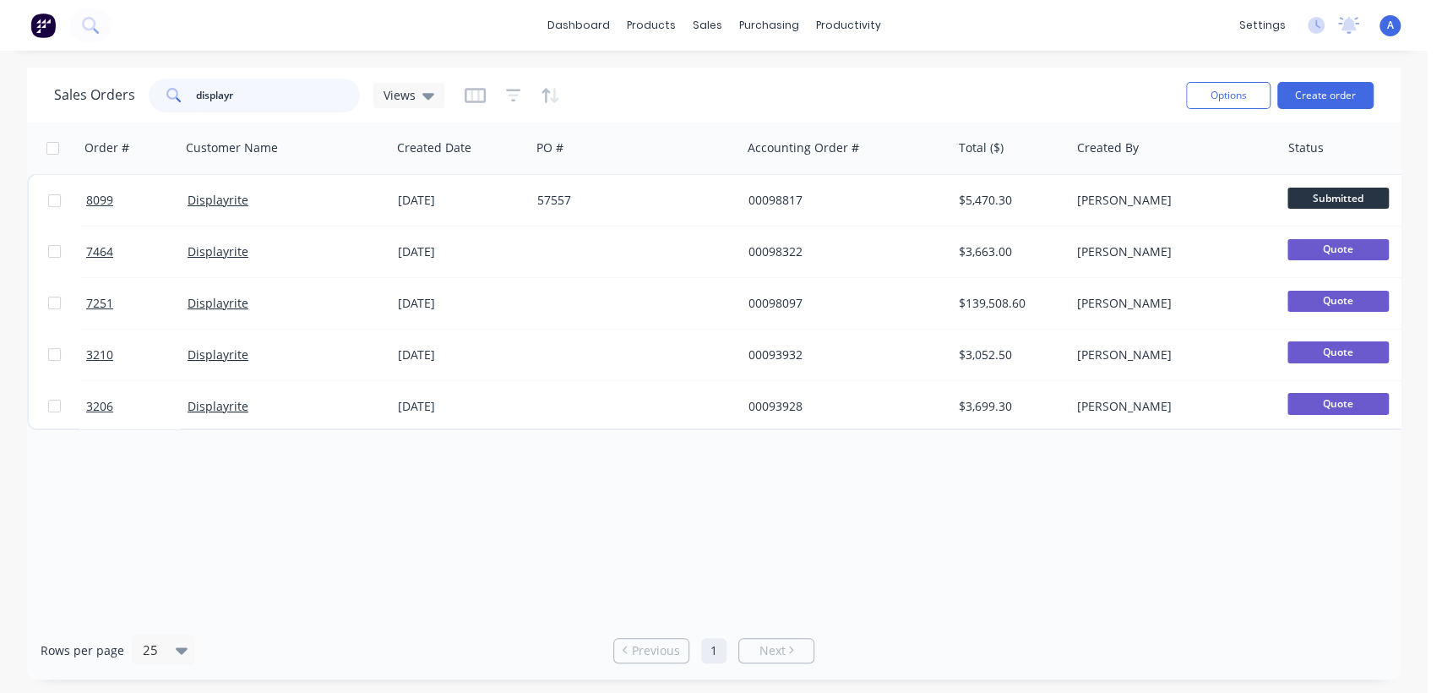
drag, startPoint x: 242, startPoint y: 94, endPoint x: 141, endPoint y: 83, distance: 102.0
click at [141, 83] on div "Sales Orders displayr Views" at bounding box center [249, 96] width 390 height 34
type input "98822"
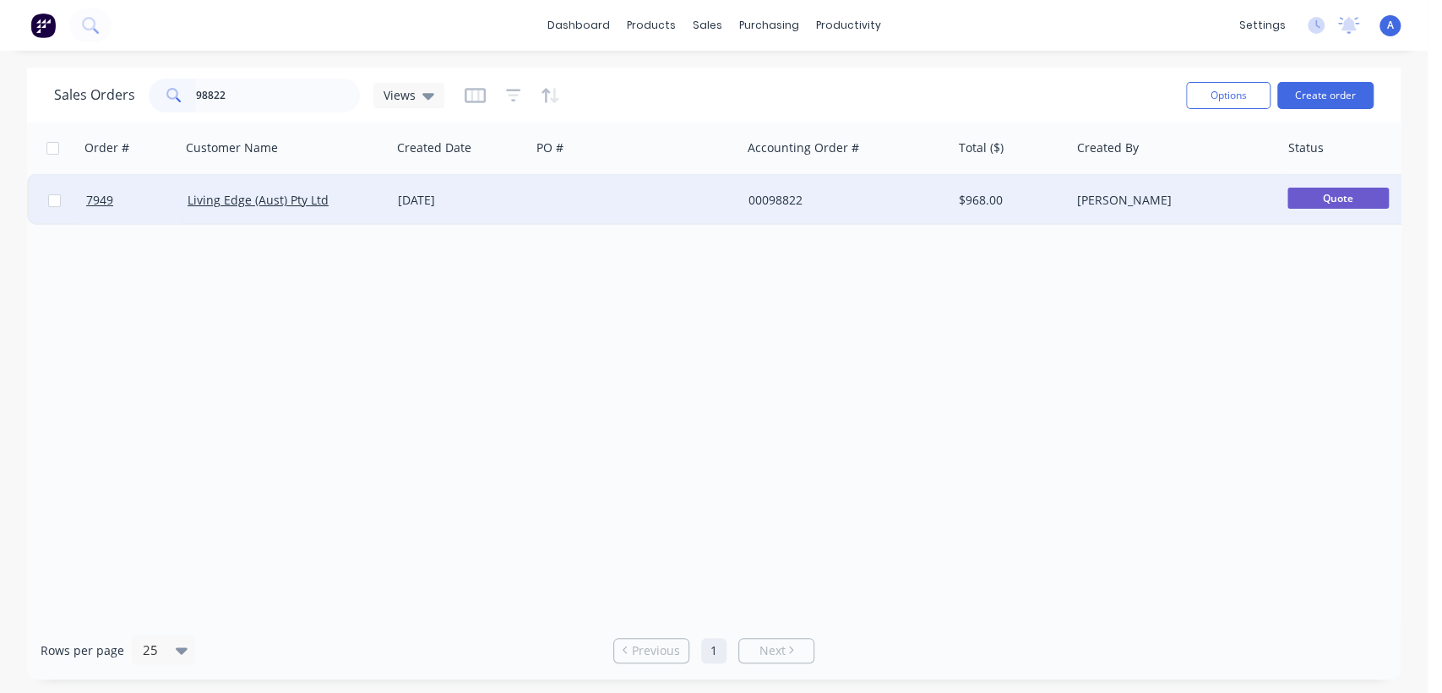
click at [661, 207] on div at bounding box center [635, 200] width 210 height 51
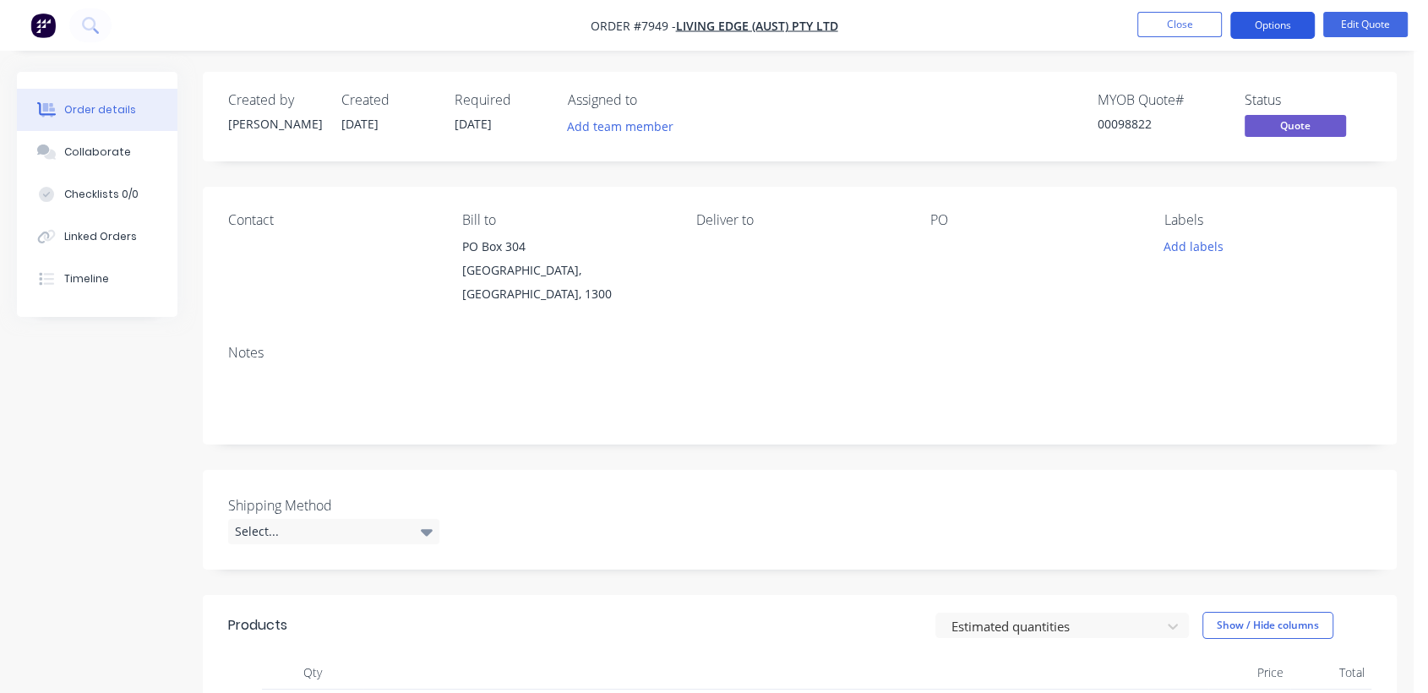
click at [1267, 27] on button "Options" at bounding box center [1272, 25] width 84 height 27
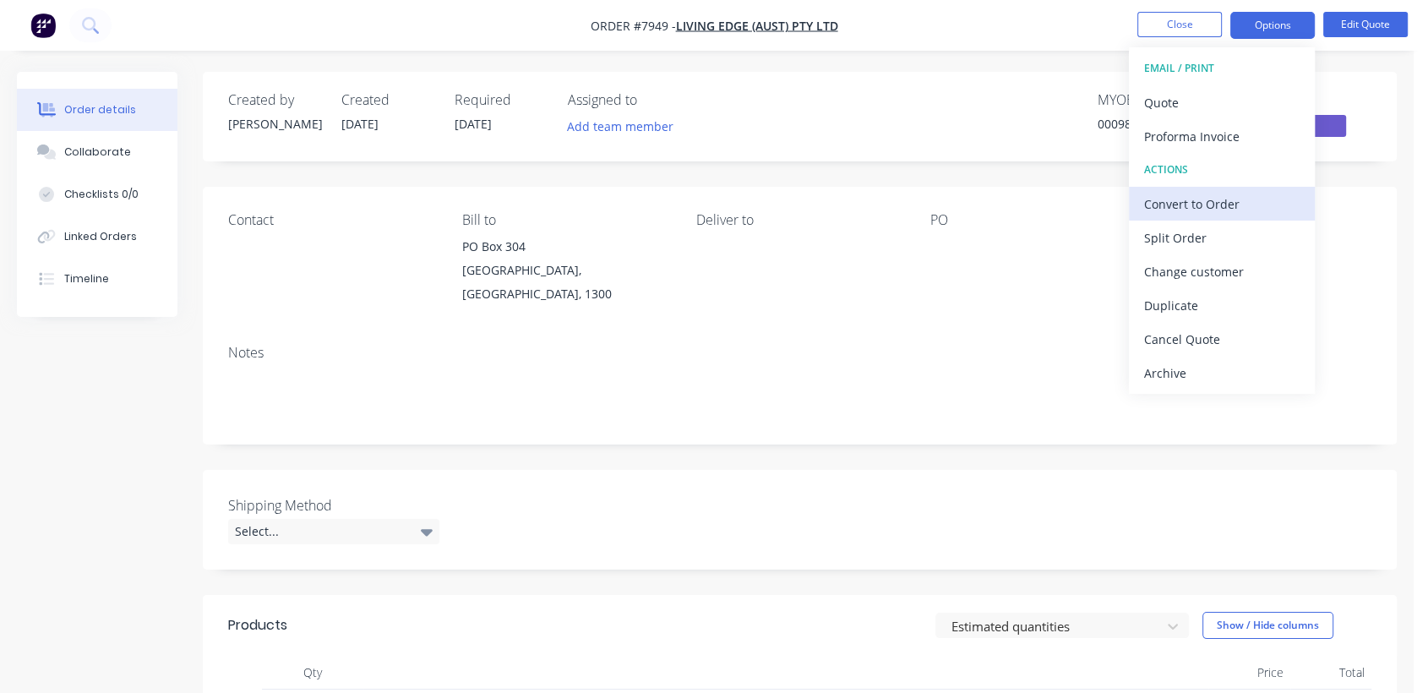
click at [1193, 204] on div "Convert to Order" at bounding box center [1221, 204] width 155 height 24
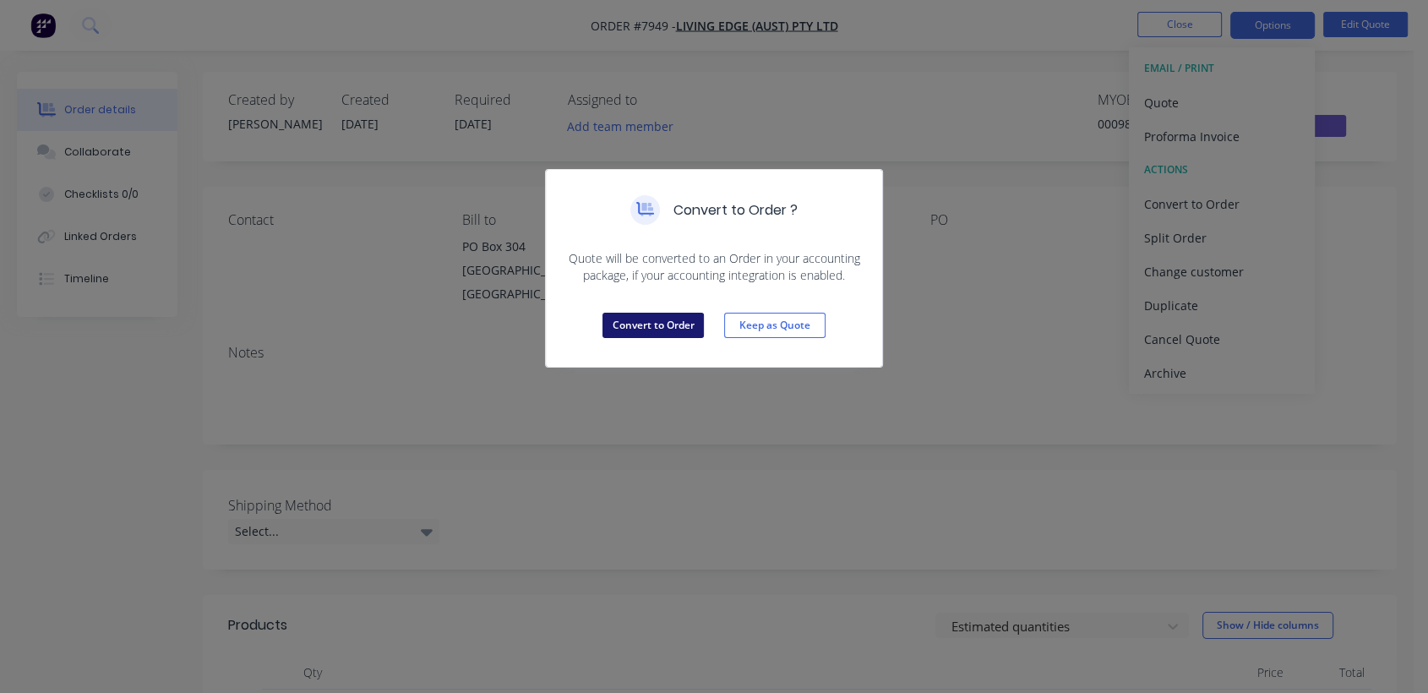
click at [653, 326] on button "Convert to Order" at bounding box center [652, 325] width 101 height 25
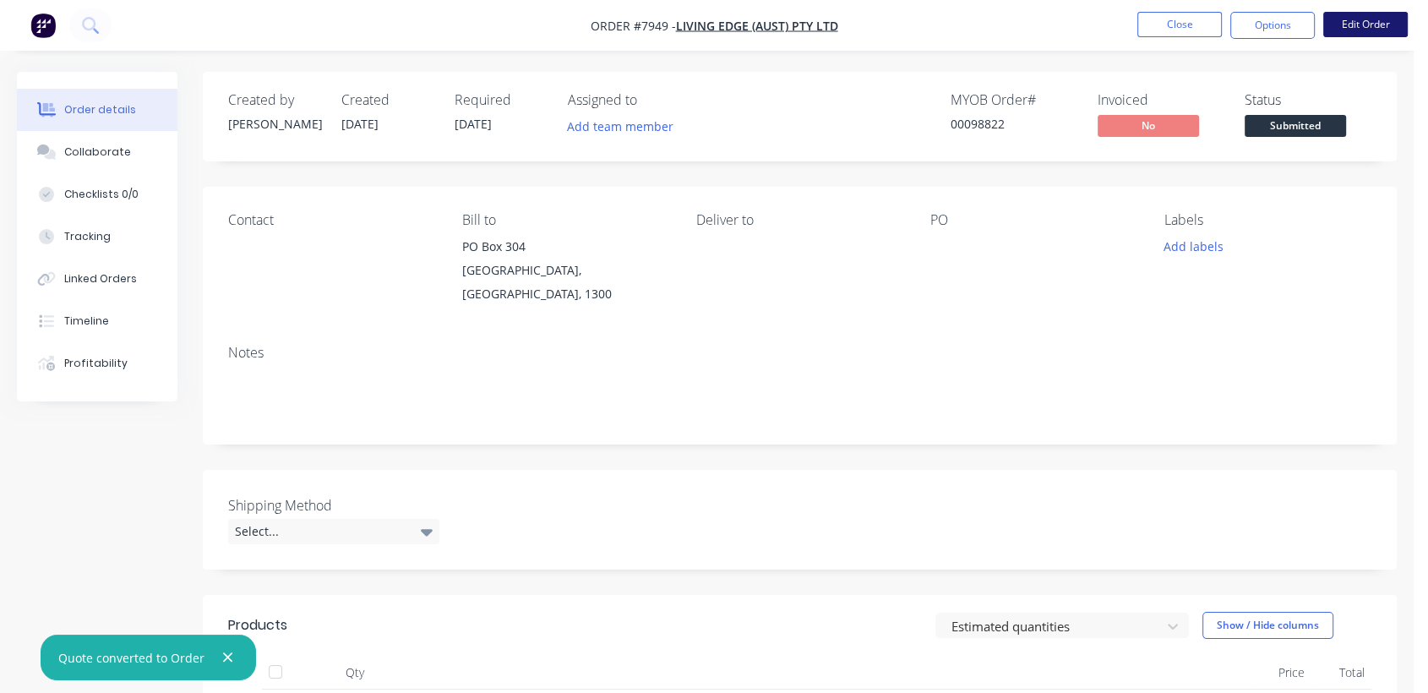
click at [1375, 19] on button "Edit Order" at bounding box center [1365, 24] width 84 height 25
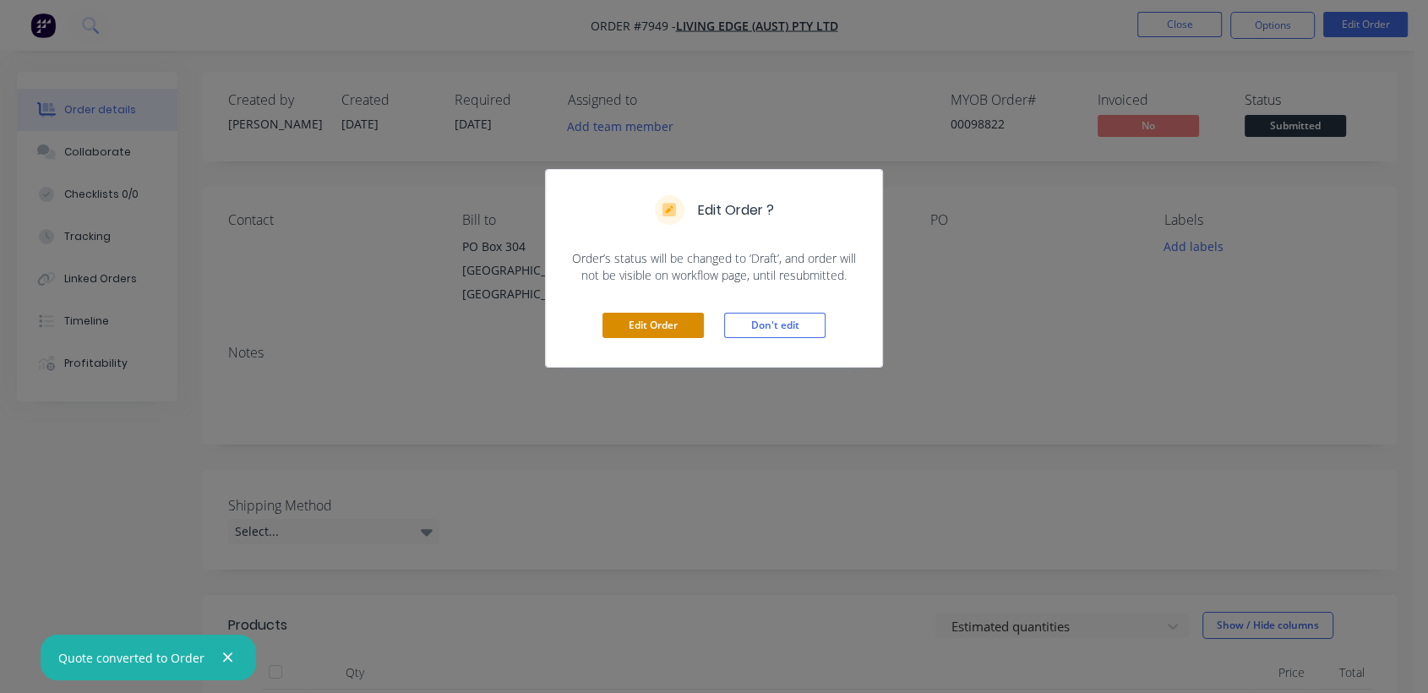
click at [666, 327] on button "Edit Order" at bounding box center [652, 325] width 101 height 25
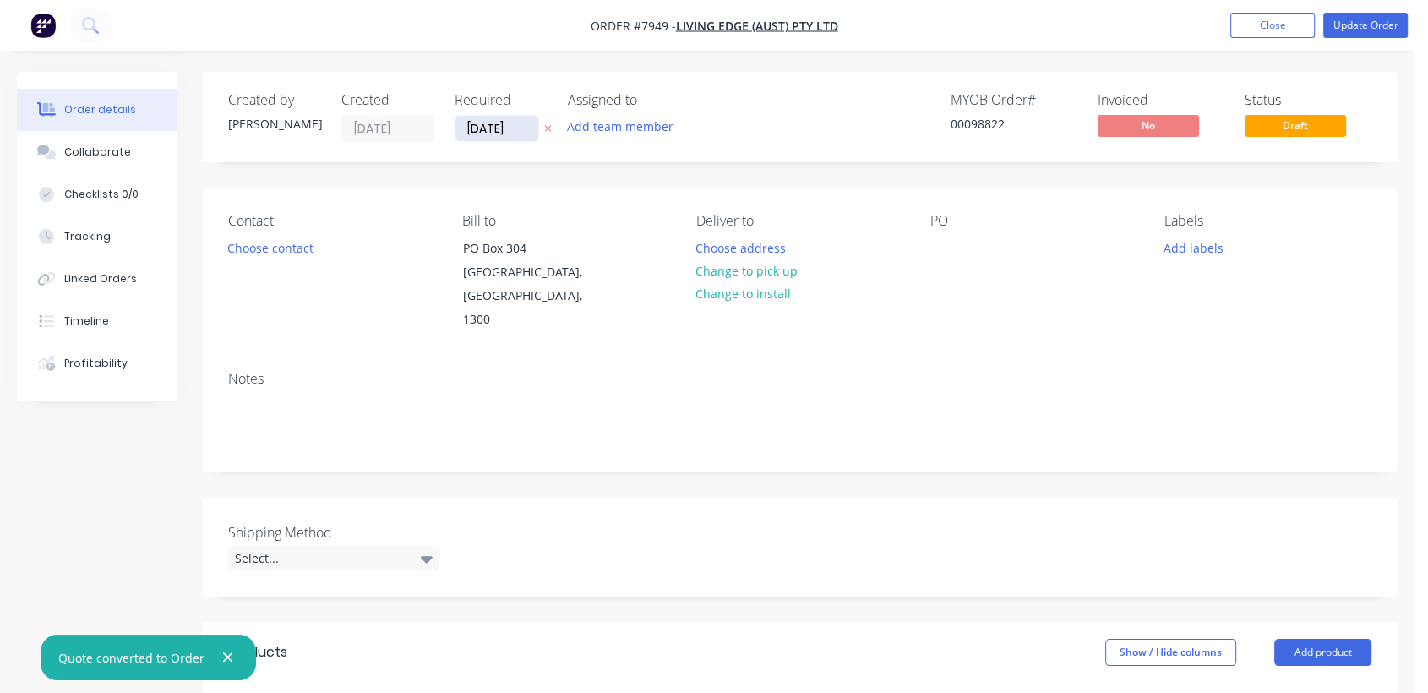
click at [528, 130] on input "[DATE]" at bounding box center [496, 128] width 83 height 25
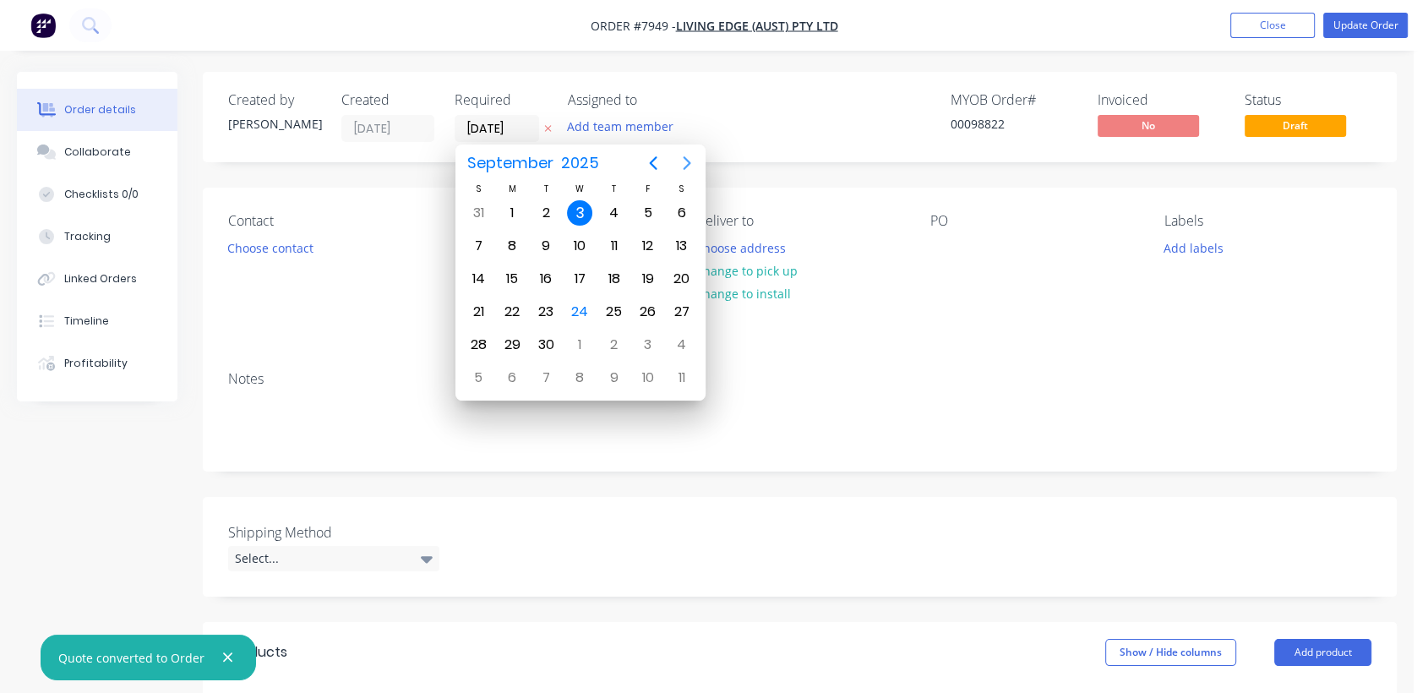
click at [689, 155] on icon "Next page" at bounding box center [687, 163] width 20 height 20
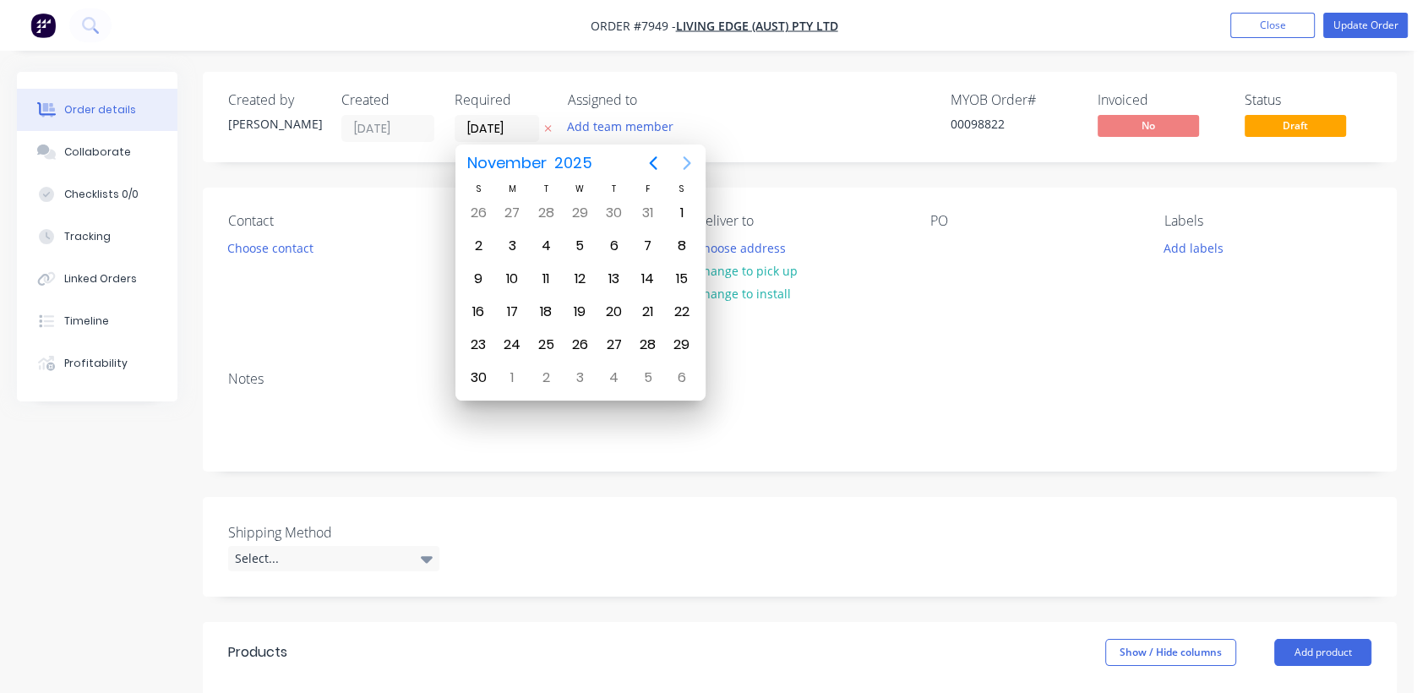
click at [689, 155] on icon "Next page" at bounding box center [687, 163] width 20 height 20
click at [574, 333] on div "31" at bounding box center [579, 344] width 25 height 25
type input "[DATE]"
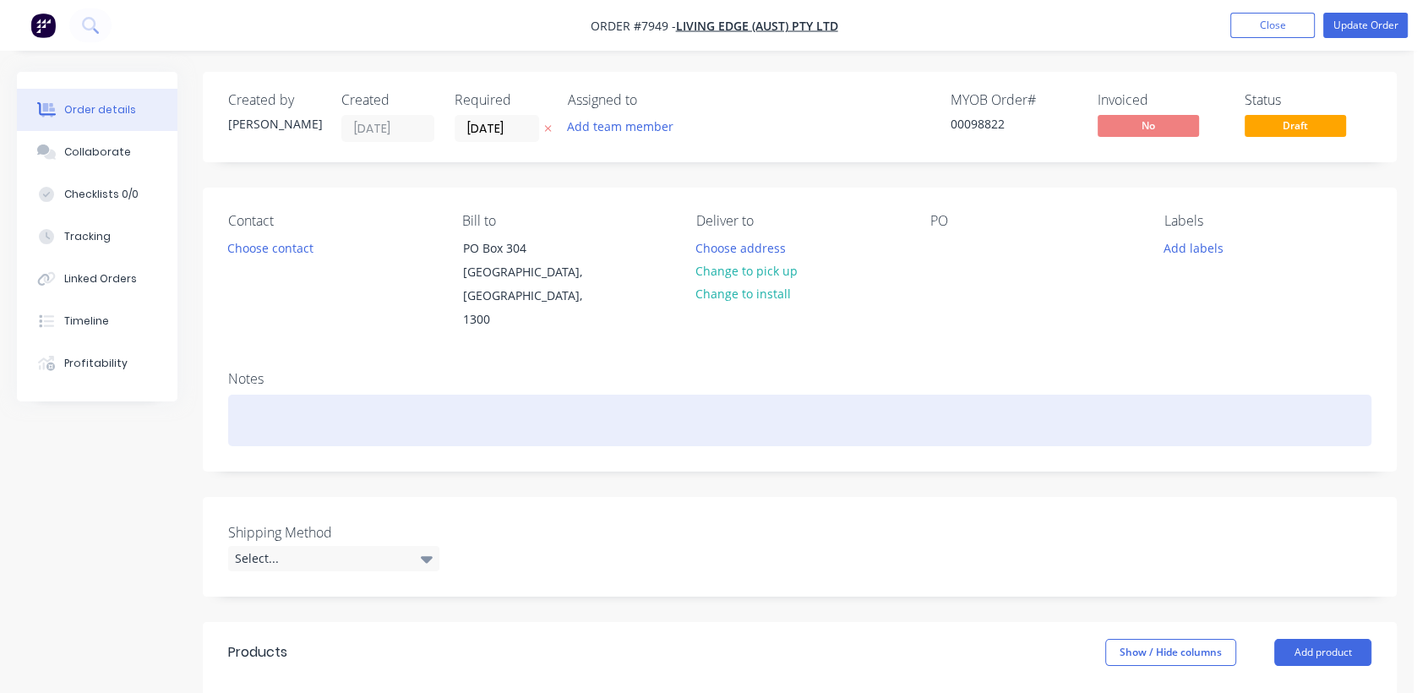
click at [345, 394] on div at bounding box center [799, 420] width 1143 height 52
click at [376, 394] on div "Req 15/10 - Please confiem ETA" at bounding box center [799, 420] width 1143 height 52
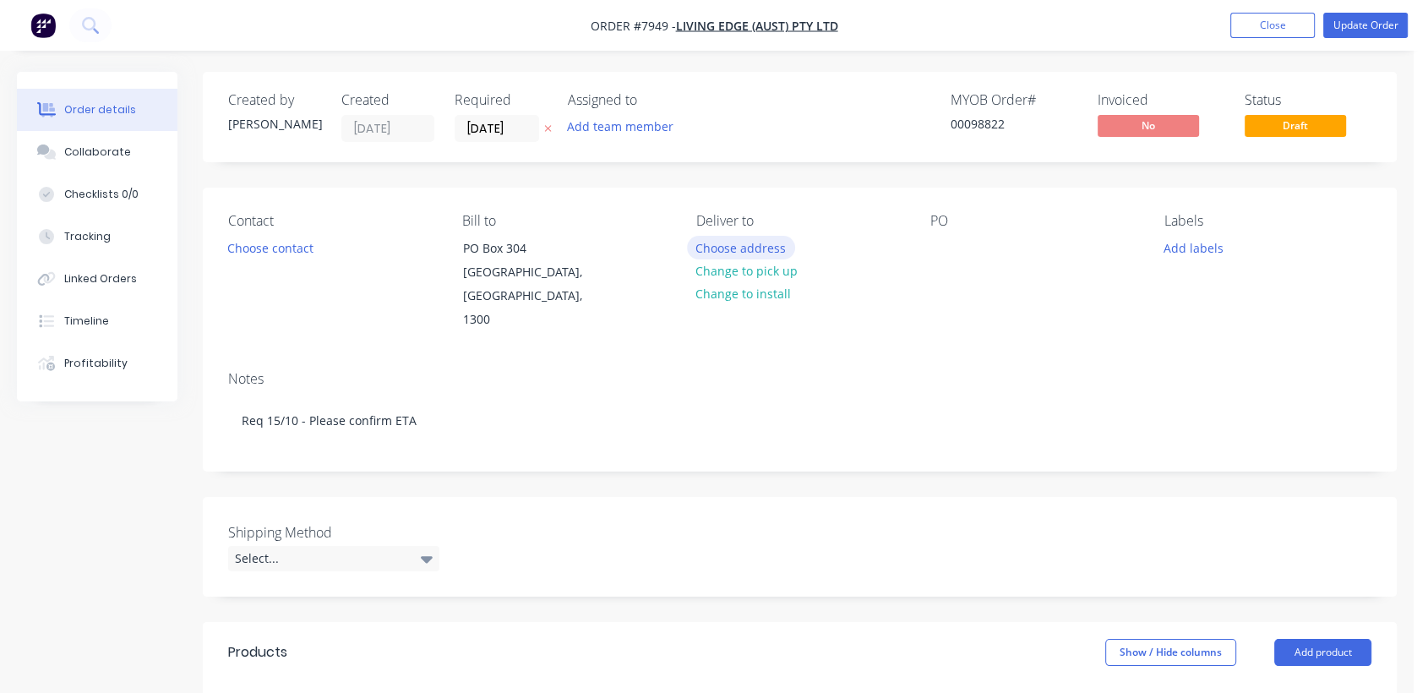
click at [770, 246] on button "Choose address" at bounding box center [741, 247] width 108 height 23
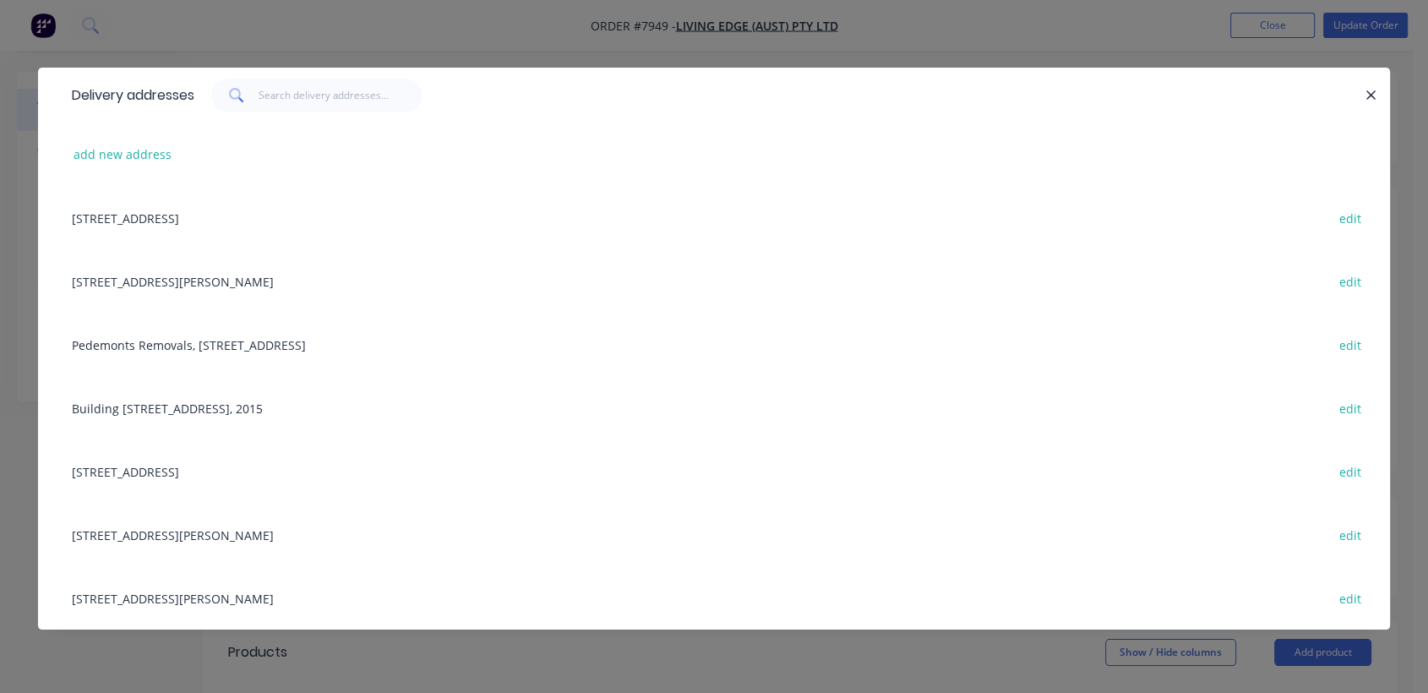
click at [345, 346] on div "Pedemonts Removals, [STREET_ADDRESS] edit" at bounding box center [713, 344] width 1301 height 63
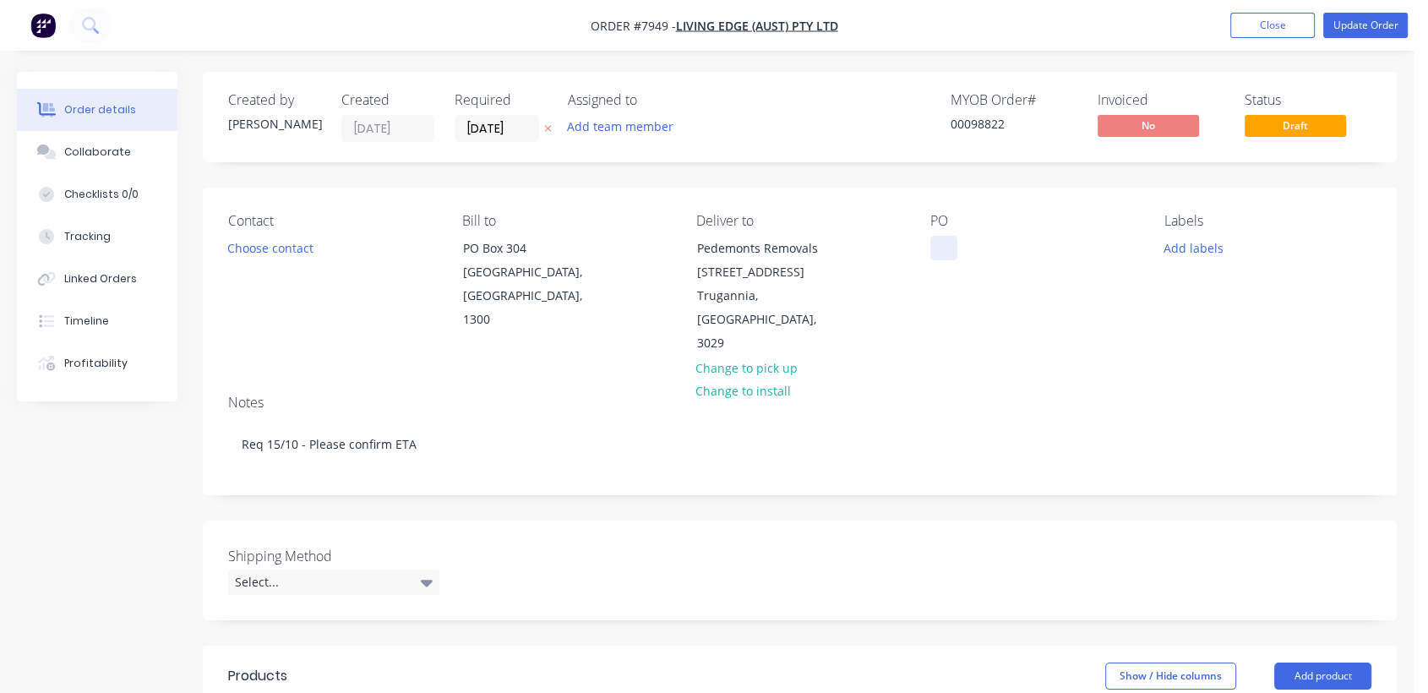
click at [954, 245] on div at bounding box center [943, 248] width 27 height 24
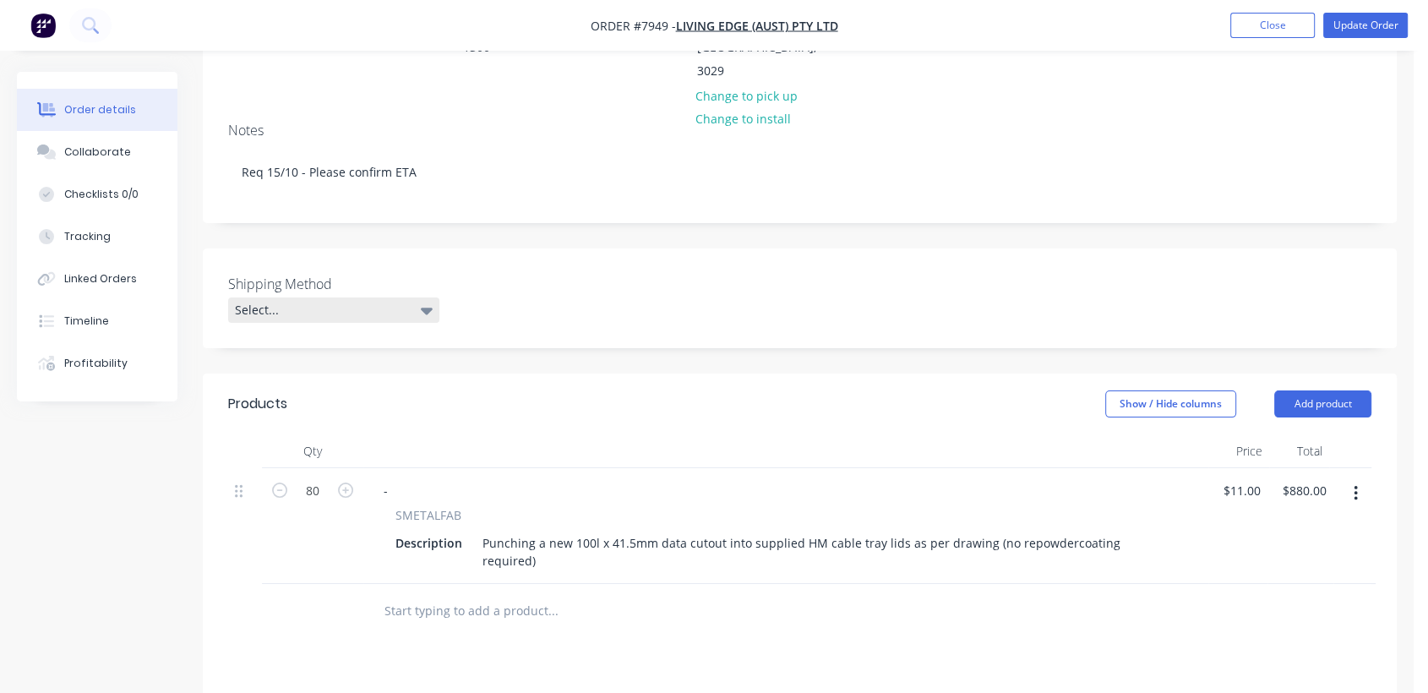
scroll to position [281, 0]
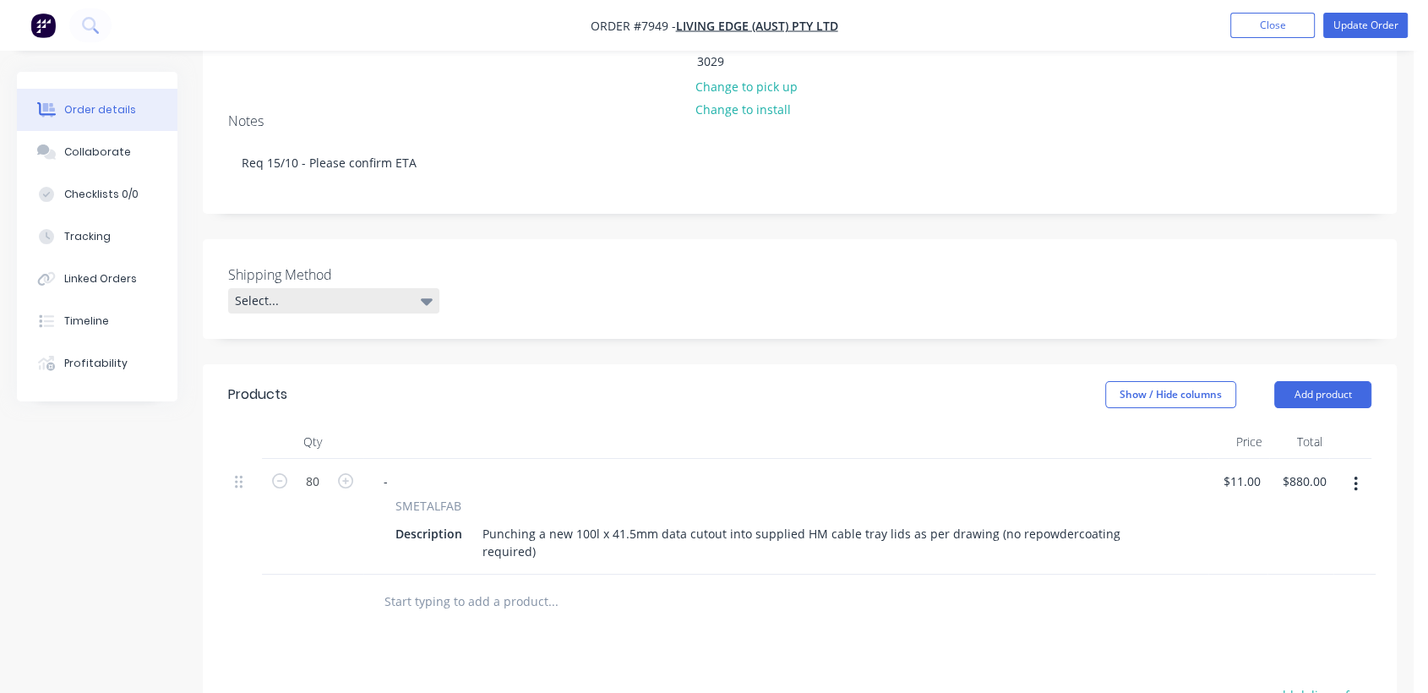
click at [289, 288] on div "Select..." at bounding box center [333, 300] width 211 height 25
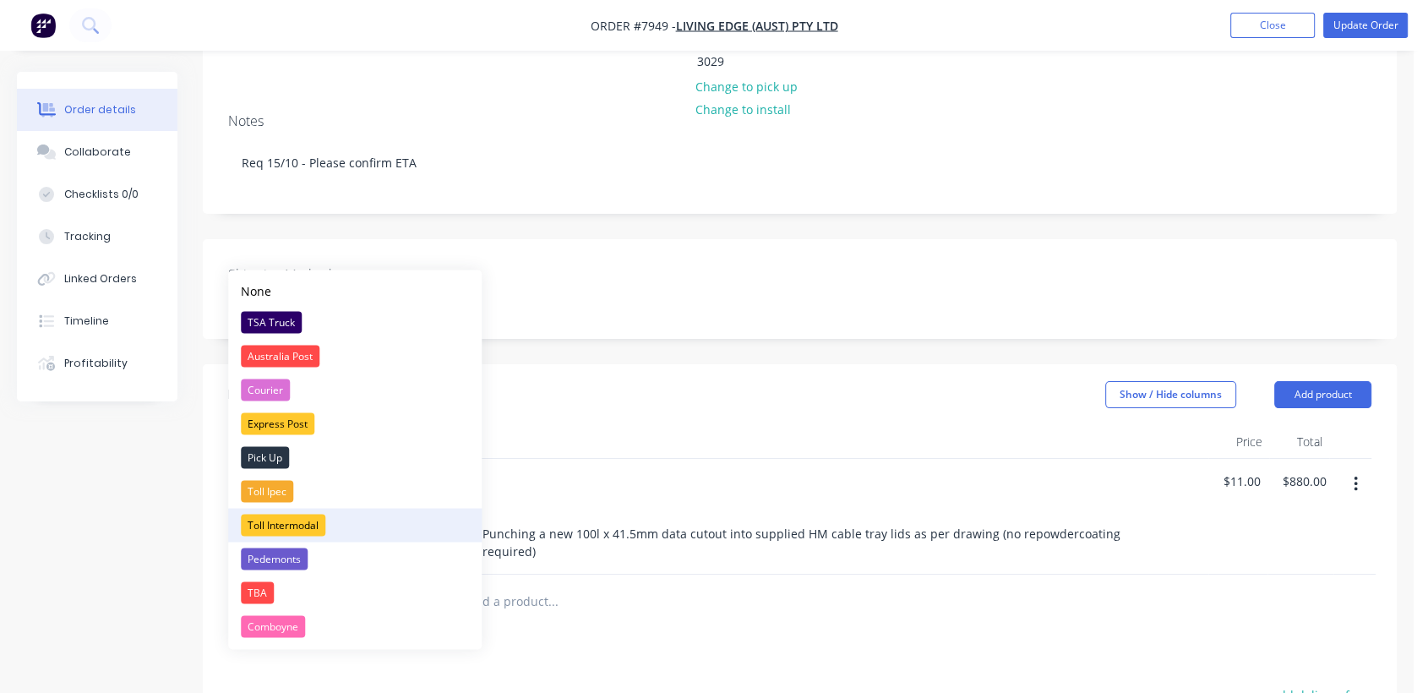
click at [314, 522] on div "Toll Intermodal" at bounding box center [283, 525] width 84 height 22
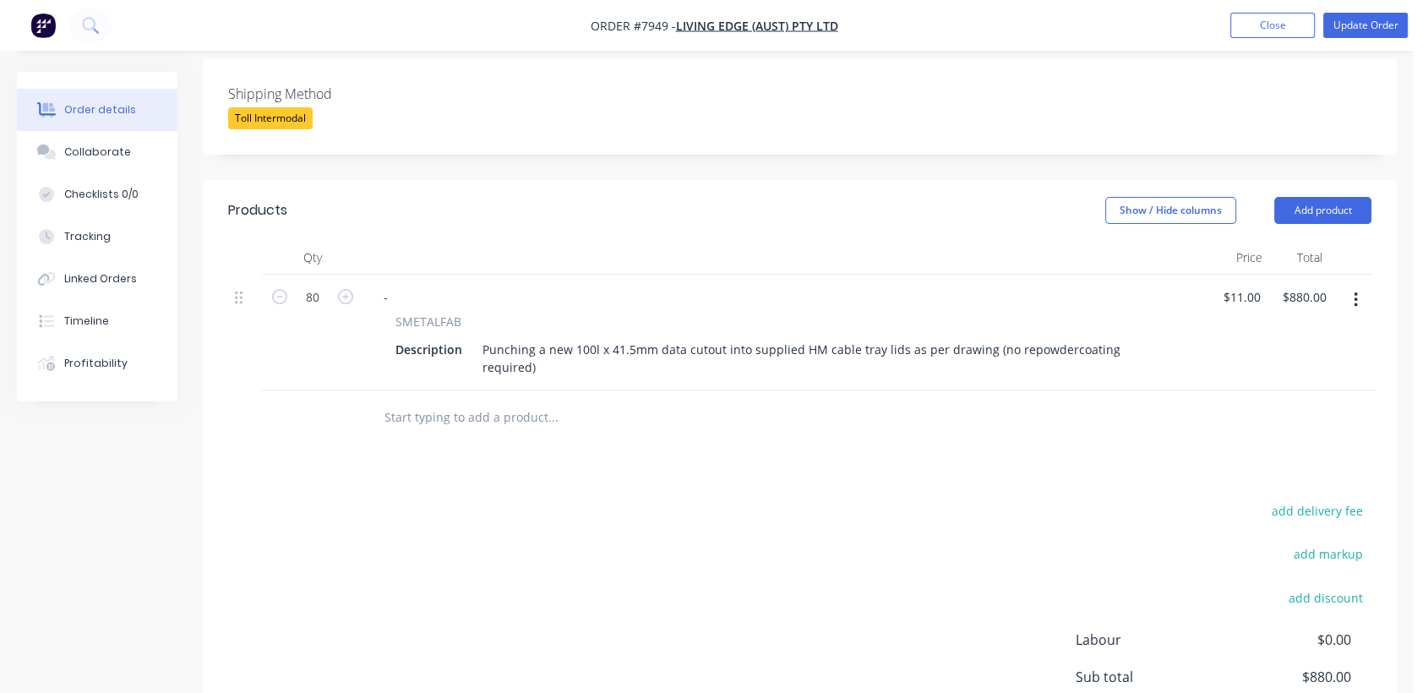
scroll to position [469, 0]
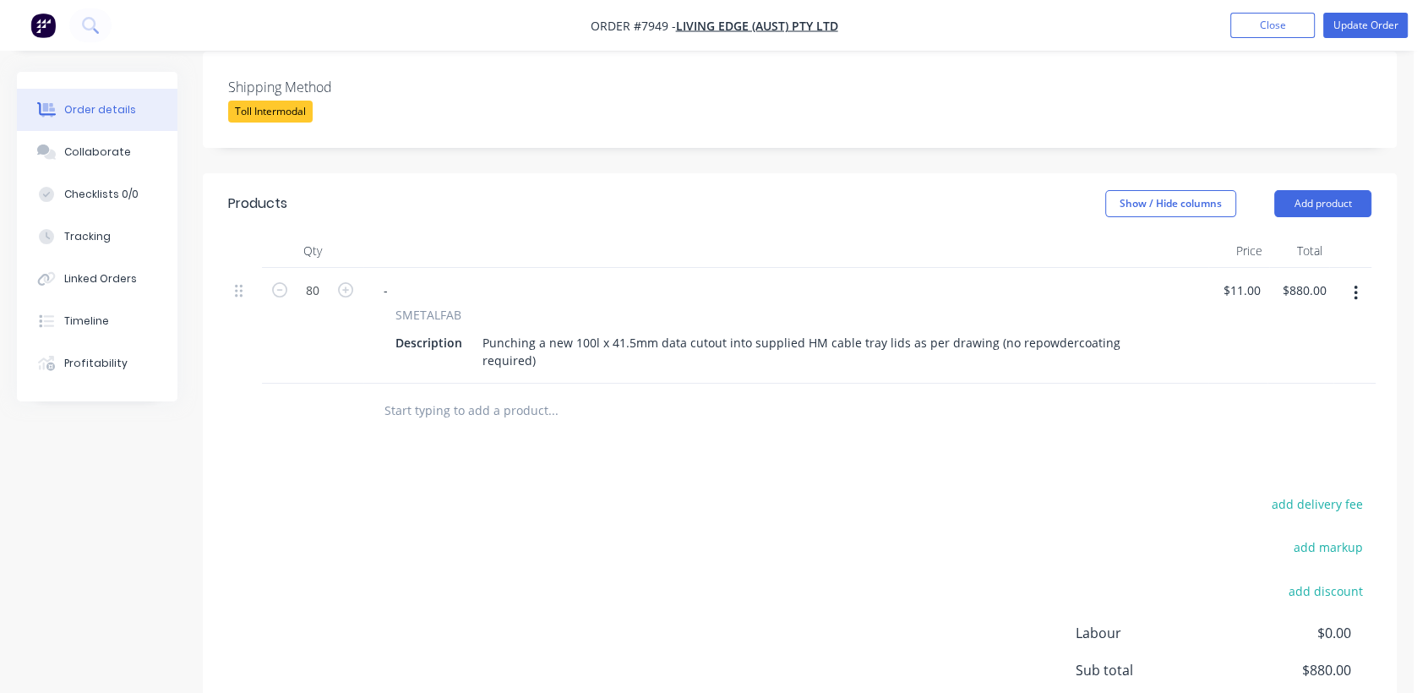
click at [455, 394] on input "text" at bounding box center [552, 411] width 338 height 34
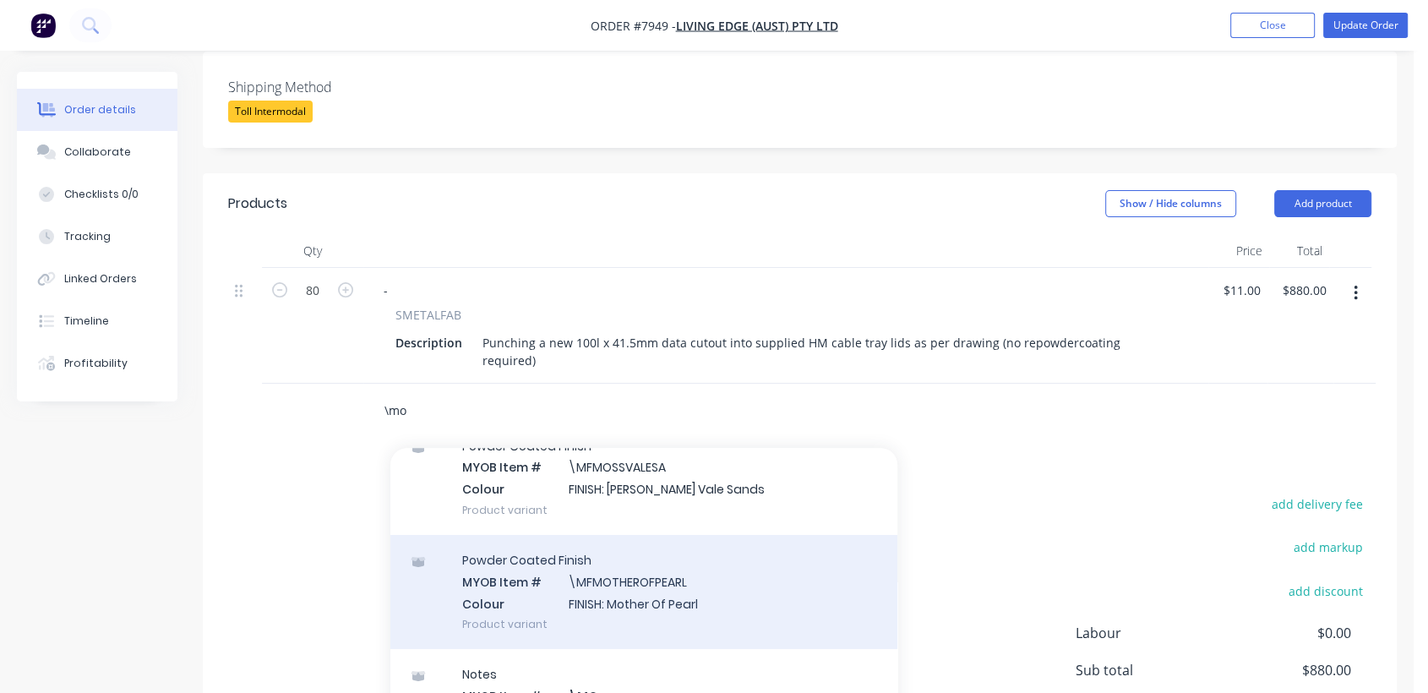
scroll to position [188, 0]
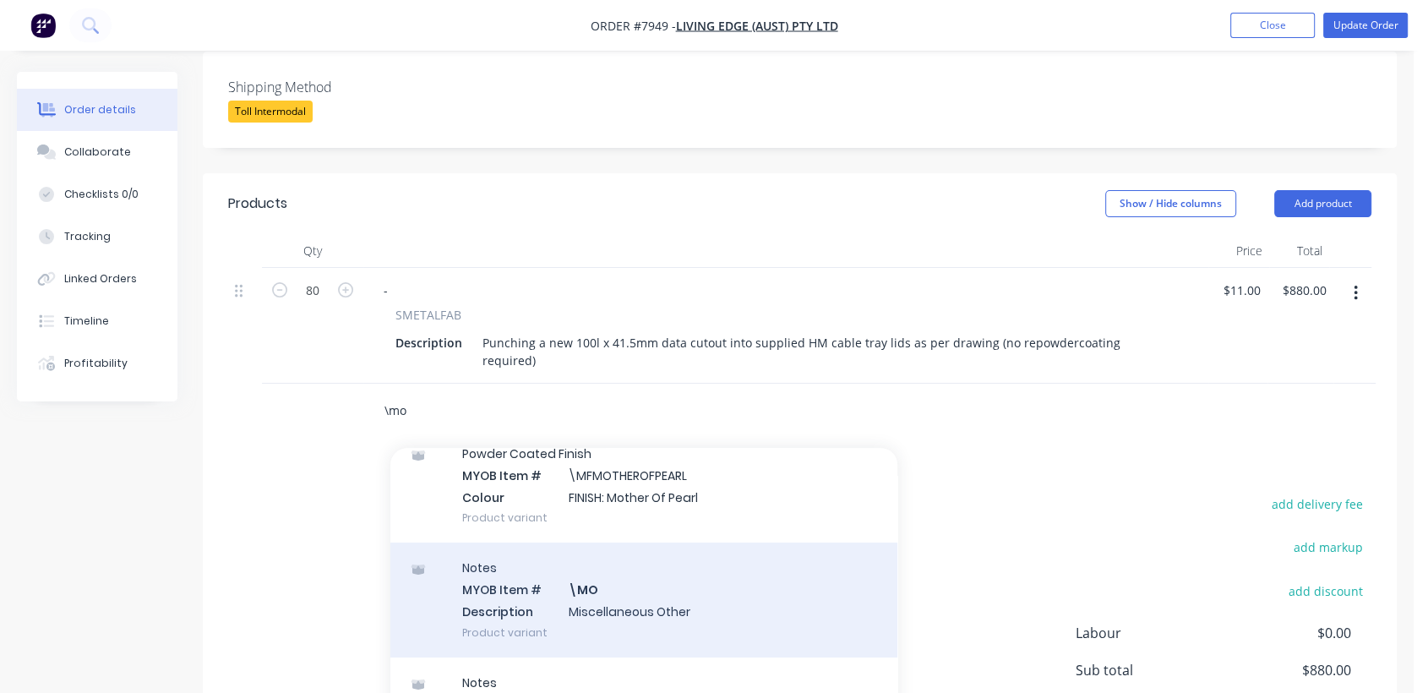
type input "\mo"
click at [621, 549] on div "Notes MYOB Item # \MO Description Miscellaneous Other Product variant" at bounding box center [643, 599] width 507 height 114
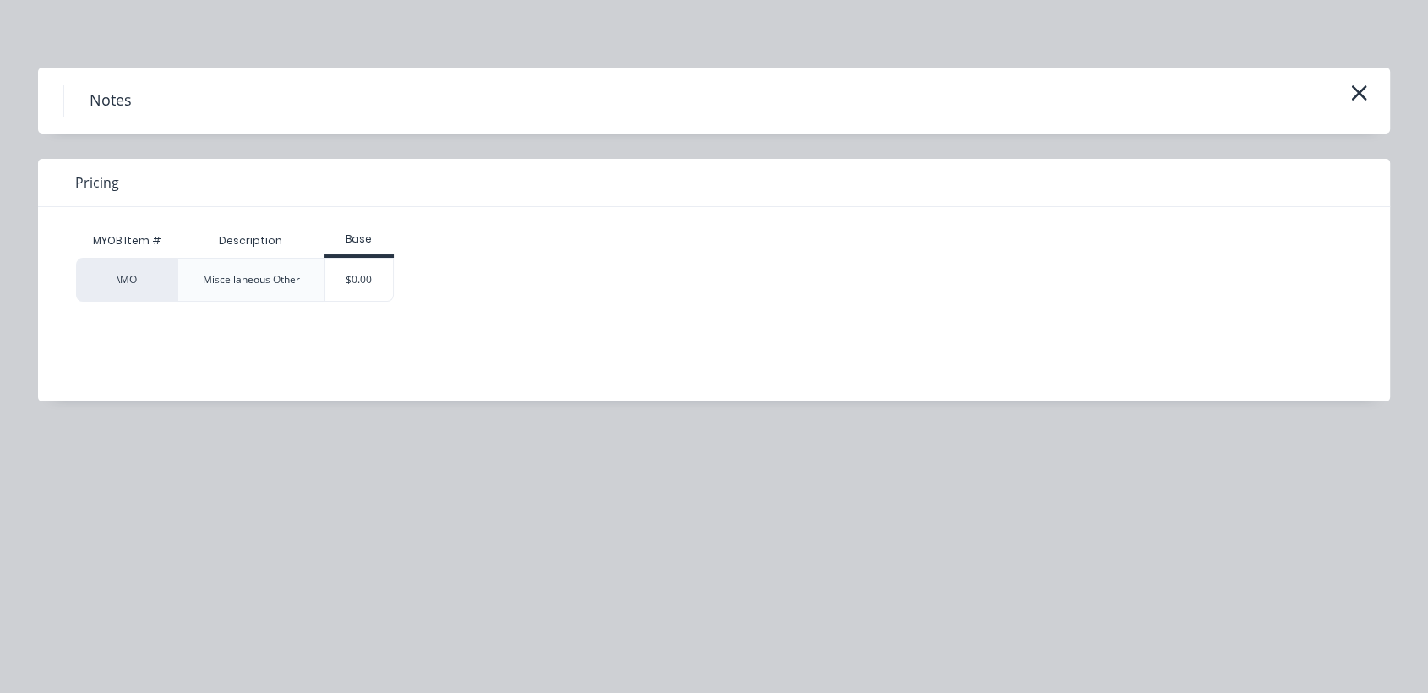
click at [362, 279] on div "$0.00" at bounding box center [359, 279] width 68 height 42
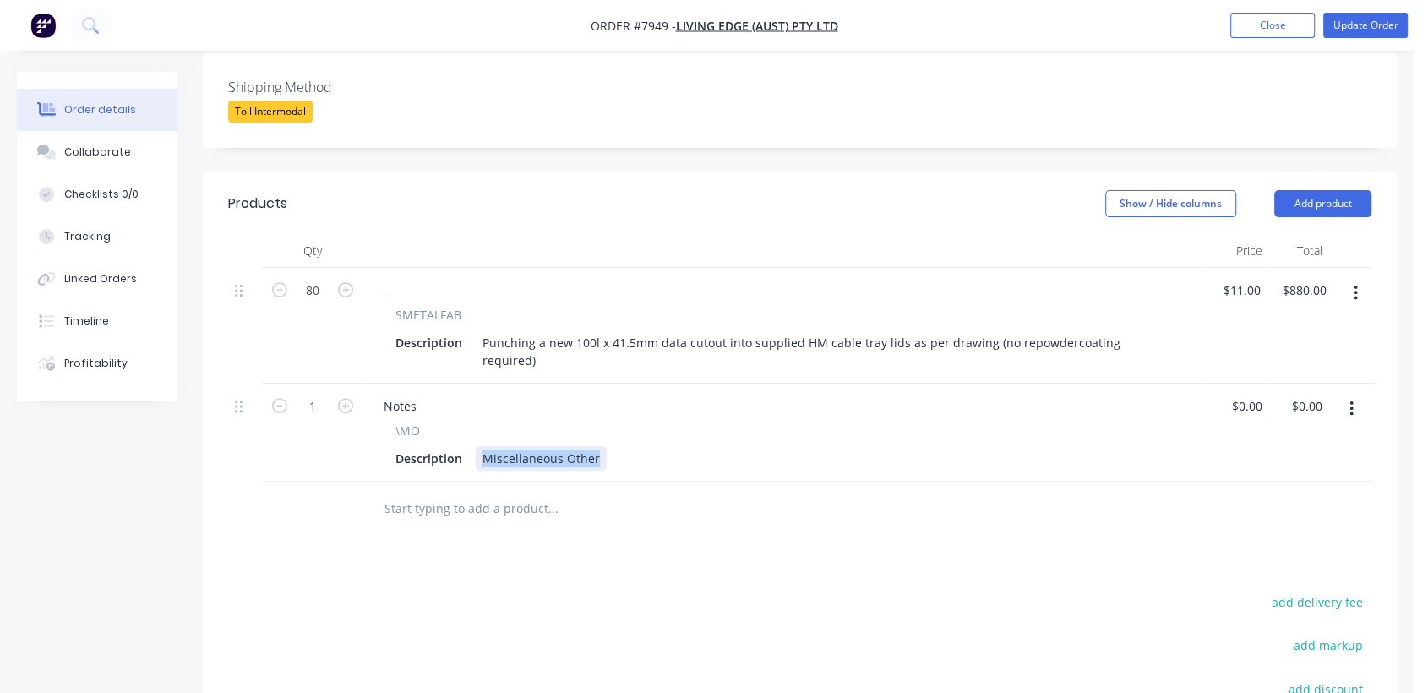
drag, startPoint x: 481, startPoint y: 392, endPoint x: 661, endPoint y: 414, distance: 181.3
click at [661, 414] on div "Notes \MO Description Miscellaneous Other" at bounding box center [785, 432] width 845 height 98
type input "$0.00"
click at [110, 154] on div "Collaborate" at bounding box center [97, 151] width 67 height 15
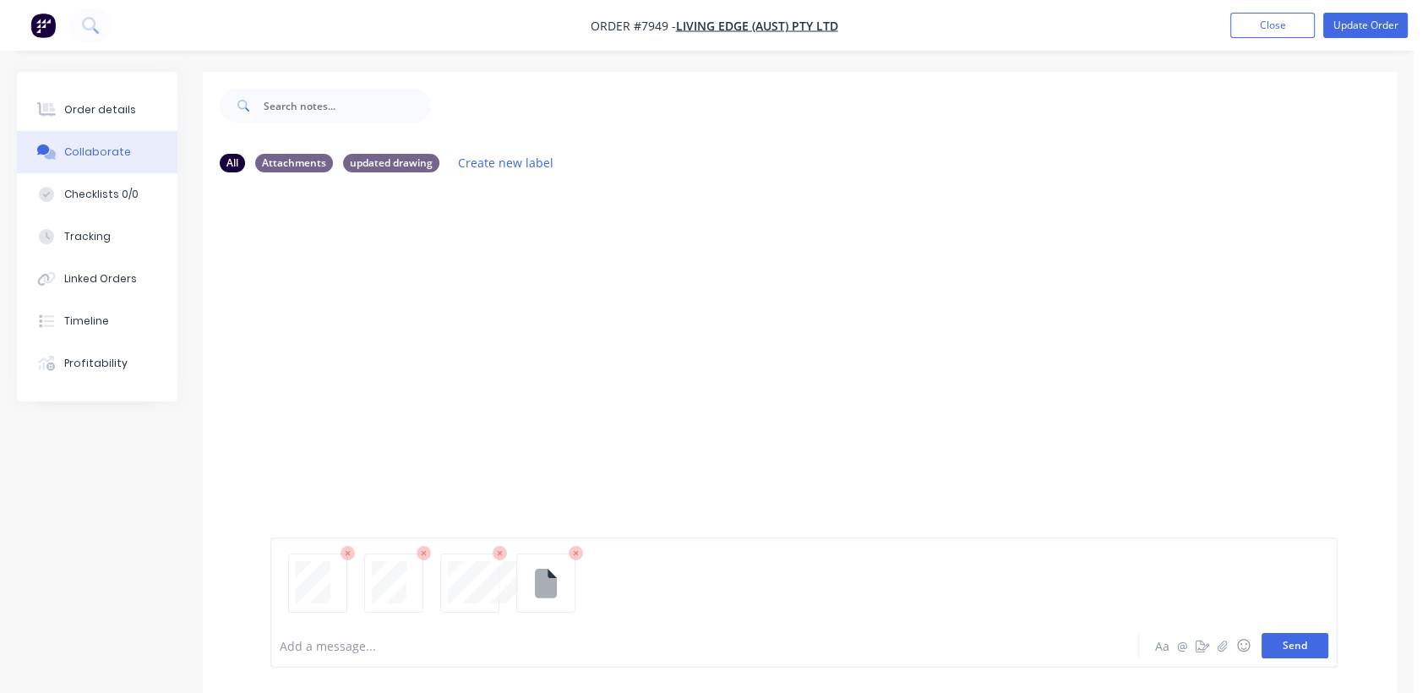
click at [1303, 639] on button "Send" at bounding box center [1294, 645] width 67 height 25
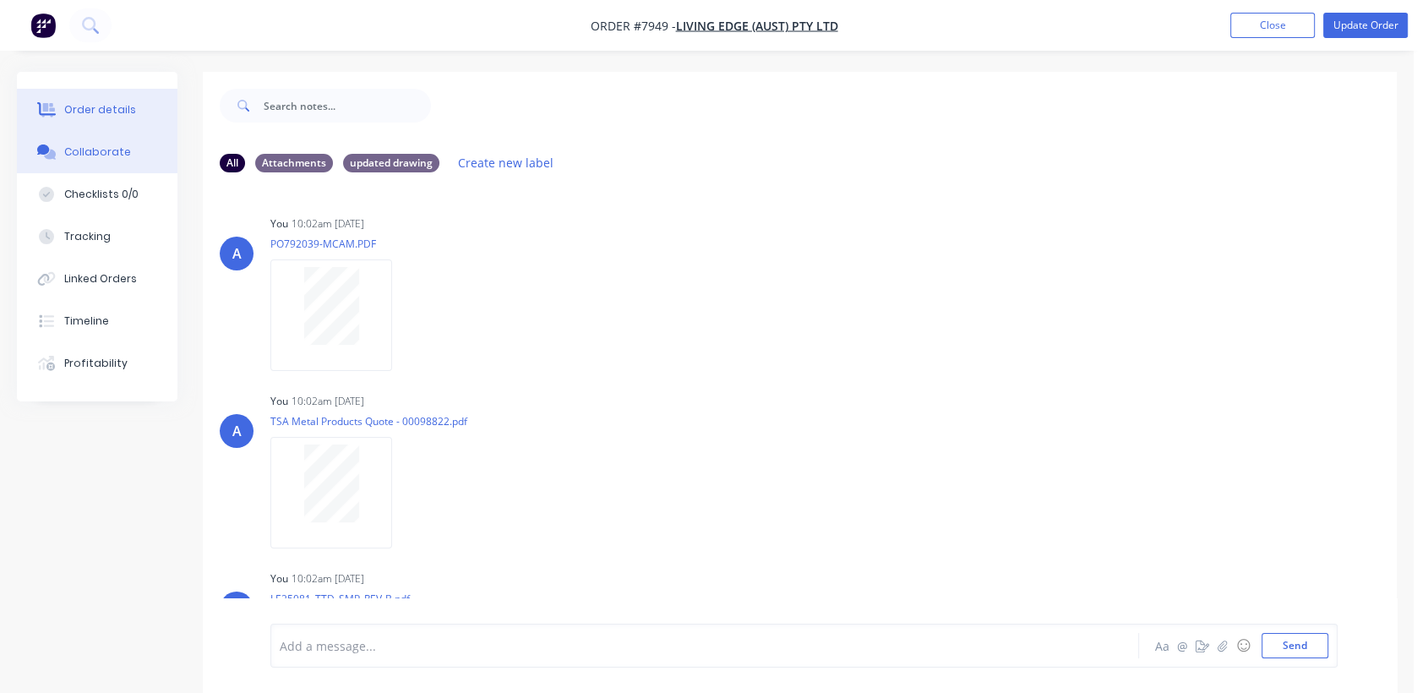
click at [122, 105] on div "Order details" at bounding box center [100, 109] width 72 height 15
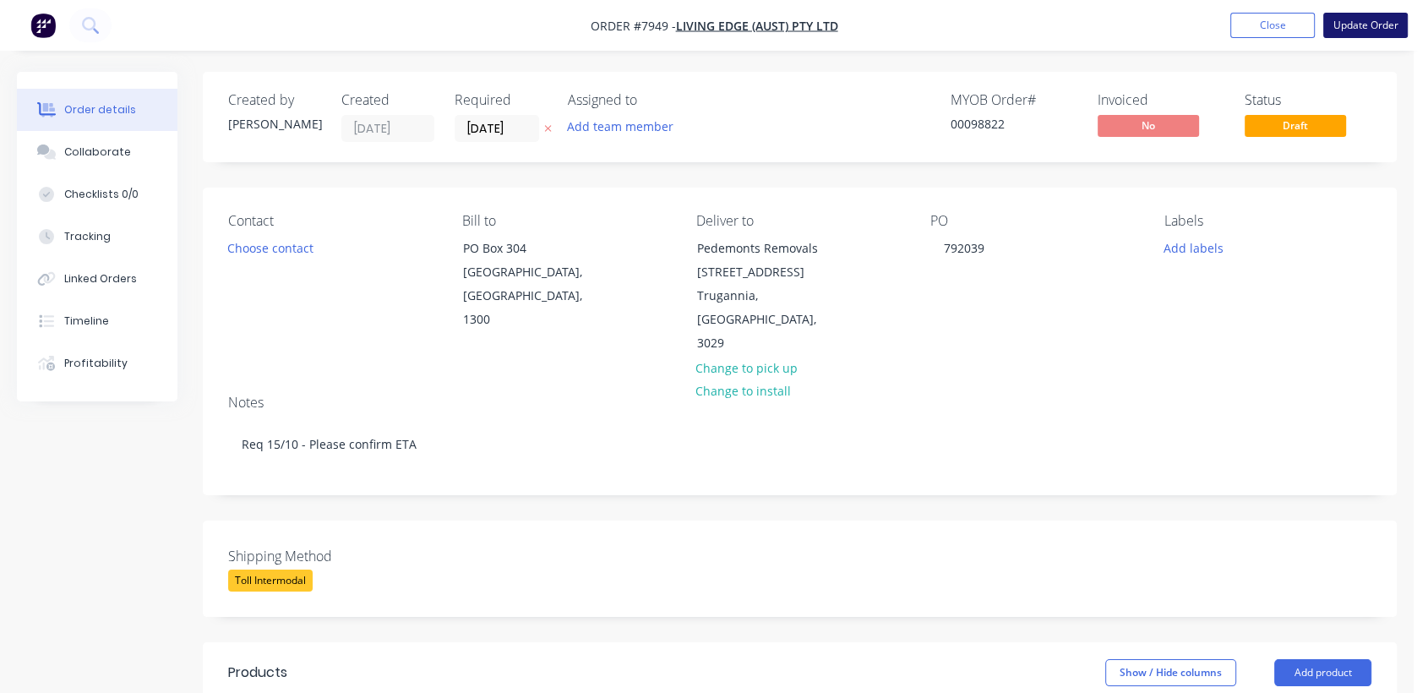
click at [1385, 18] on button "Update Order" at bounding box center [1365, 25] width 84 height 25
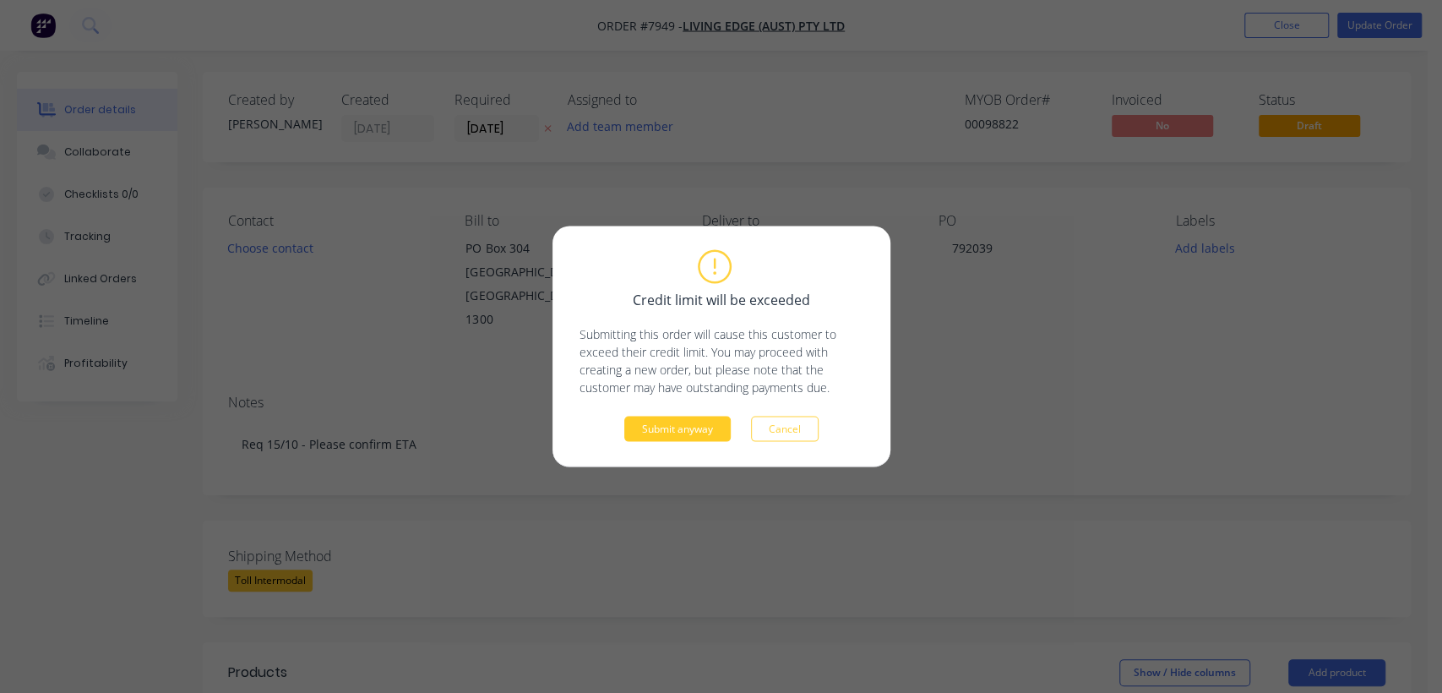
click at [683, 421] on button "Submit anyway" at bounding box center [677, 428] width 106 height 25
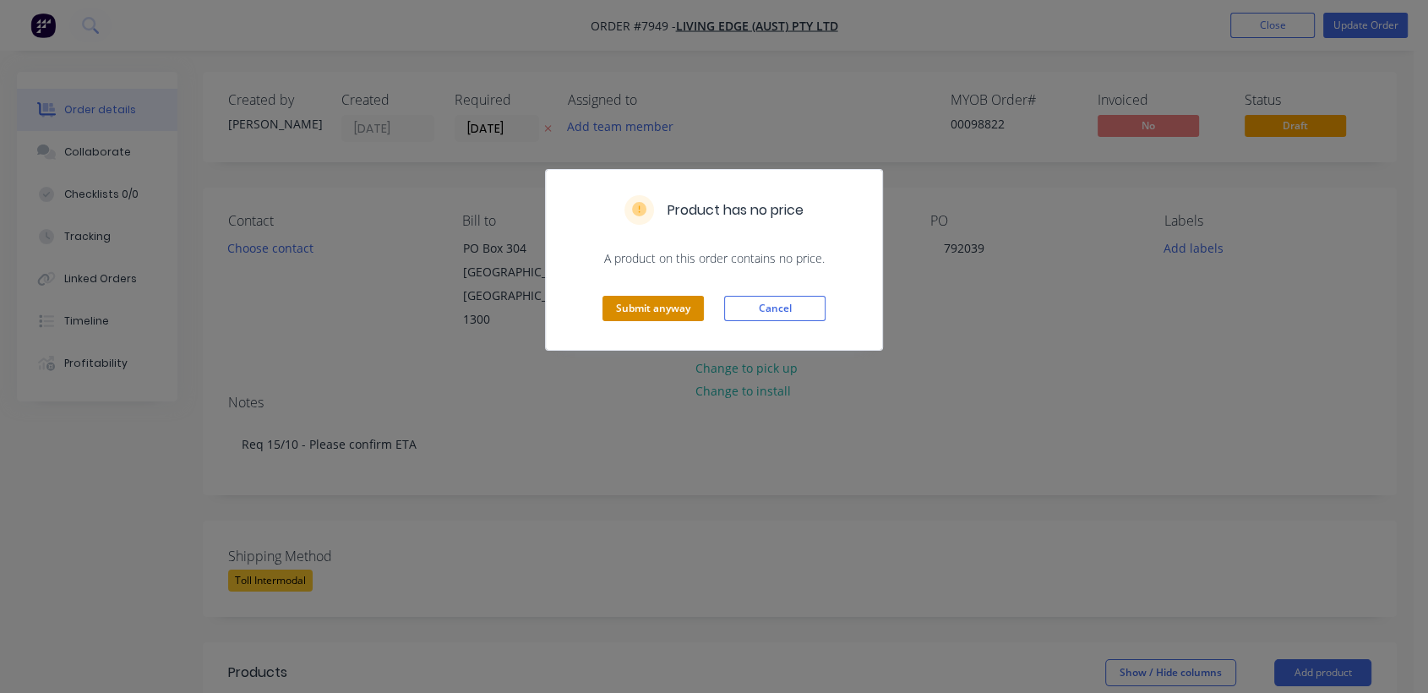
click at [672, 309] on button "Submit anyway" at bounding box center [652, 308] width 101 height 25
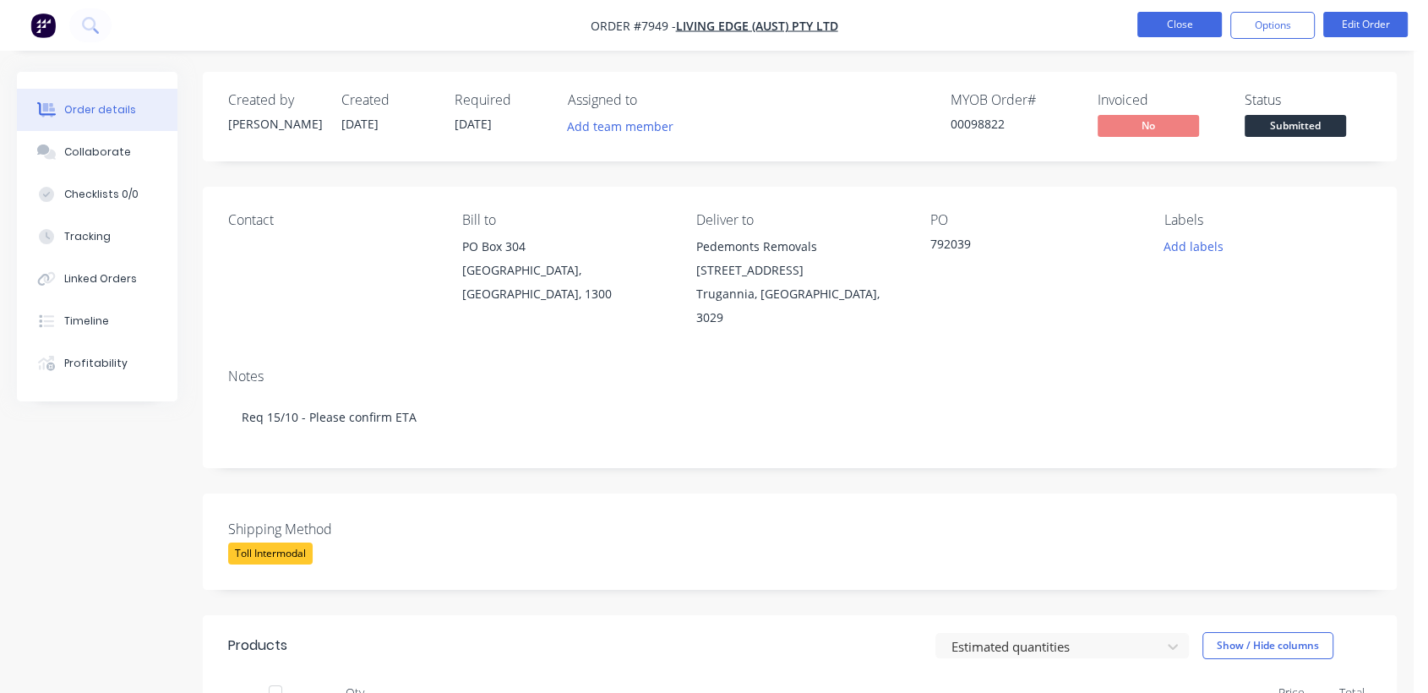
click at [1191, 35] on button "Close" at bounding box center [1179, 24] width 84 height 25
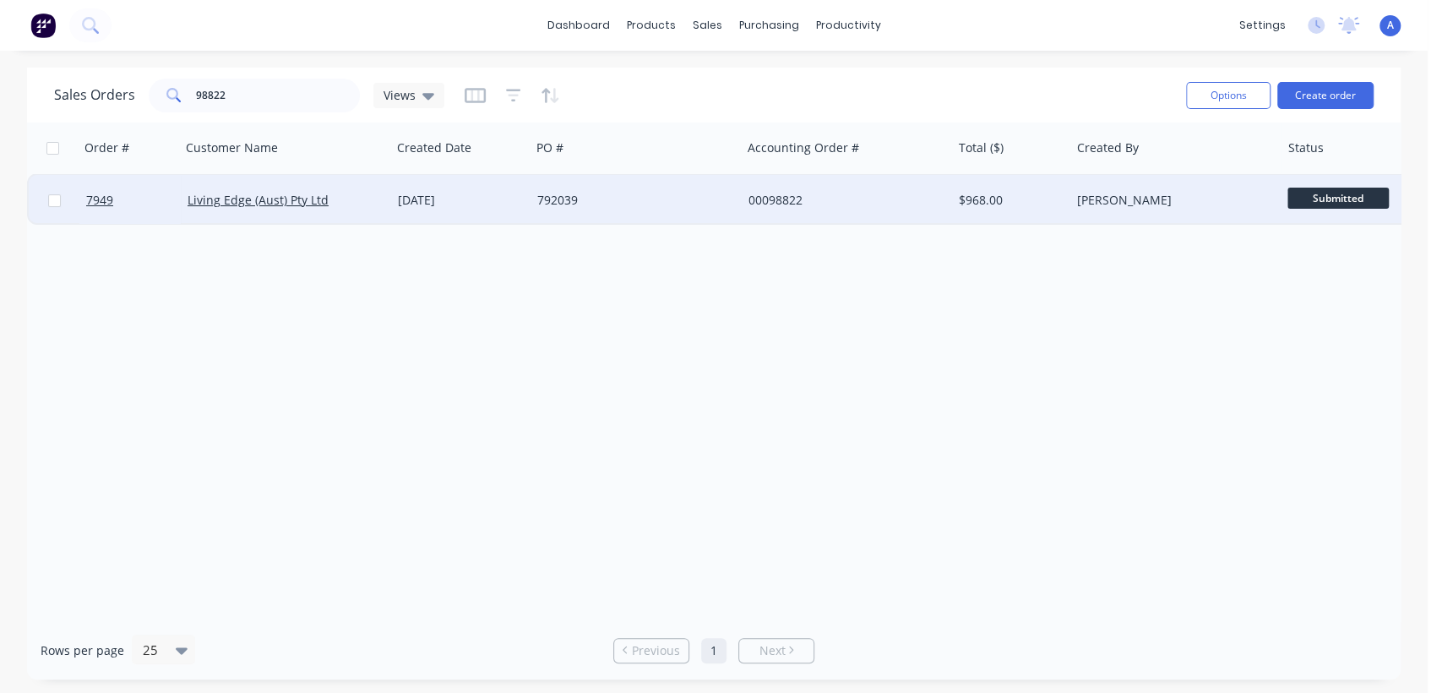
click at [628, 198] on div "792039" at bounding box center [631, 200] width 188 height 17
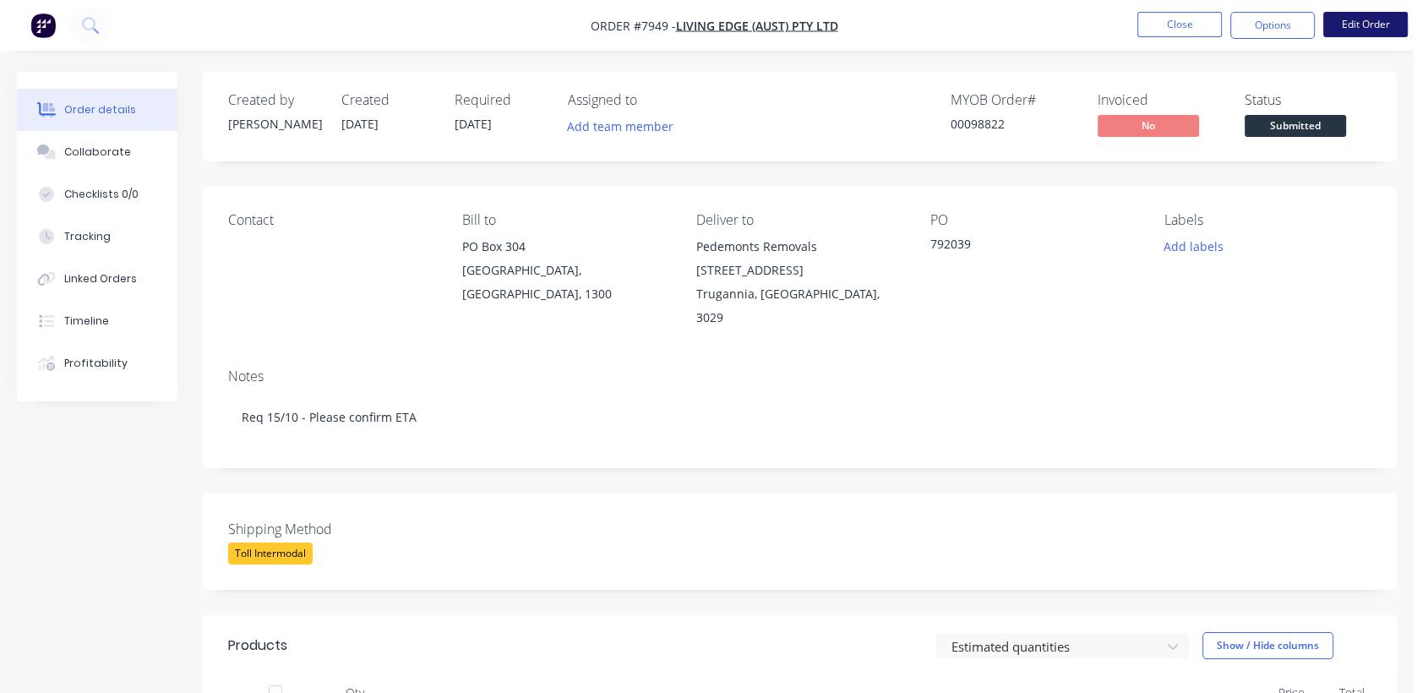
click at [1353, 19] on button "Edit Order" at bounding box center [1365, 24] width 84 height 25
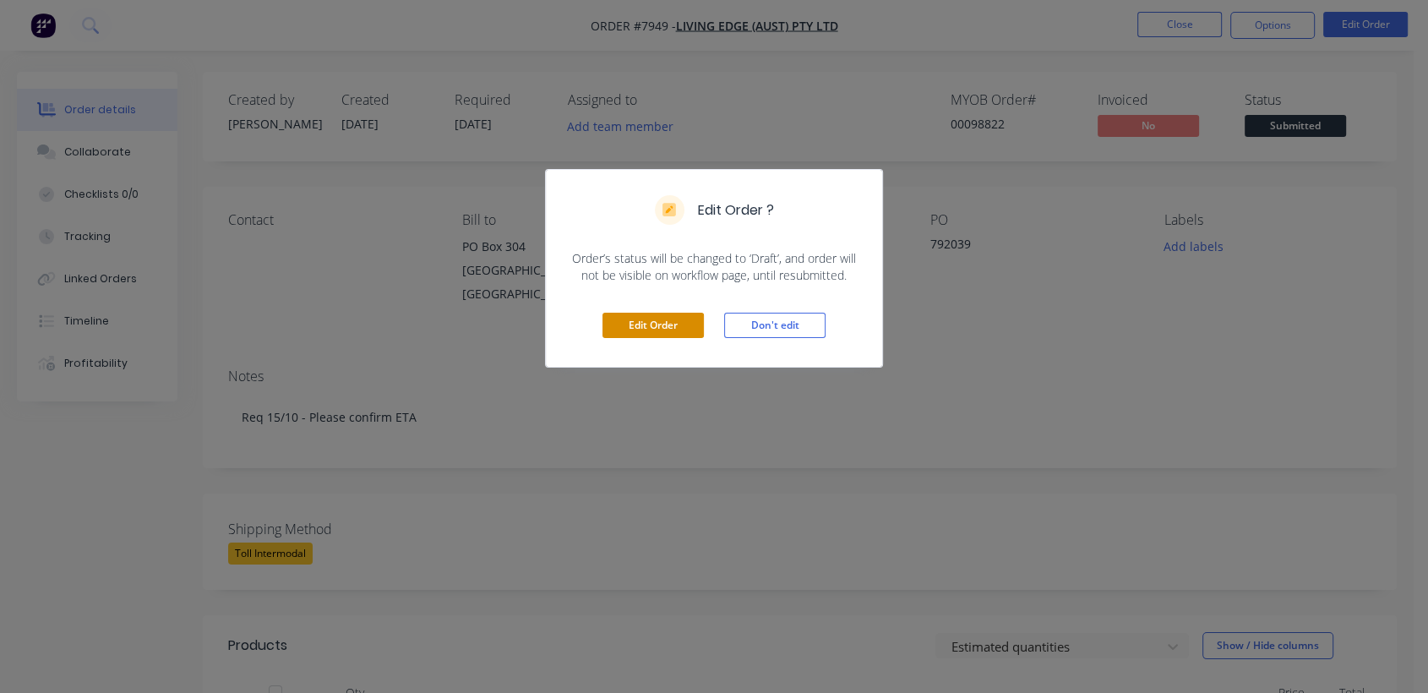
click at [623, 315] on button "Edit Order" at bounding box center [652, 325] width 101 height 25
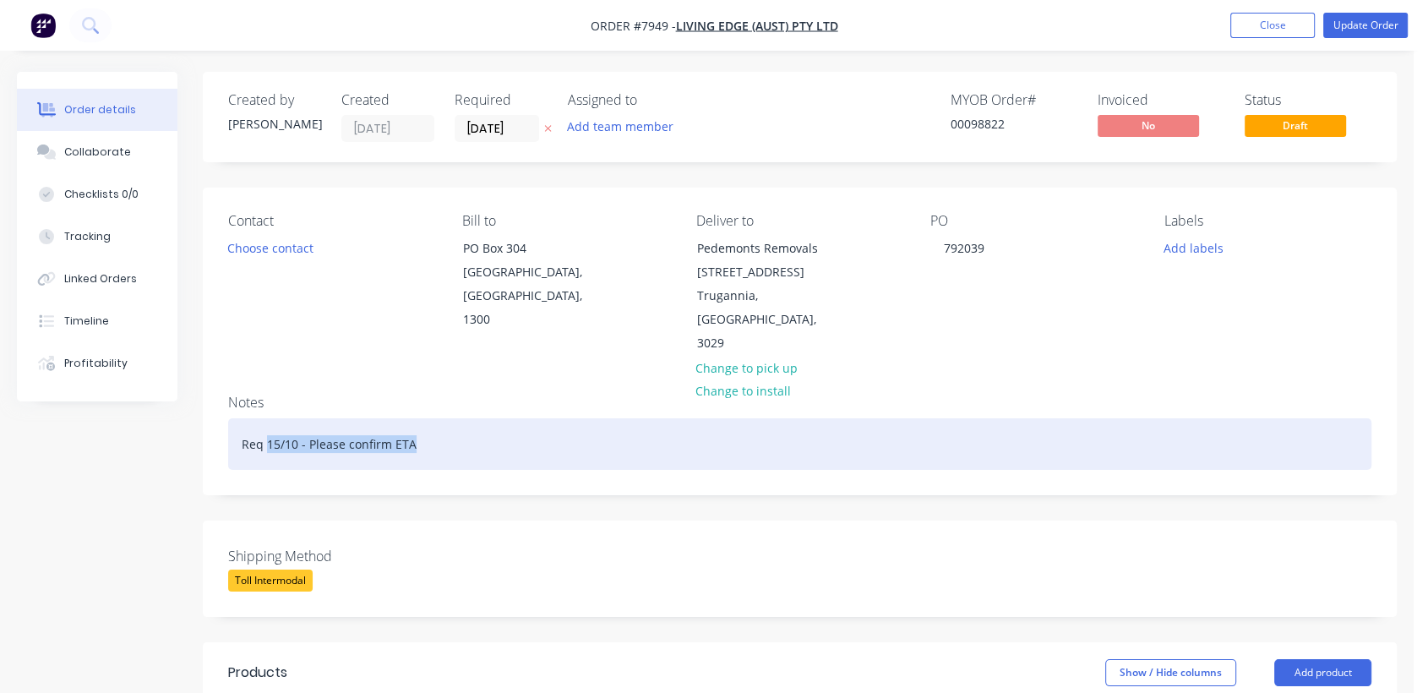
drag, startPoint x: 417, startPoint y: 394, endPoint x: 268, endPoint y: 407, distance: 150.0
click at [268, 418] on div "Req 15/10 - Please confirm ETA" at bounding box center [799, 444] width 1143 height 52
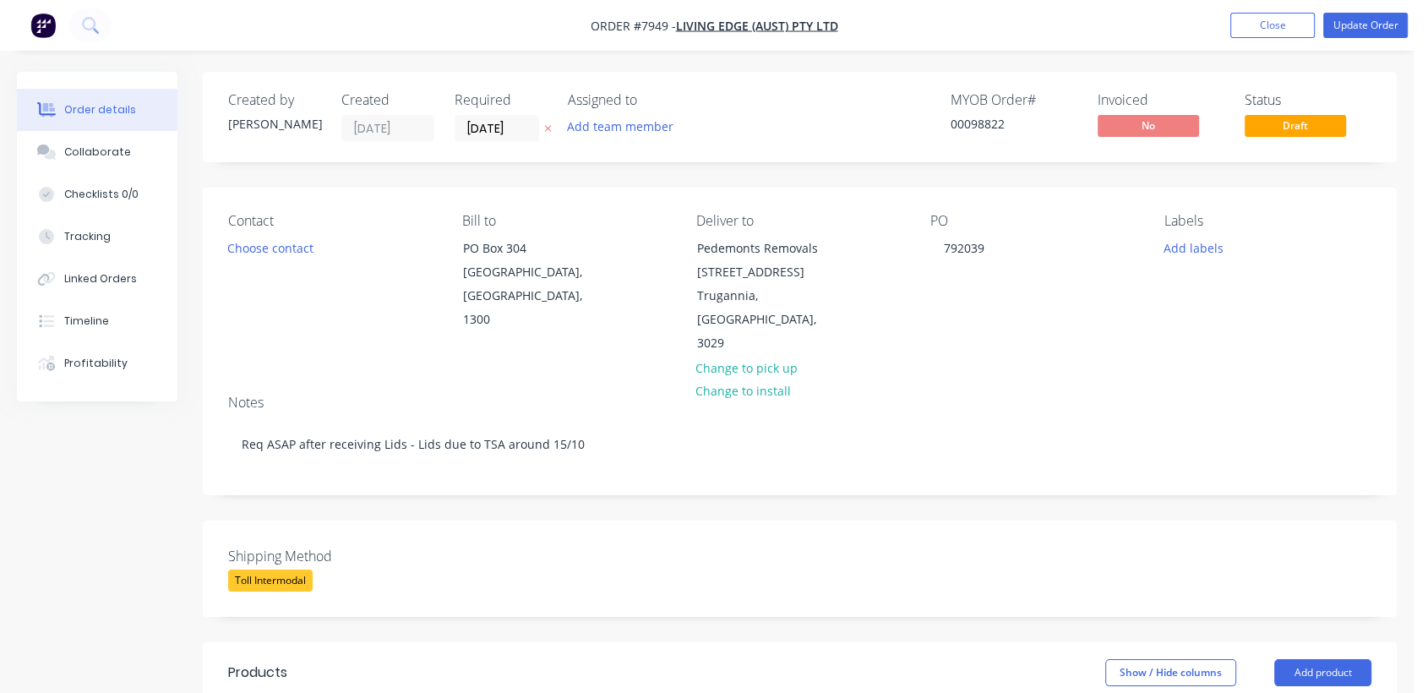
click at [613, 520] on div "Shipping Method Toll Intermodal" at bounding box center [800, 568] width 1194 height 96
click at [123, 155] on div "Collaborate" at bounding box center [97, 151] width 67 height 15
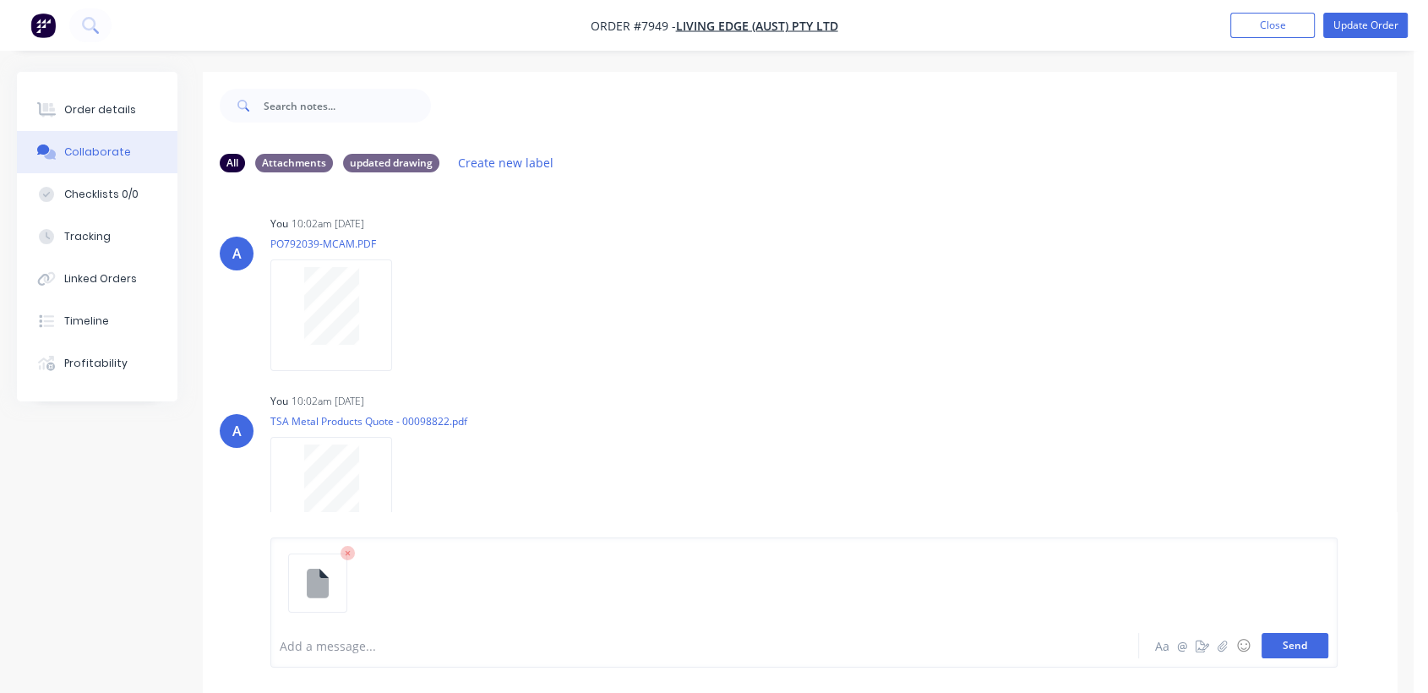
click at [1311, 638] on button "Send" at bounding box center [1294, 645] width 67 height 25
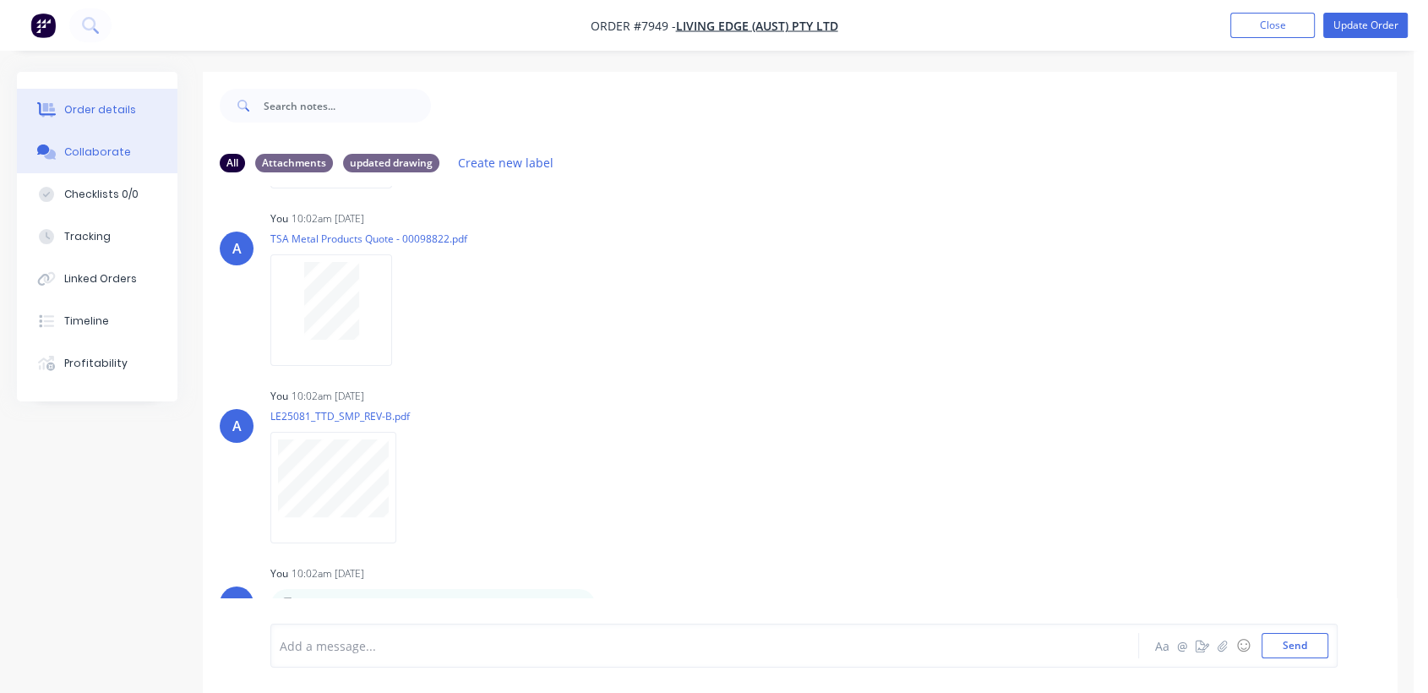
click at [102, 110] on div "Order details" at bounding box center [100, 109] width 72 height 15
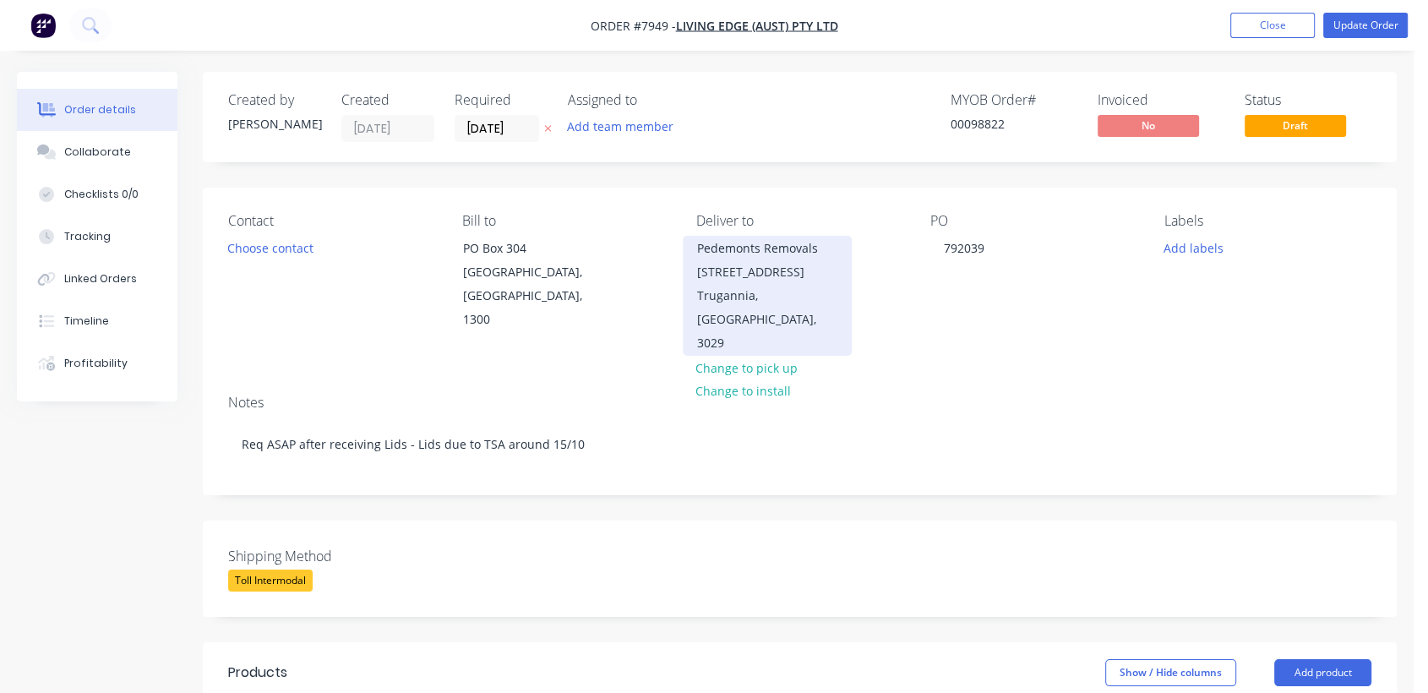
click at [743, 278] on div "Pedemonts Removals [STREET_ADDRESS]" at bounding box center [767, 260] width 140 height 47
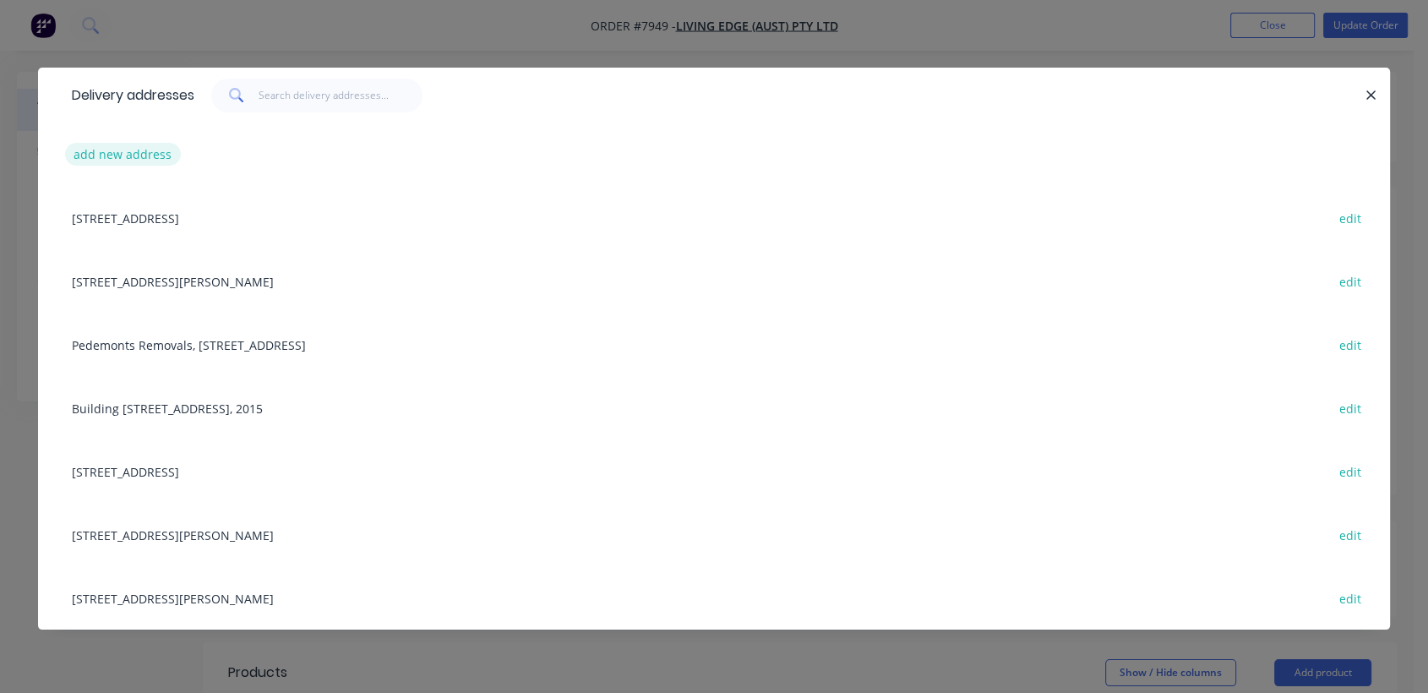
click at [148, 149] on button "add new address" at bounding box center [123, 154] width 116 height 23
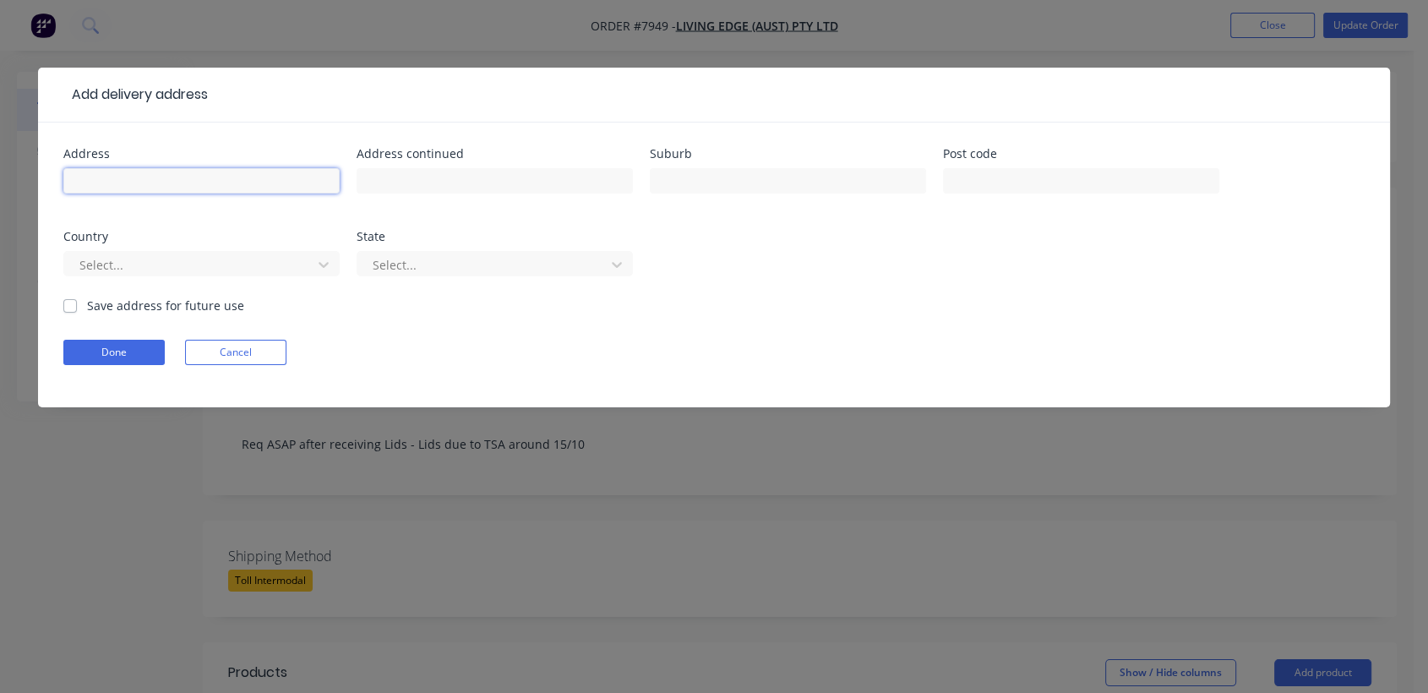
click at [143, 171] on input "text" at bounding box center [201, 180] width 276 height 25
type input "TBA"
click at [127, 350] on button "Done" at bounding box center [113, 352] width 101 height 25
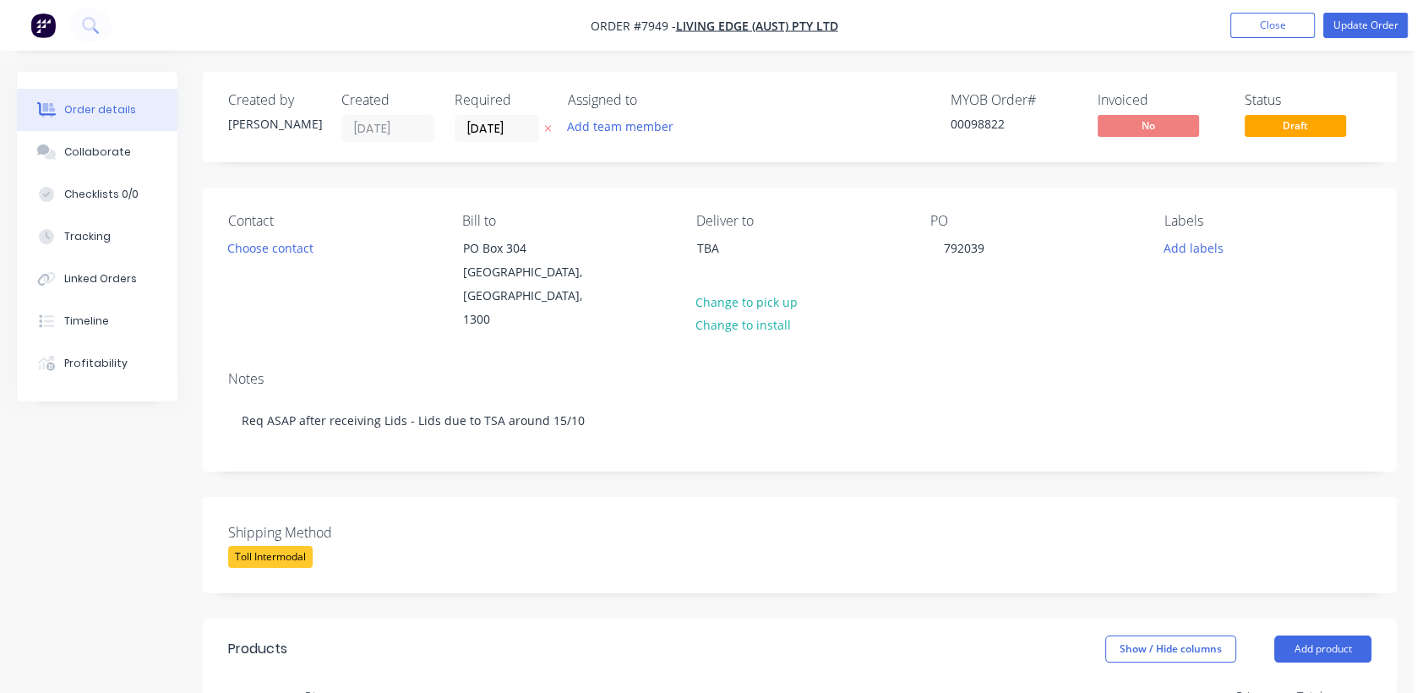
click at [252, 546] on div "Toll Intermodal" at bounding box center [270, 557] width 84 height 22
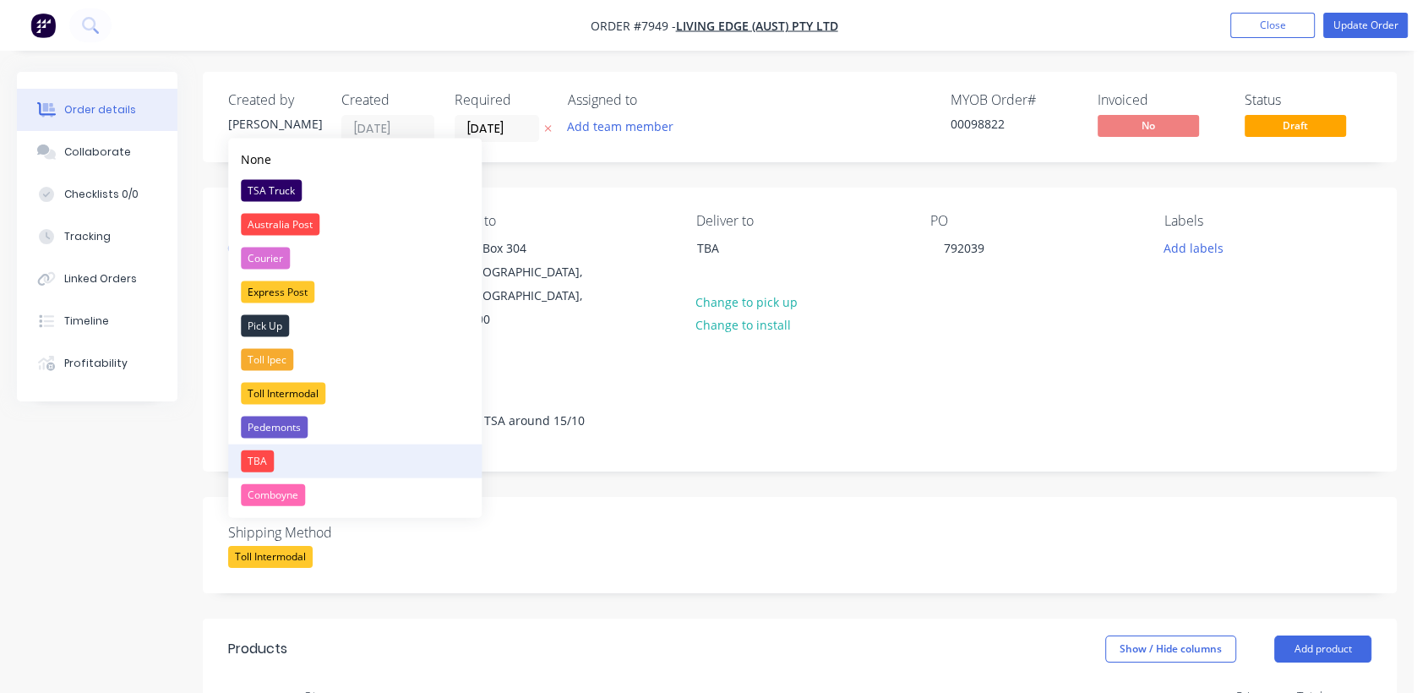
click at [264, 452] on div "TBA" at bounding box center [257, 461] width 33 height 22
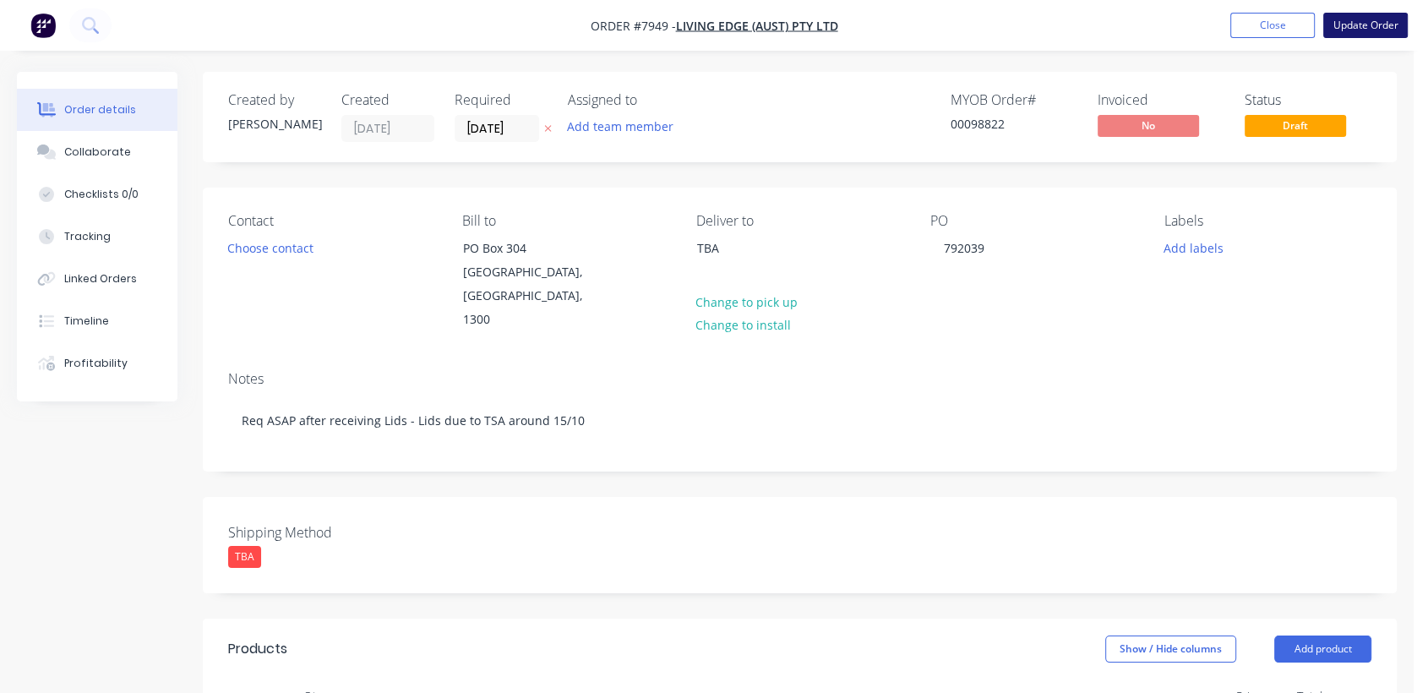
click at [1368, 15] on button "Update Order" at bounding box center [1365, 25] width 84 height 25
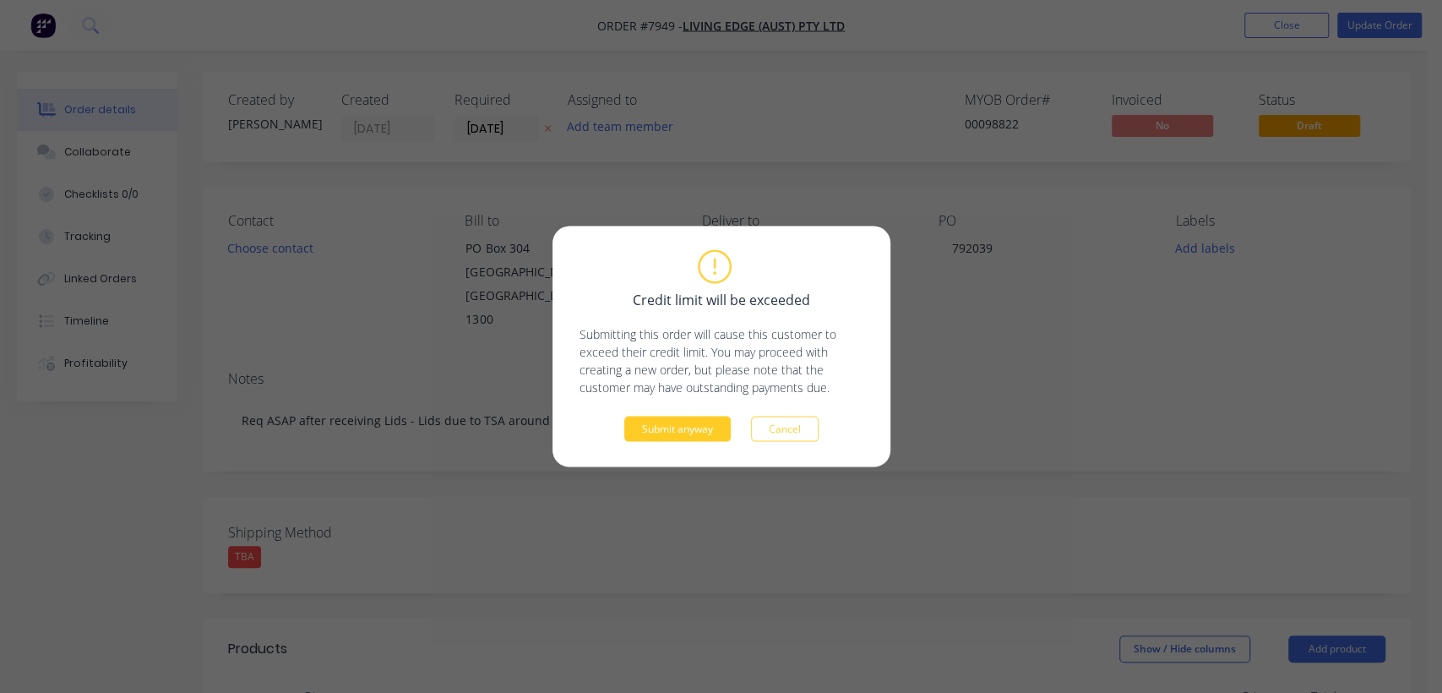
click at [653, 423] on button "Submit anyway" at bounding box center [677, 428] width 106 height 25
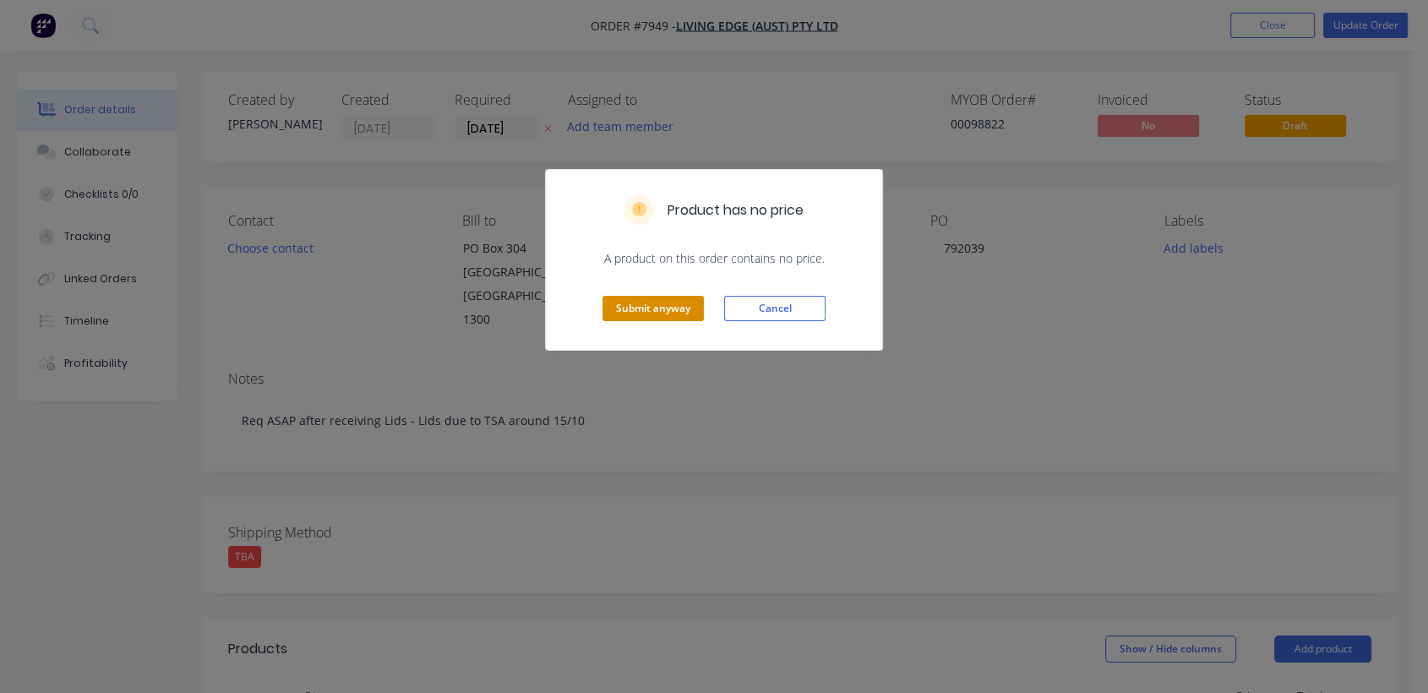
click at [670, 307] on button "Submit anyway" at bounding box center [652, 308] width 101 height 25
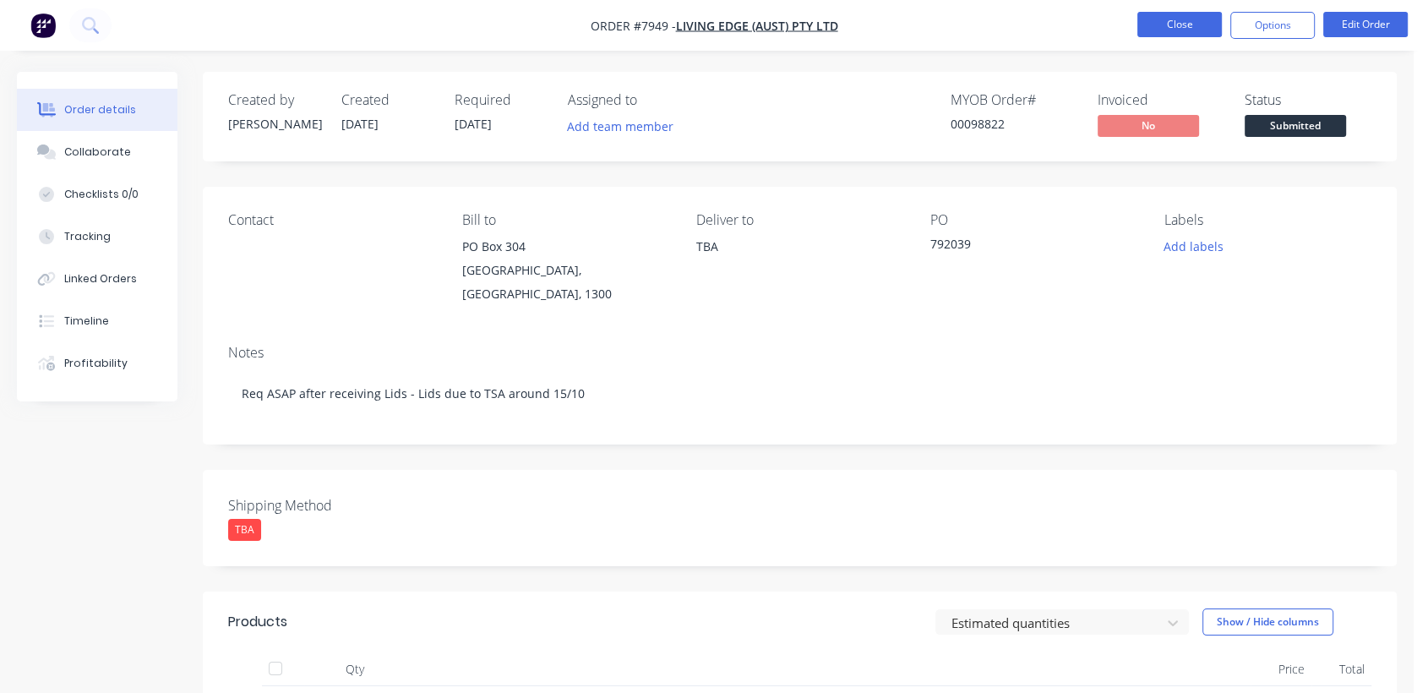
click at [1172, 21] on button "Close" at bounding box center [1179, 24] width 84 height 25
